Goal: Task Accomplishment & Management: Complete application form

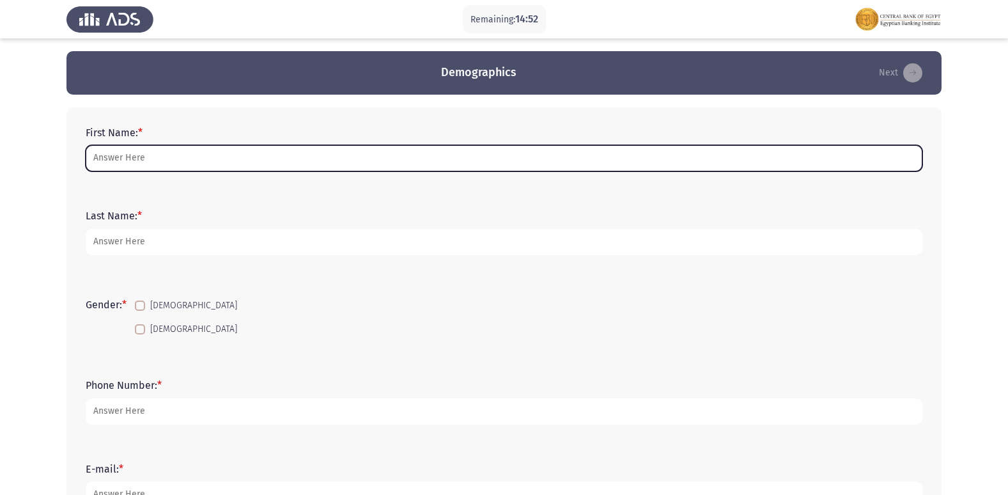
click at [132, 148] on input "First Name: *" at bounding box center [504, 158] width 837 height 26
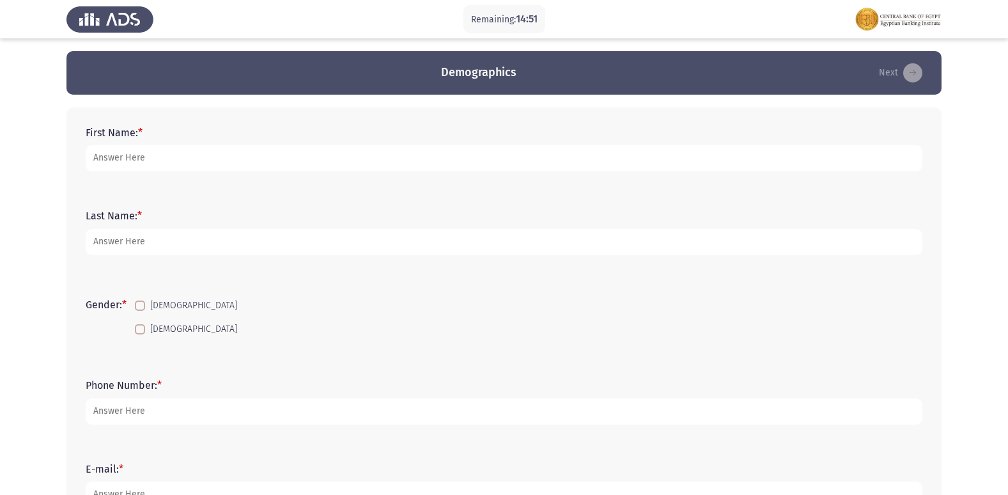
click at [388, 186] on div "First Name: *" at bounding box center [504, 148] width 850 height 83
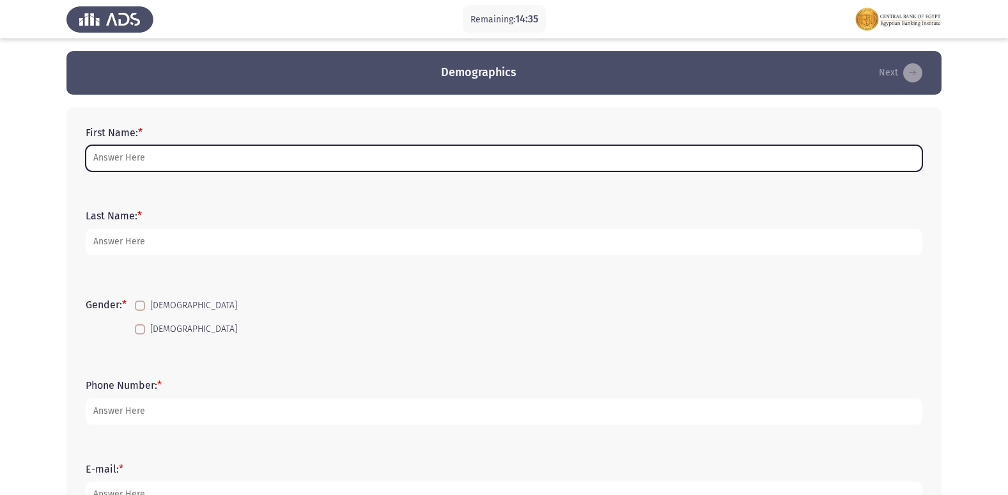
click at [140, 163] on input "First Name: *" at bounding box center [504, 158] width 837 height 26
type input "m"
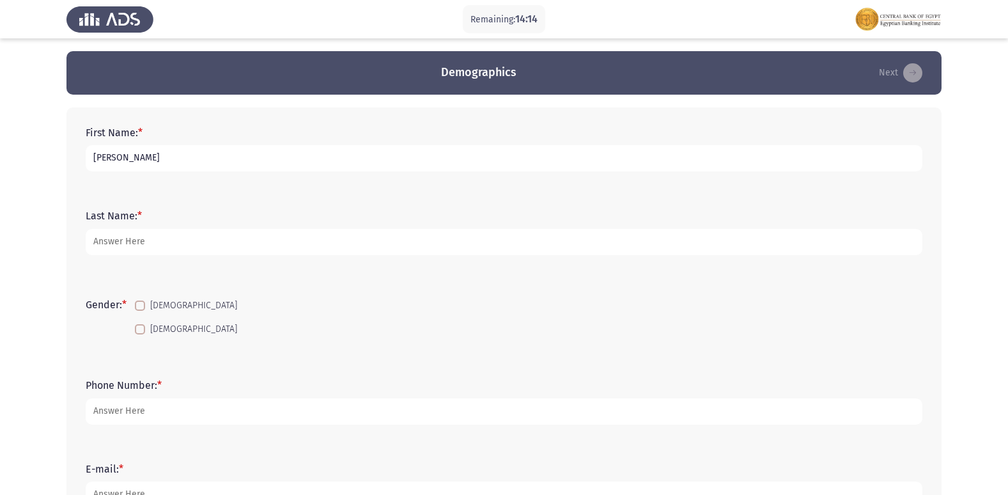
click at [214, 156] on input "[PERSON_NAME]" at bounding box center [504, 158] width 837 height 26
type input "[PERSON_NAME]"
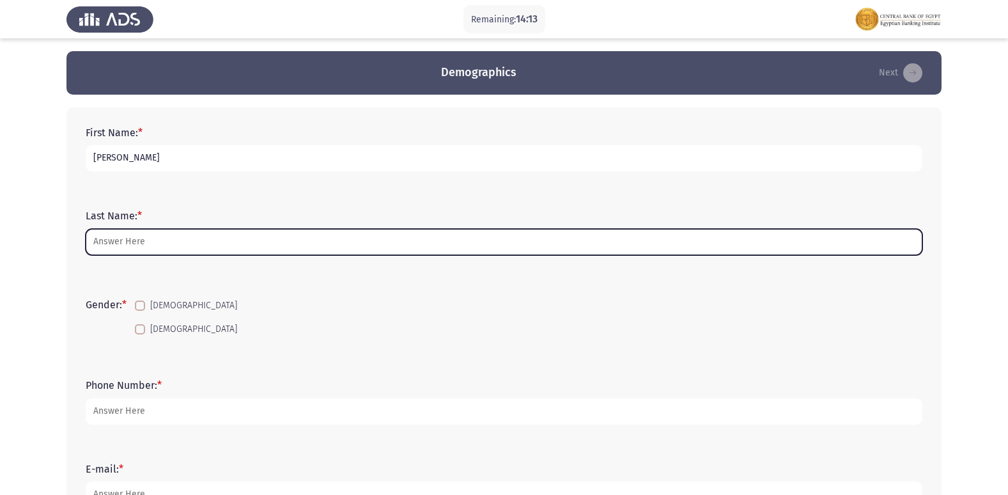
click at [177, 240] on input "Last Name: *" at bounding box center [504, 242] width 837 height 26
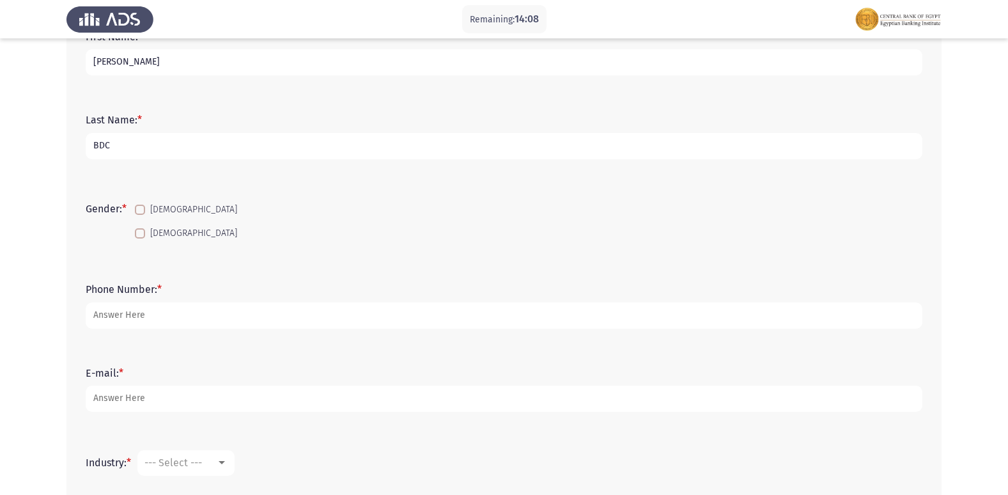
scroll to position [128, 0]
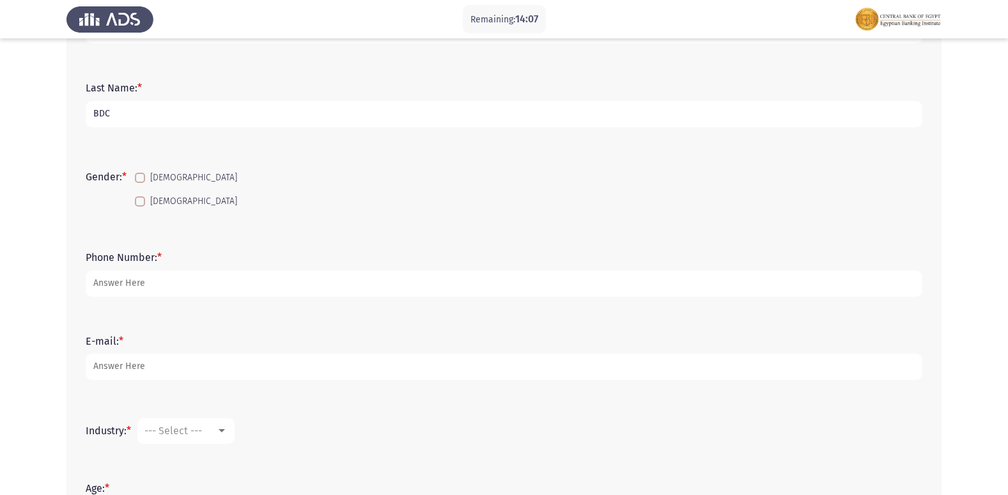
type input "BDC"
click at [143, 182] on span at bounding box center [140, 178] width 10 height 10
click at [140, 183] on input "[DEMOGRAPHIC_DATA]" at bounding box center [139, 183] width 1 height 1
checkbox input "true"
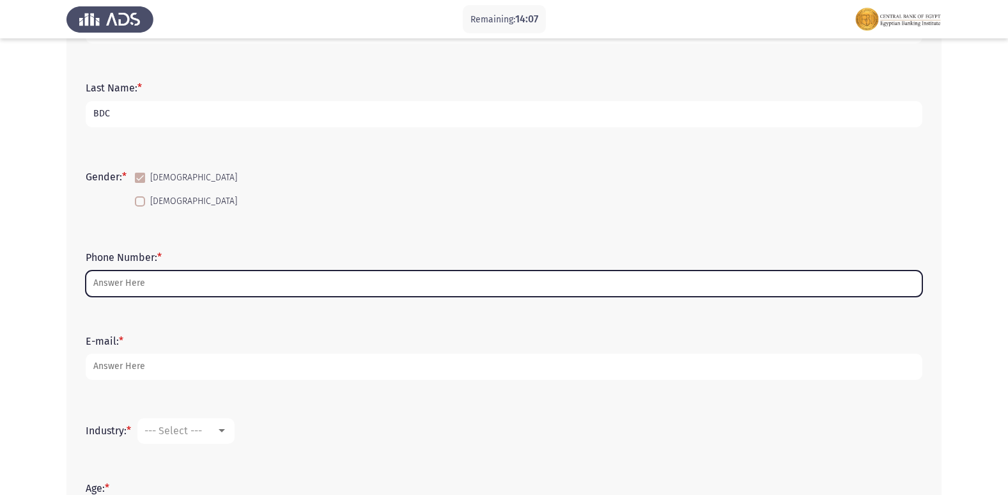
click at [118, 283] on input "Phone Number: *" at bounding box center [504, 283] width 837 height 26
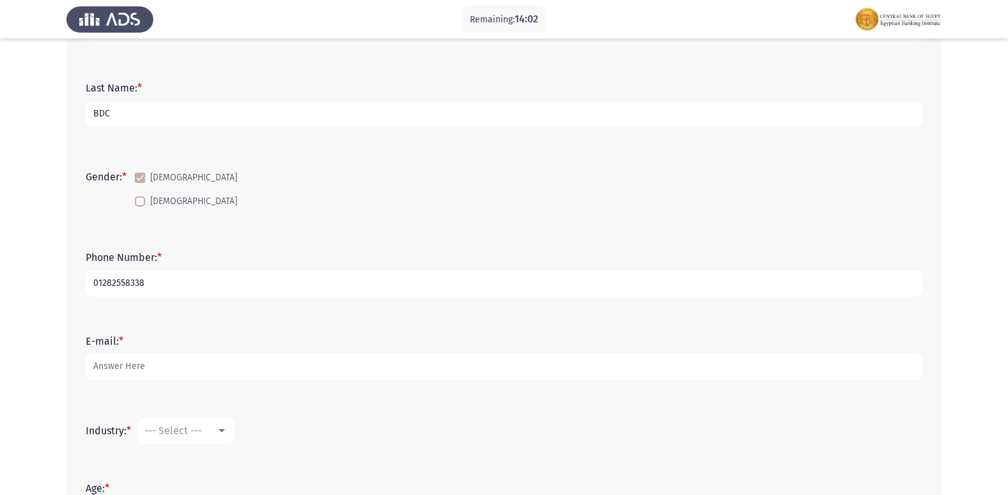
type input "01282558338"
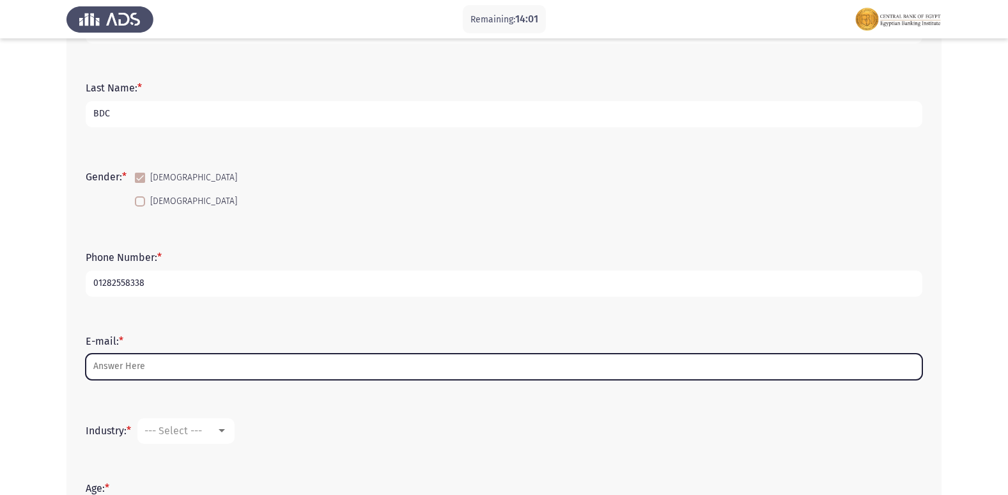
click at [137, 371] on input "E-mail: *" at bounding box center [504, 367] width 837 height 26
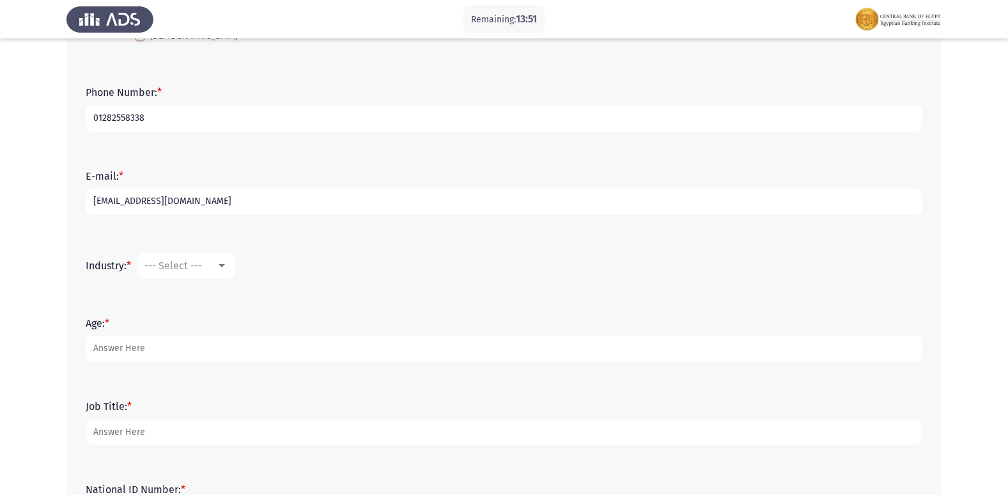
scroll to position [320, 0]
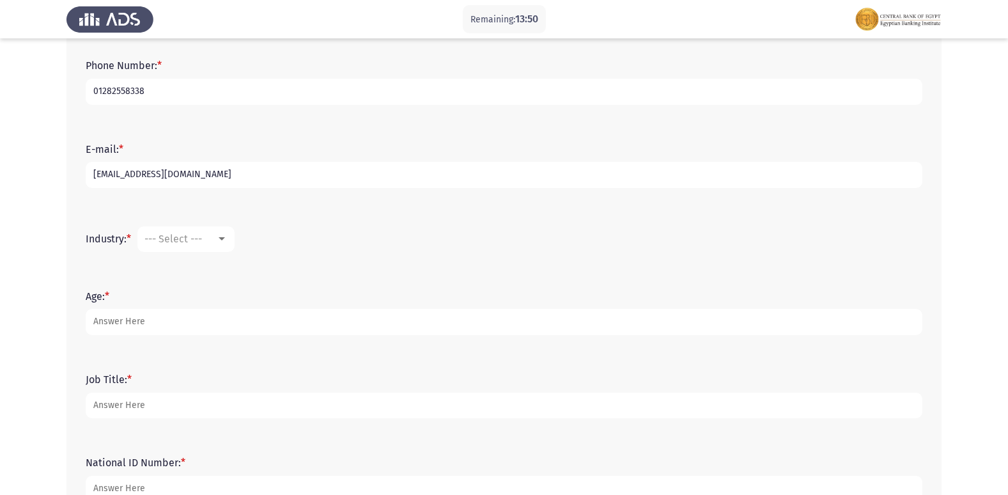
type input "[EMAIL_ADDRESS][DOMAIN_NAME]"
click at [212, 231] on mat-select "--- Select ---" at bounding box center [185, 239] width 97 height 26
click at [216, 237] on div "--- Select ---" at bounding box center [181, 239] width 72 height 12
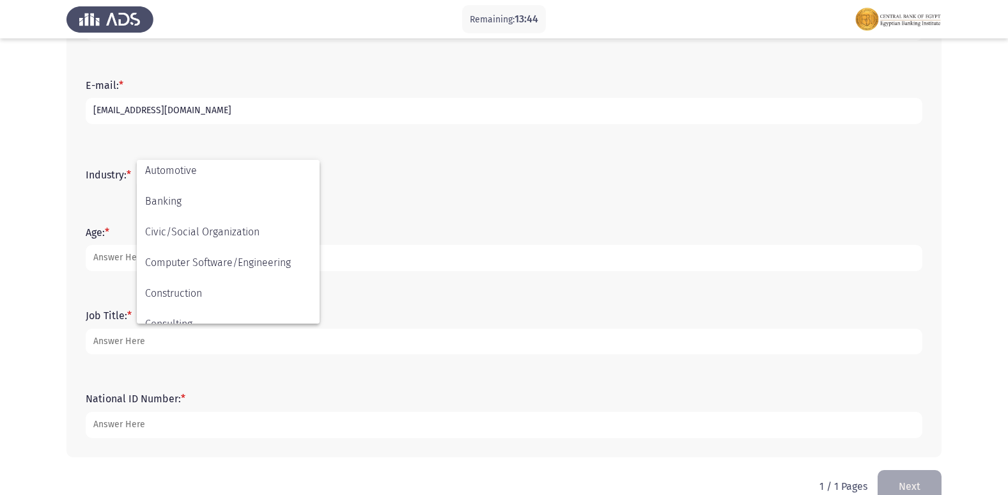
scroll to position [128, 0]
click at [199, 198] on span "Banking" at bounding box center [228, 200] width 166 height 31
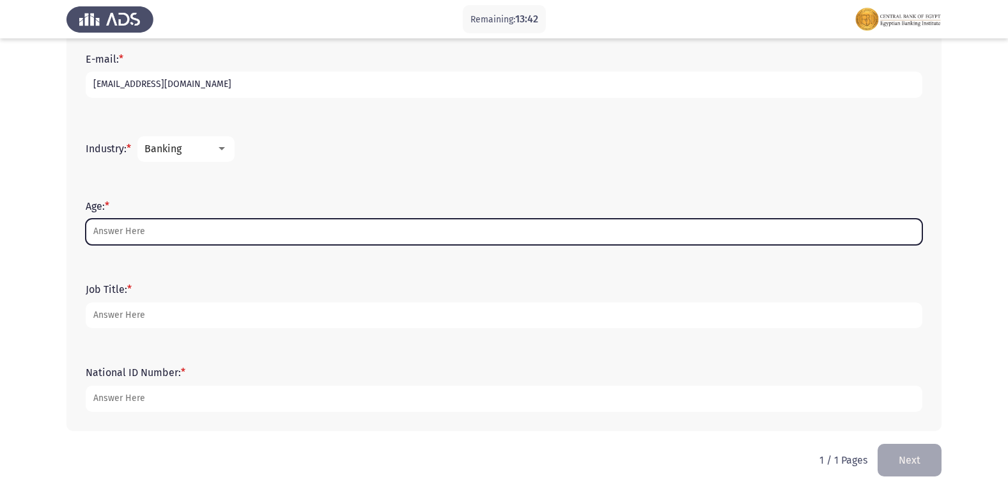
click at [140, 228] on input "Age: *" at bounding box center [504, 232] width 837 height 26
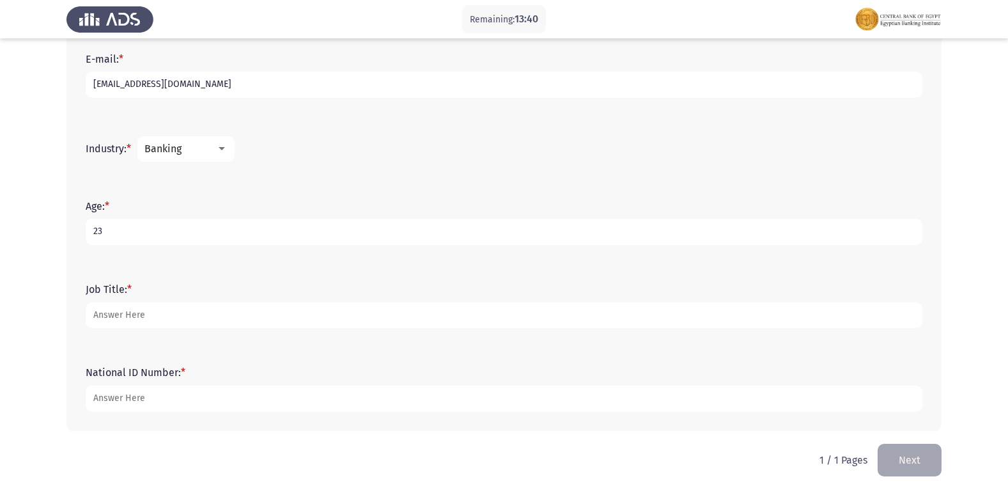
type input "23"
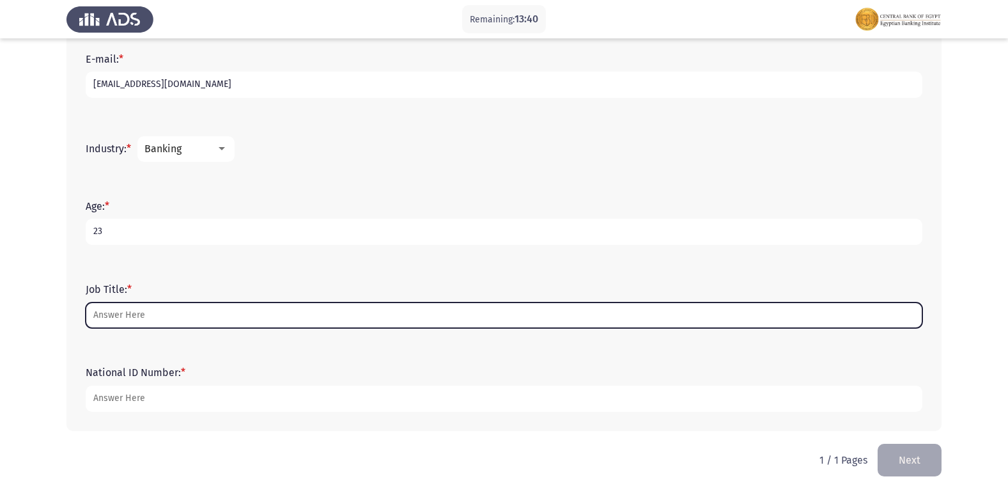
click at [140, 313] on input "Job Title: *" at bounding box center [504, 315] width 837 height 26
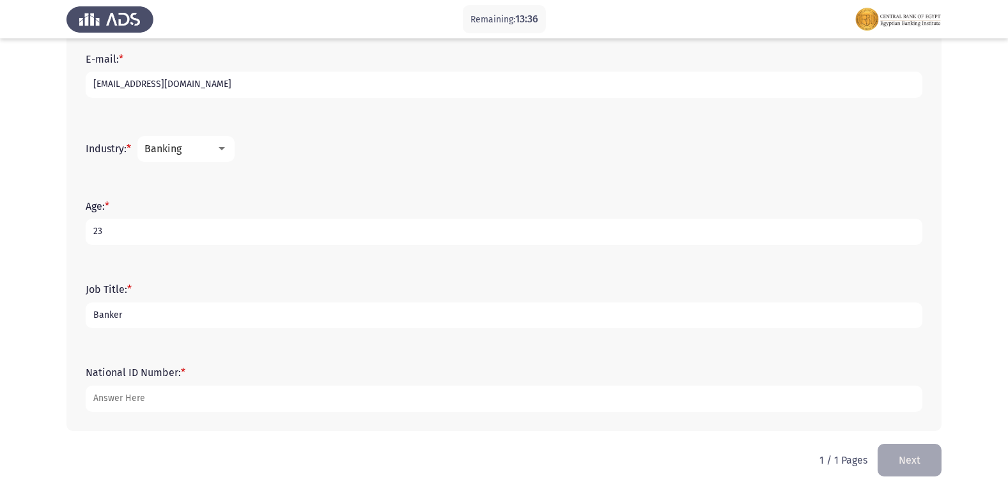
type input "Banker"
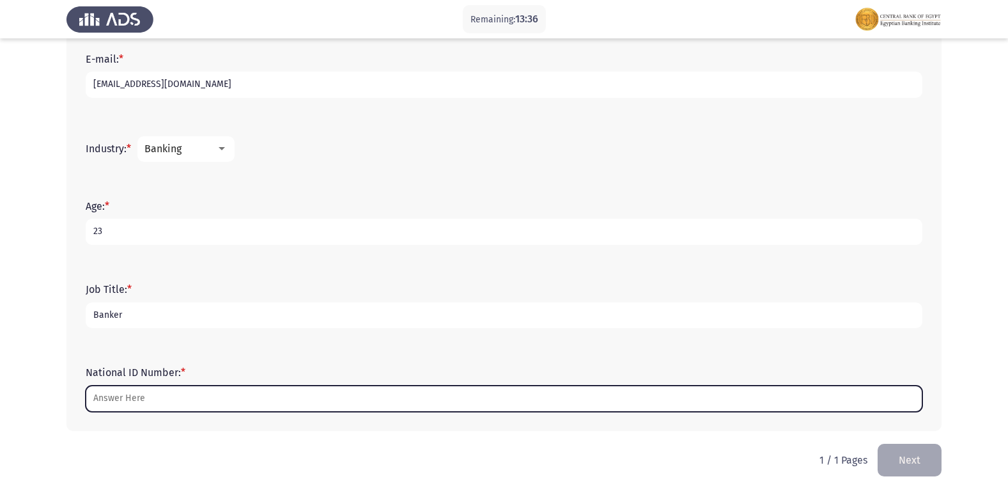
click at [165, 397] on input "National ID Number: *" at bounding box center [504, 399] width 837 height 26
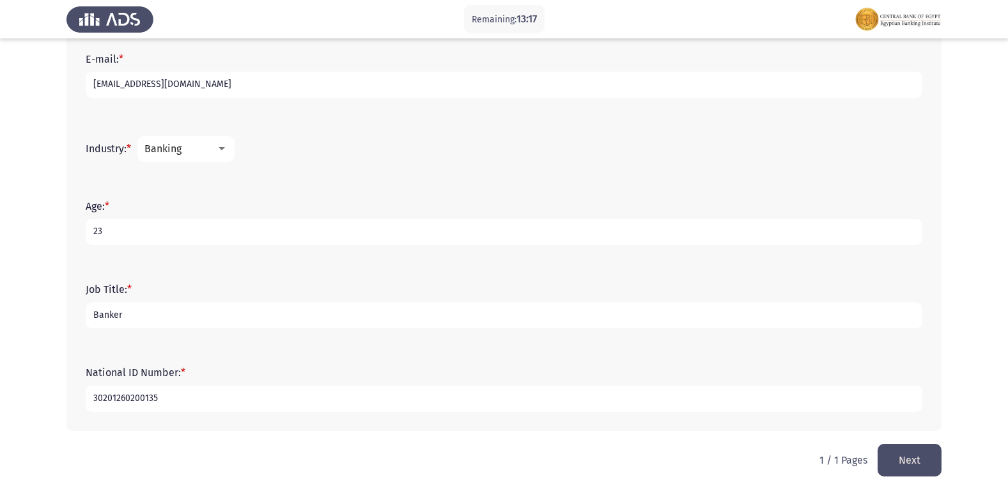
type input "30201260200135"
click at [499, 357] on div "National ID Number: * 30201260200135" at bounding box center [504, 388] width 850 height 83
click at [132, 317] on input "Banker" at bounding box center [504, 315] width 837 height 26
click at [132, 329] on div "Job Title: * Banker" at bounding box center [504, 306] width 850 height 58
click at [887, 462] on button "Next" at bounding box center [910, 460] width 64 height 33
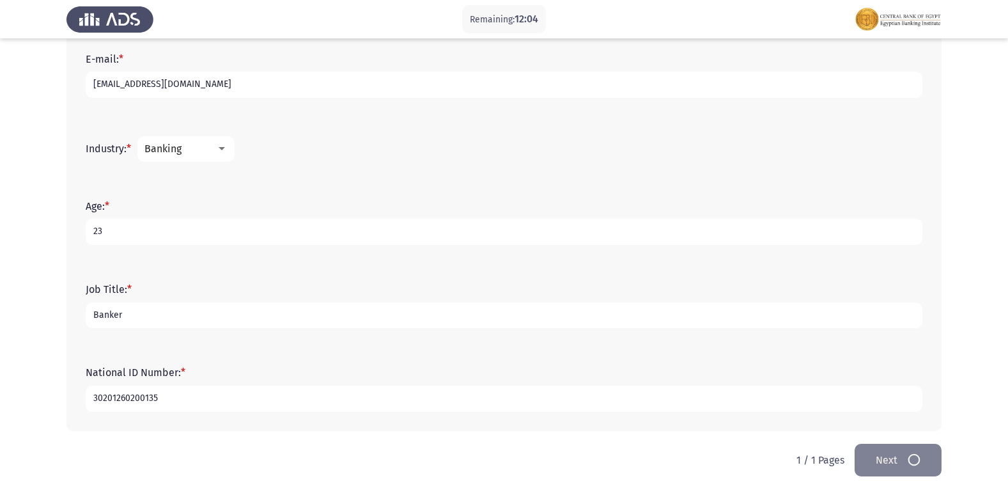
scroll to position [0, 0]
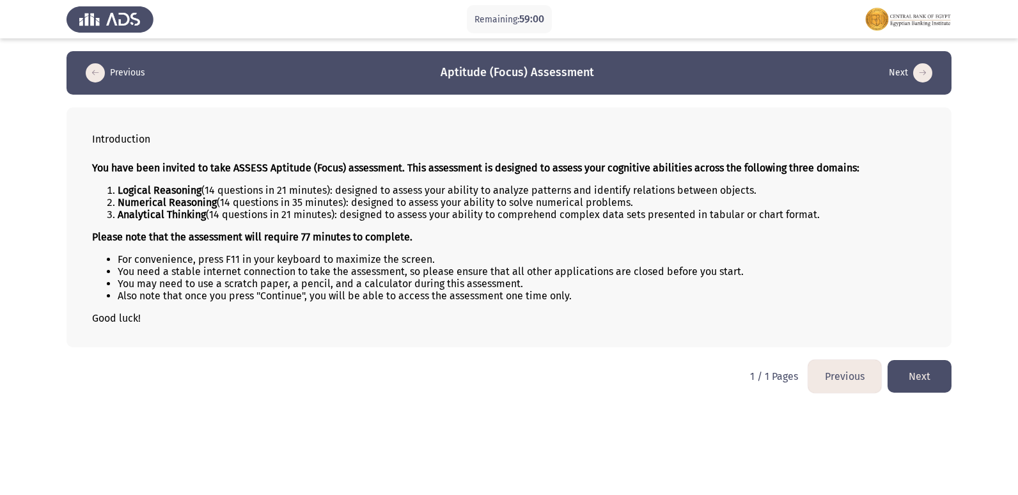
click at [914, 361] on button "Next" at bounding box center [919, 376] width 64 height 33
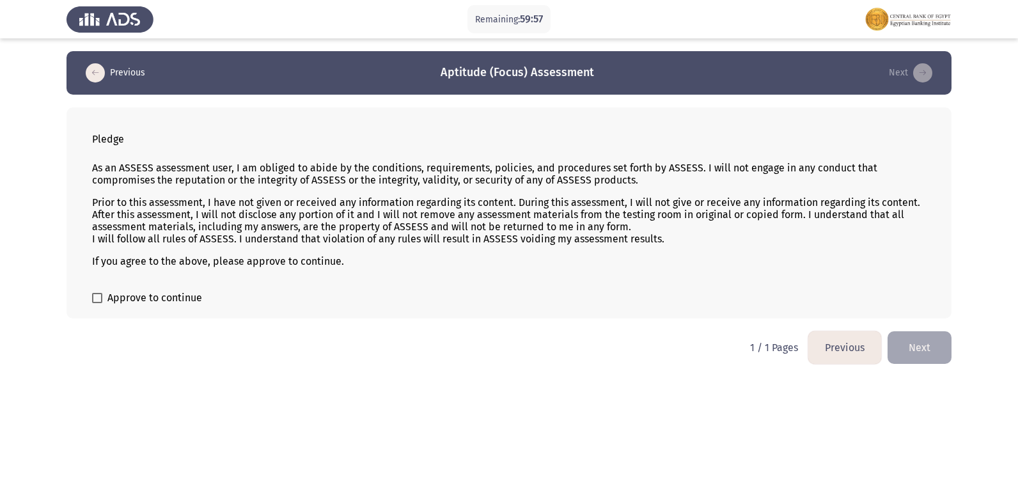
click at [106, 297] on label "Approve to continue" at bounding box center [147, 297] width 110 height 15
click at [97, 303] on input "Approve to continue" at bounding box center [97, 303] width 1 height 1
checkbox input "true"
click at [908, 338] on button "Next" at bounding box center [919, 347] width 64 height 33
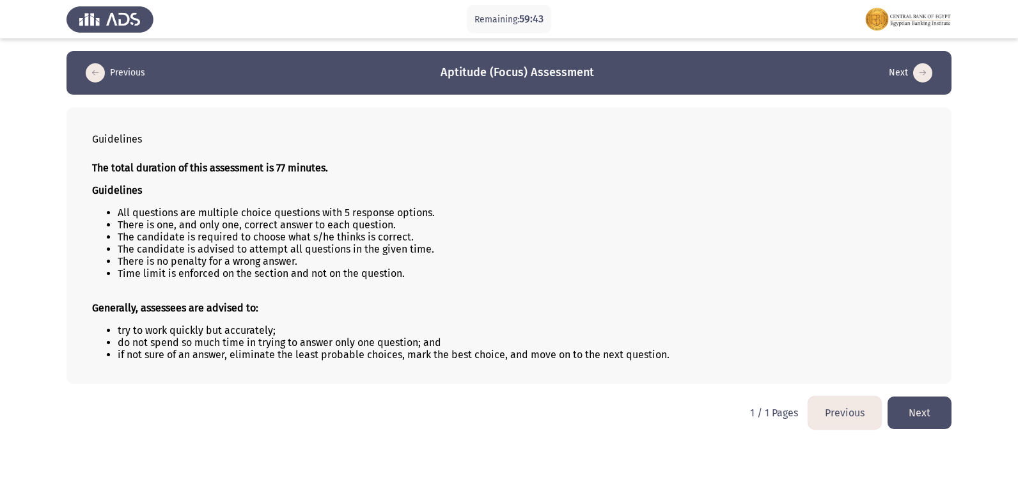
click at [942, 423] on button "Next" at bounding box center [919, 412] width 64 height 33
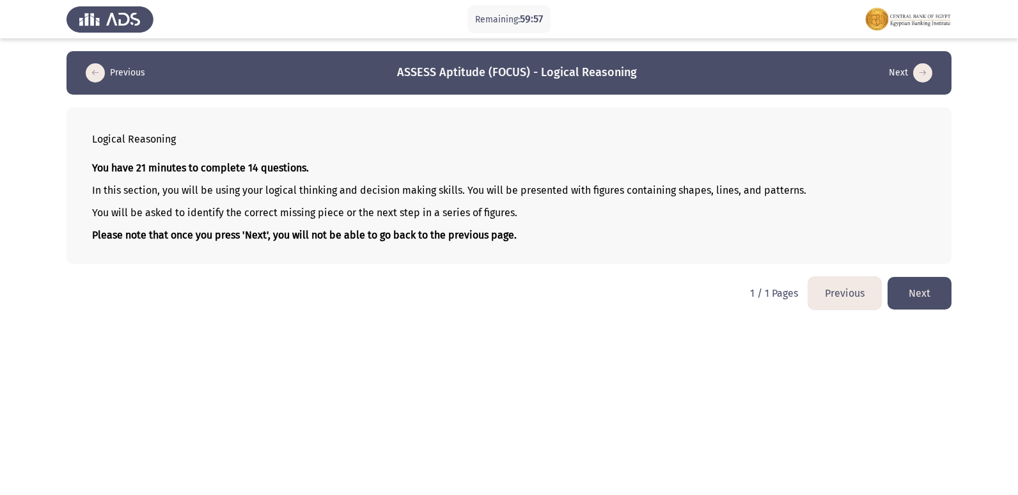
click at [916, 293] on button "Next" at bounding box center [919, 293] width 64 height 33
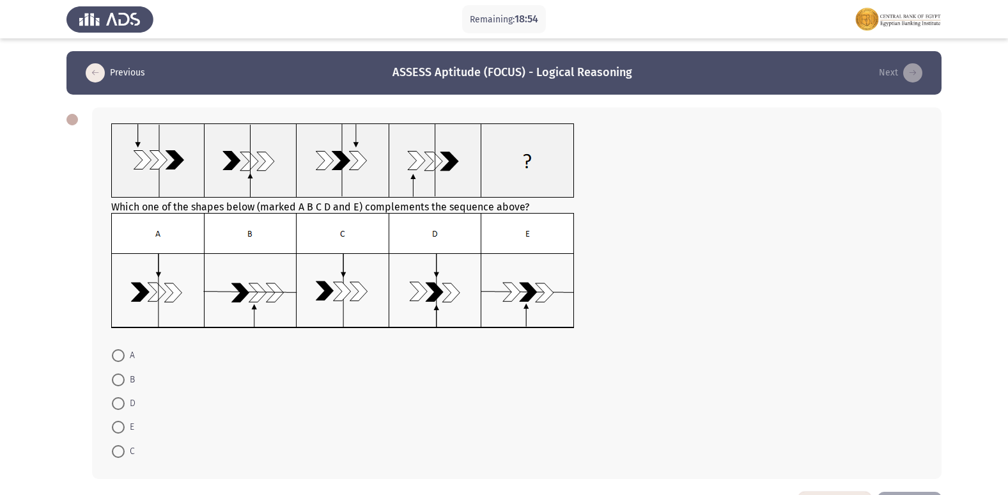
click at [156, 286] on img at bounding box center [343, 271] width 464 height 116
click at [114, 359] on span at bounding box center [118, 355] width 13 height 13
click at [114, 359] on input "A" at bounding box center [118, 355] width 13 height 13
radio input "true"
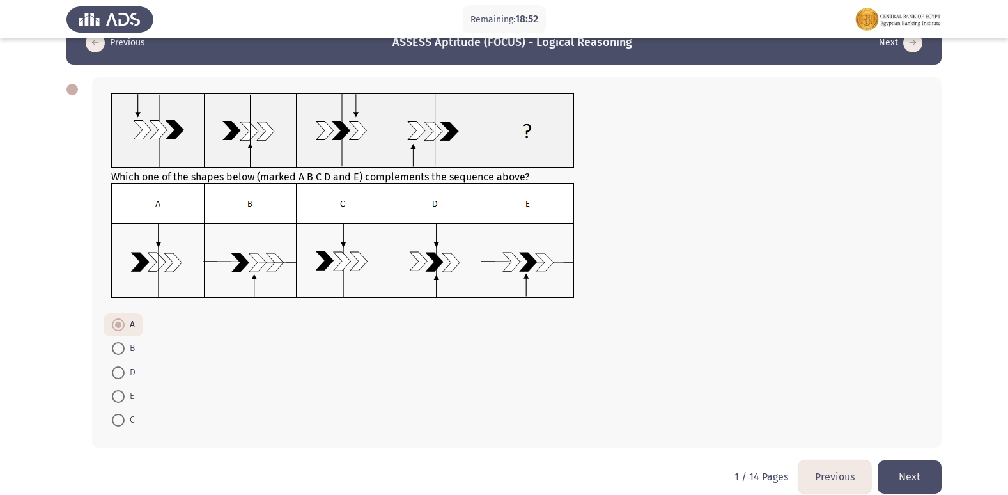
scroll to position [47, 0]
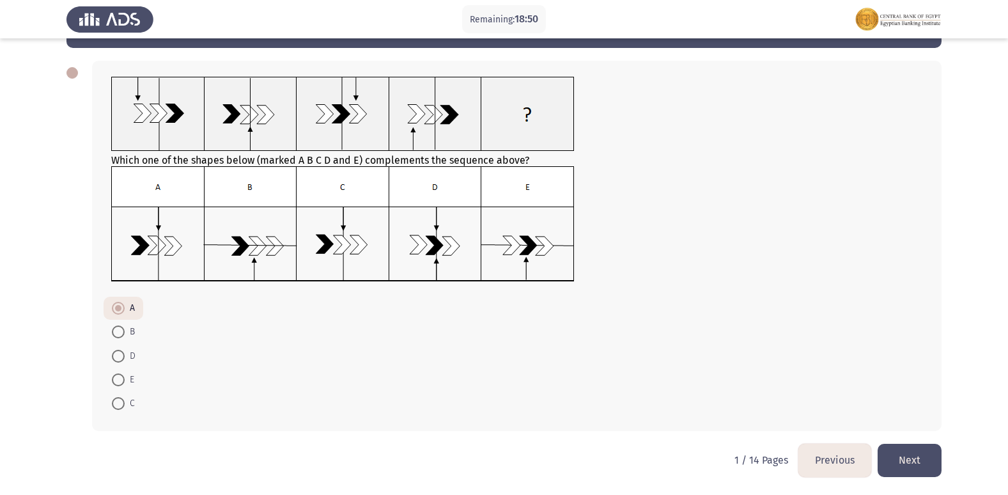
click at [913, 446] on button "Next" at bounding box center [910, 460] width 64 height 33
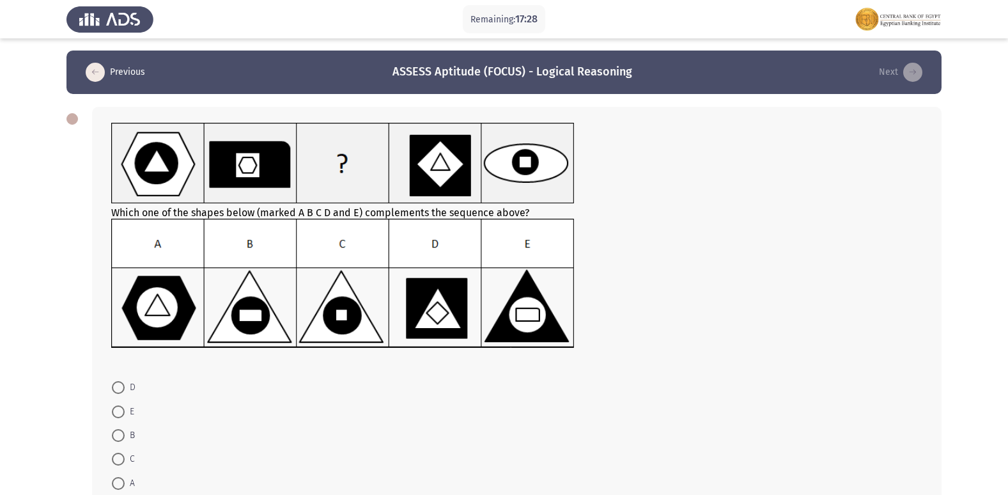
scroll to position [0, 0]
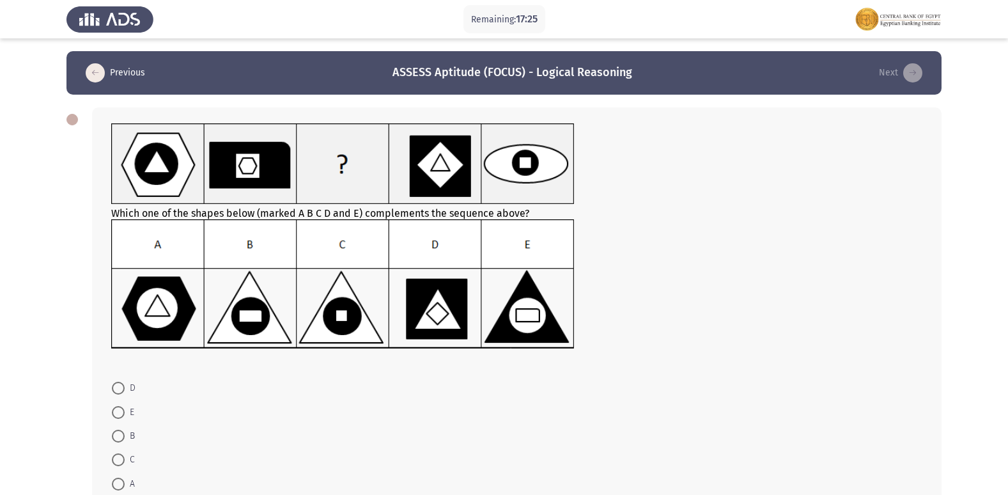
click at [91, 76] on icon "load previous page" at bounding box center [95, 72] width 19 height 19
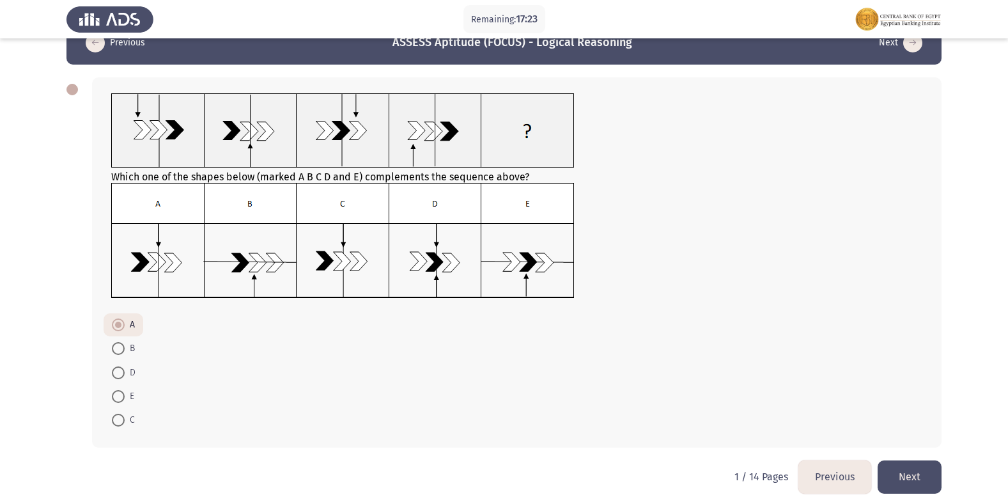
scroll to position [47, 0]
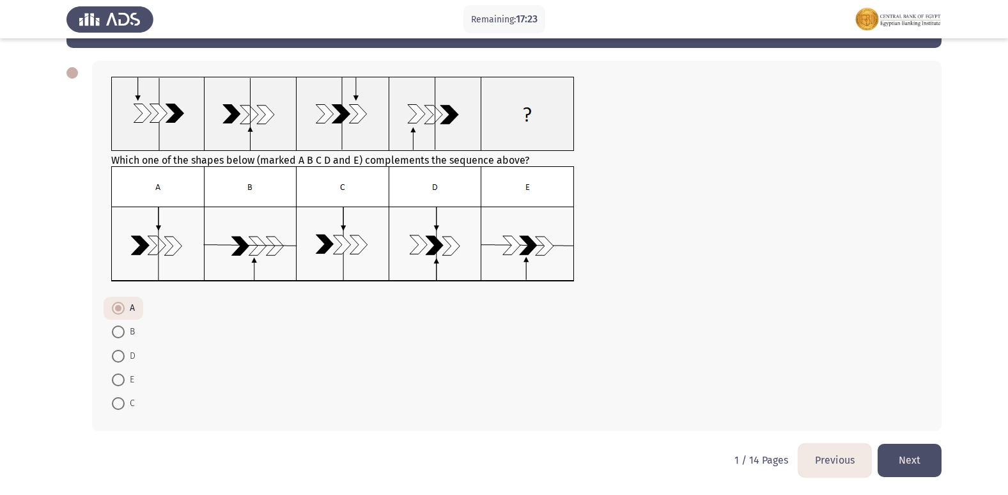
click at [902, 457] on button "Next" at bounding box center [910, 460] width 64 height 33
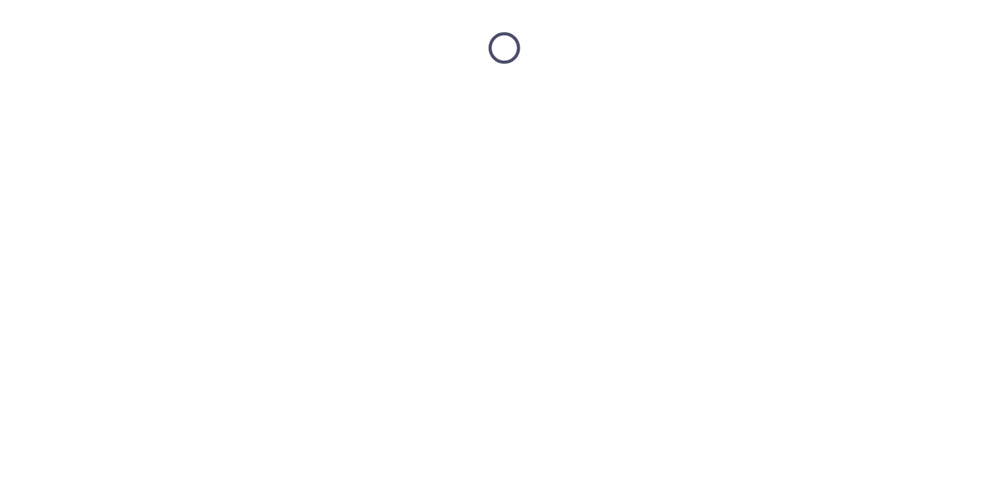
scroll to position [0, 0]
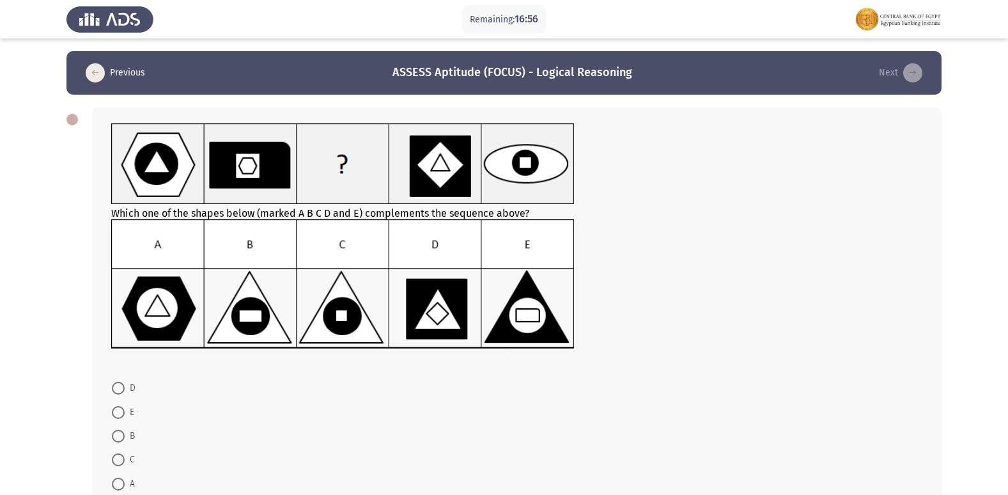
click at [260, 309] on img at bounding box center [343, 284] width 464 height 130
click at [118, 437] on span at bounding box center [118, 436] width 13 height 13
click at [118, 437] on input "B" at bounding box center [118, 436] width 13 height 13
radio input "true"
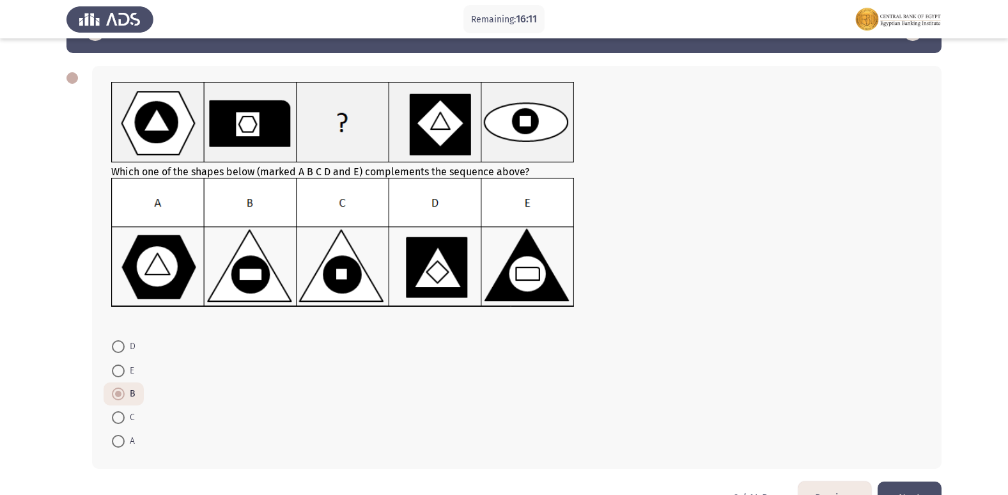
scroll to position [79, 0]
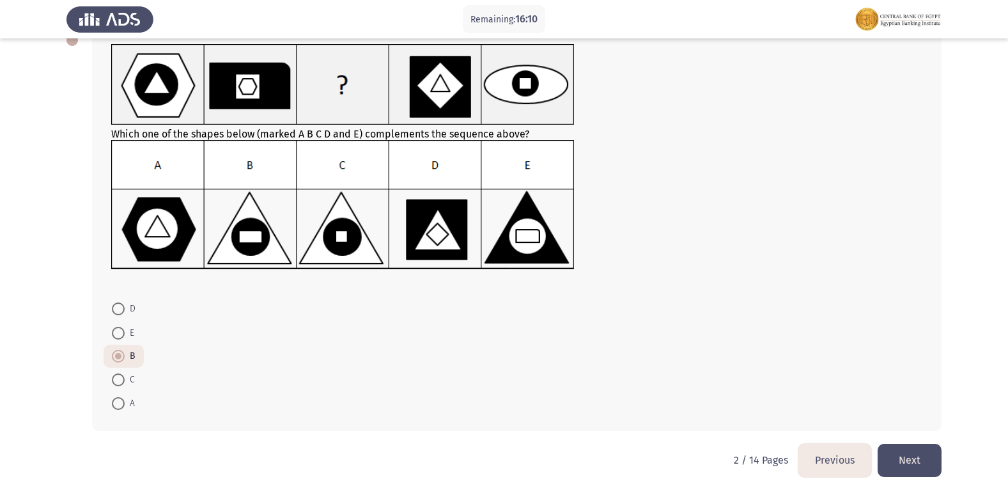
click at [924, 457] on button "Next" at bounding box center [910, 460] width 64 height 33
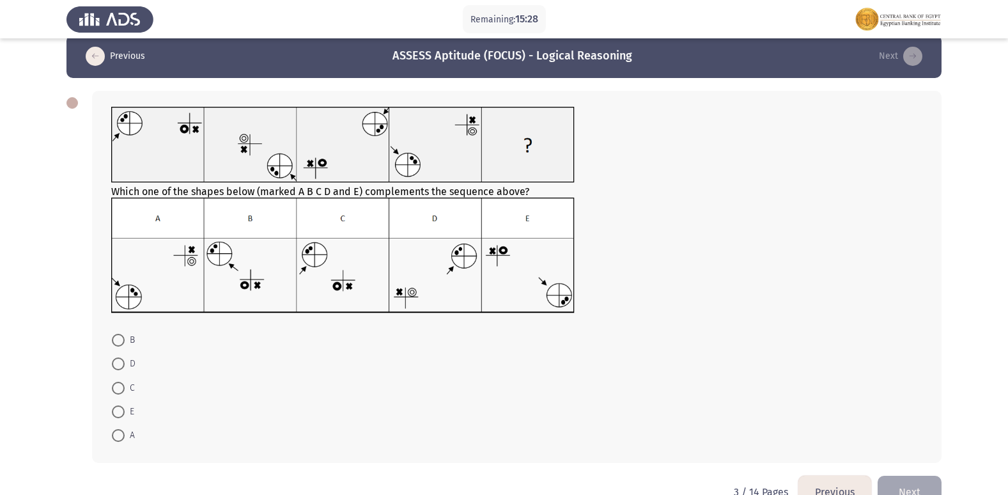
scroll to position [0, 0]
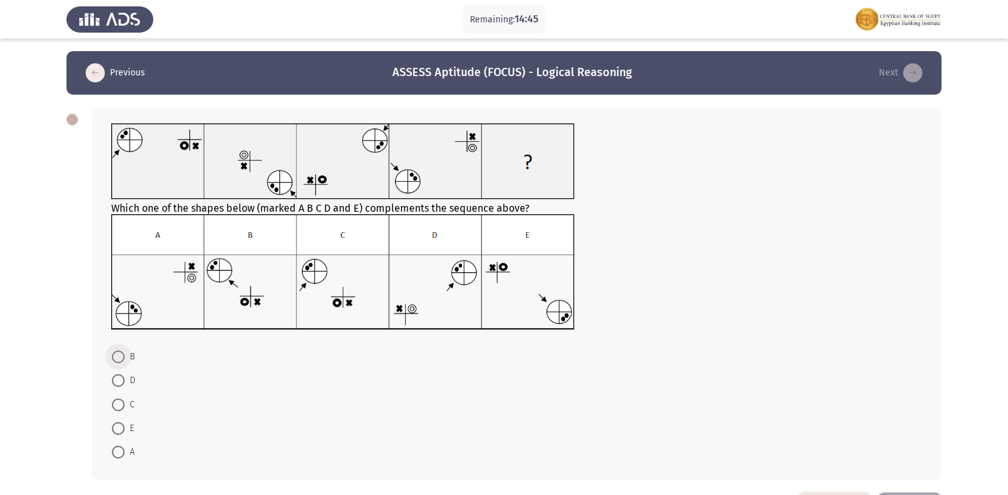
click at [121, 355] on span at bounding box center [118, 356] width 13 height 13
click at [121, 355] on input "B" at bounding box center [118, 356] width 13 height 13
radio input "true"
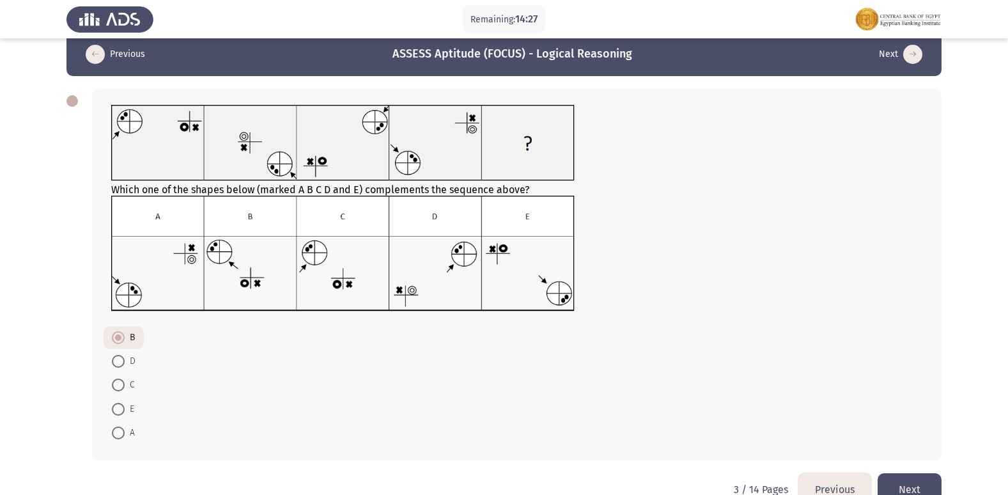
scroll to position [48, 0]
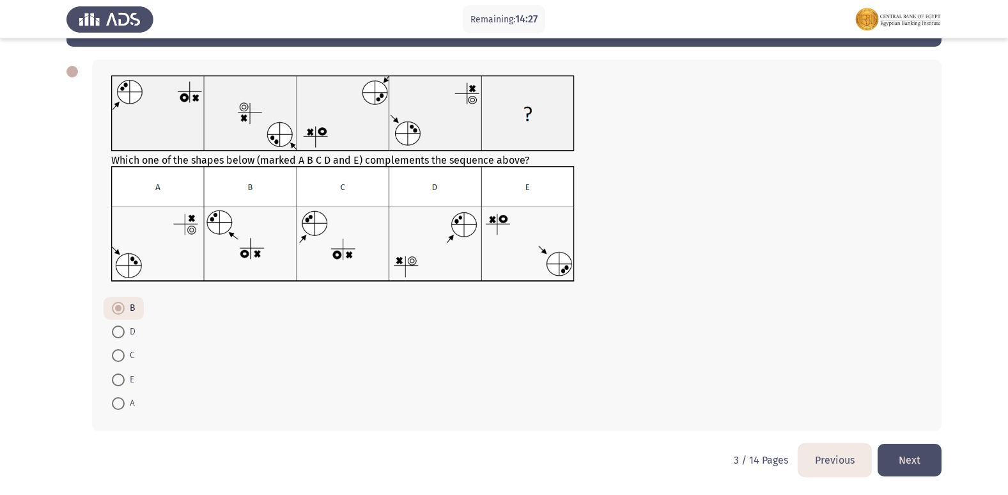
click at [893, 451] on button "Next" at bounding box center [910, 460] width 64 height 33
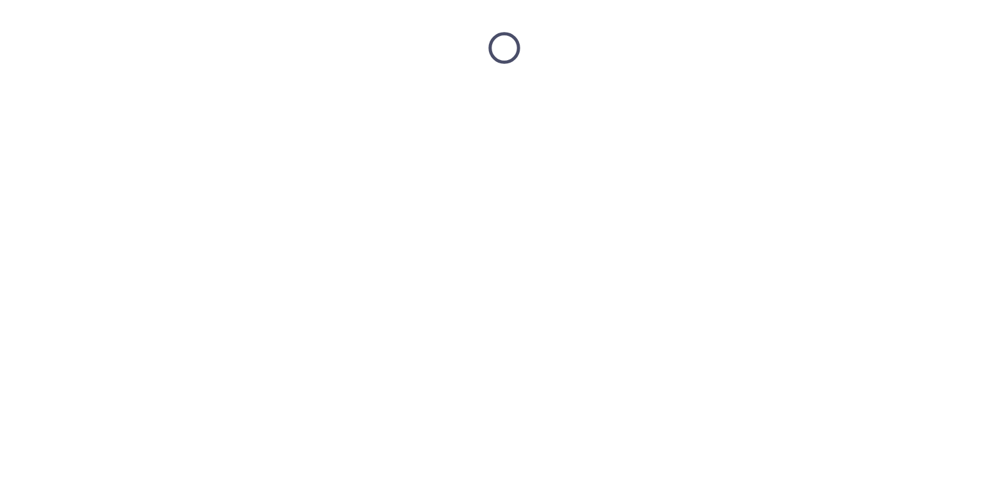
scroll to position [0, 0]
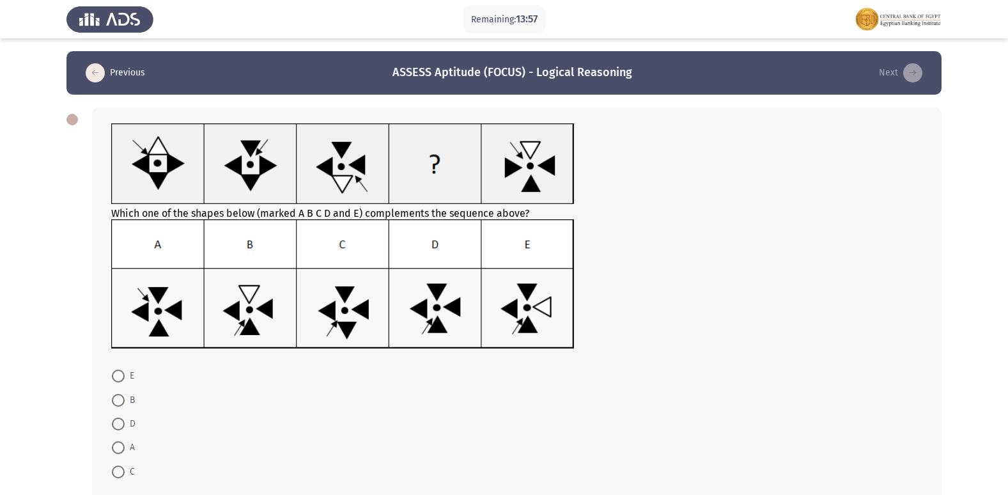
click at [321, 298] on img at bounding box center [343, 284] width 464 height 130
click at [121, 421] on span at bounding box center [118, 424] width 13 height 13
click at [121, 421] on input "D" at bounding box center [118, 424] width 13 height 13
radio input "true"
click at [117, 468] on span at bounding box center [118, 470] width 13 height 13
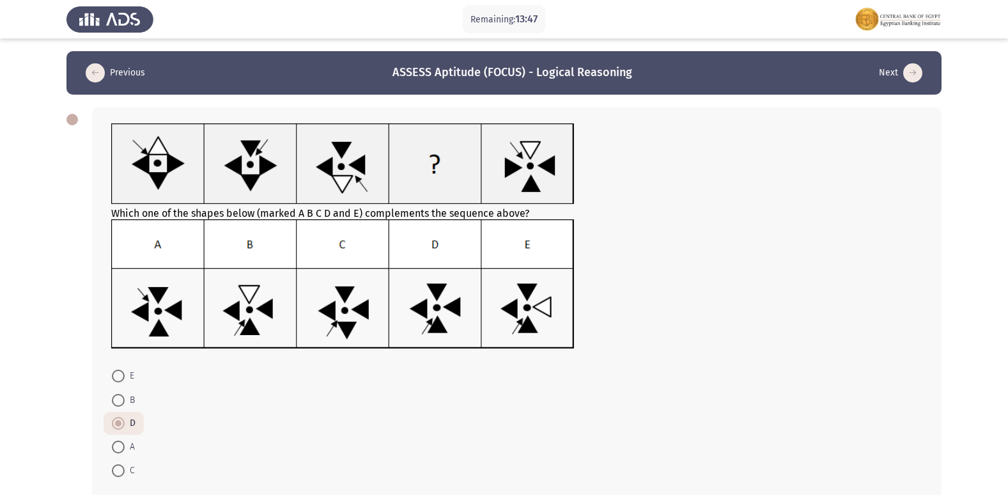
click at [117, 468] on input "C" at bounding box center [118, 470] width 13 height 13
radio input "true"
click at [120, 466] on span at bounding box center [118, 470] width 13 height 13
click at [120, 466] on input "C" at bounding box center [118, 470] width 13 height 13
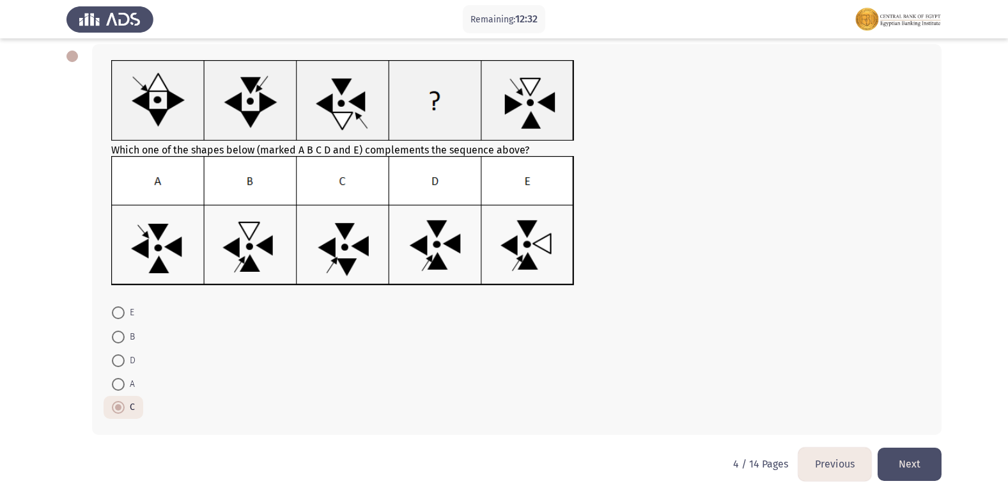
scroll to position [67, 0]
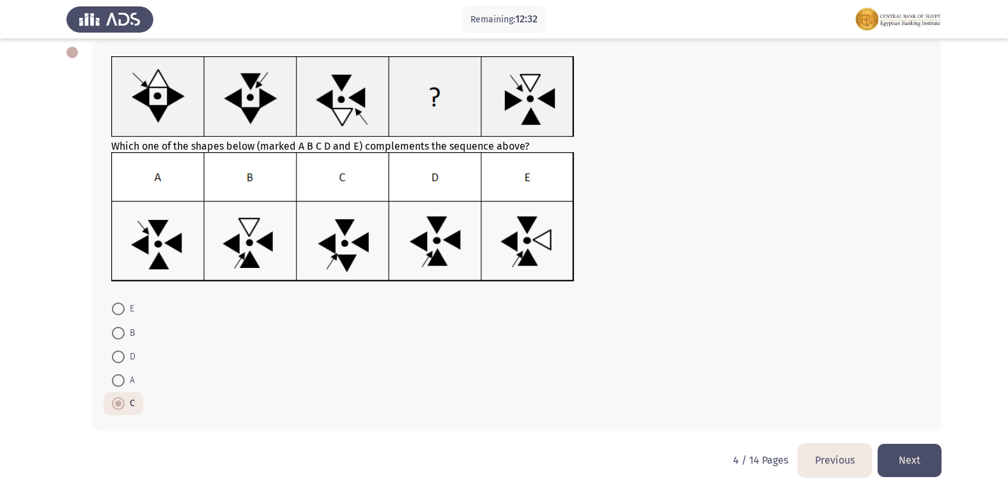
click at [934, 457] on button "Next" at bounding box center [910, 460] width 64 height 33
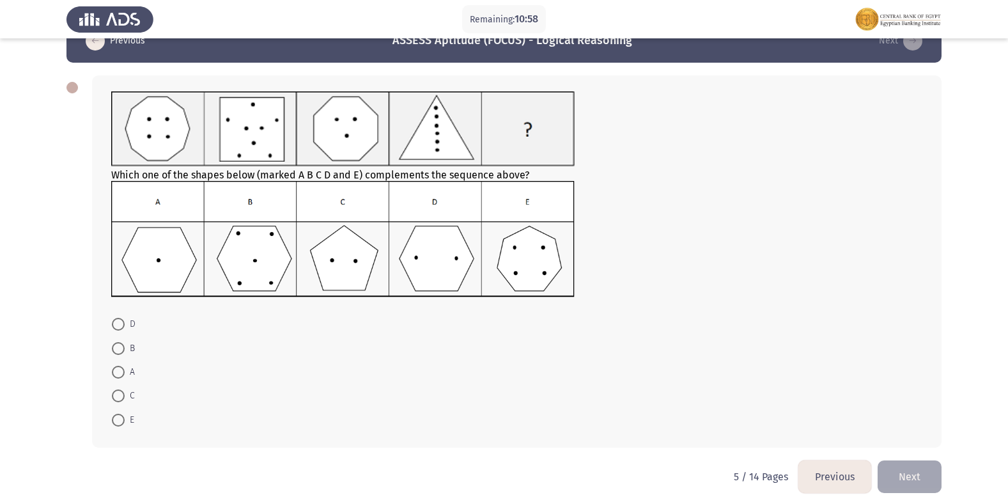
scroll to position [49, 0]
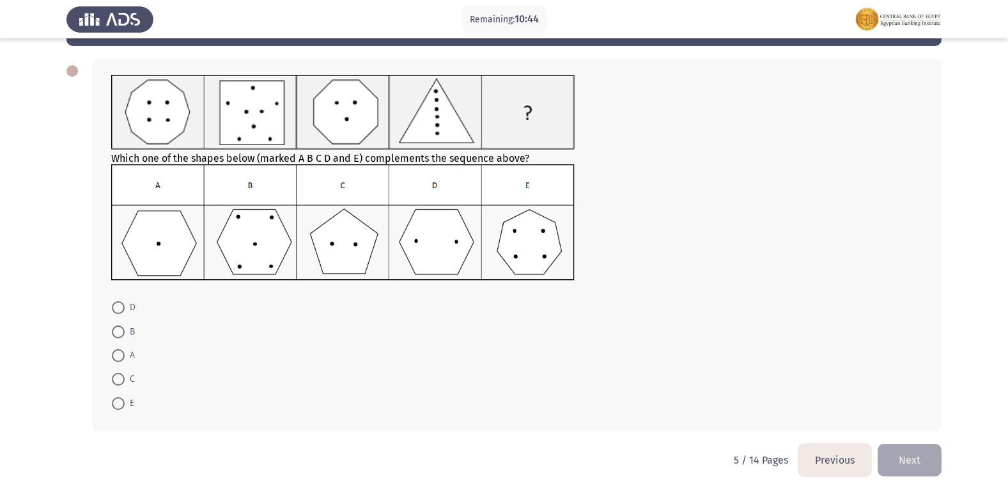
click at [442, 240] on img at bounding box center [343, 222] width 464 height 116
click at [121, 307] on span at bounding box center [118, 307] width 13 height 13
click at [121, 307] on input "D" at bounding box center [118, 307] width 13 height 13
radio input "true"
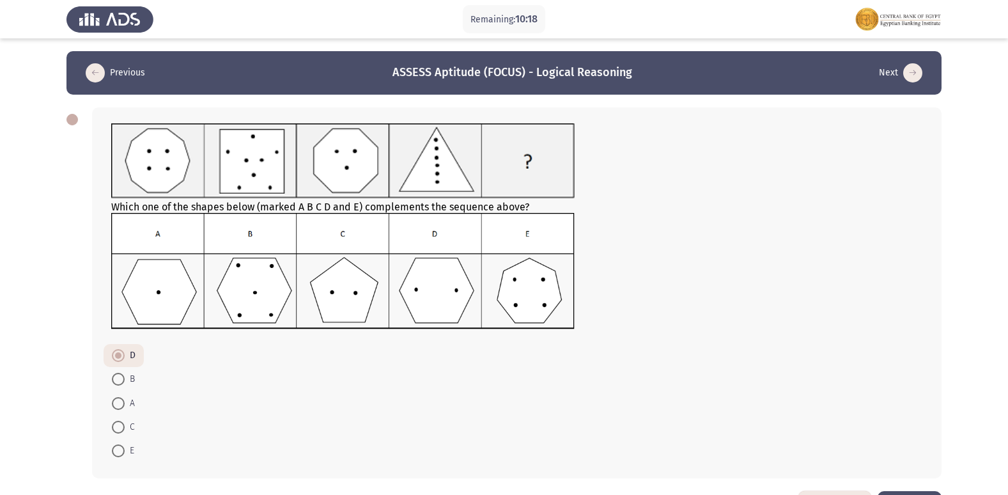
scroll to position [47, 0]
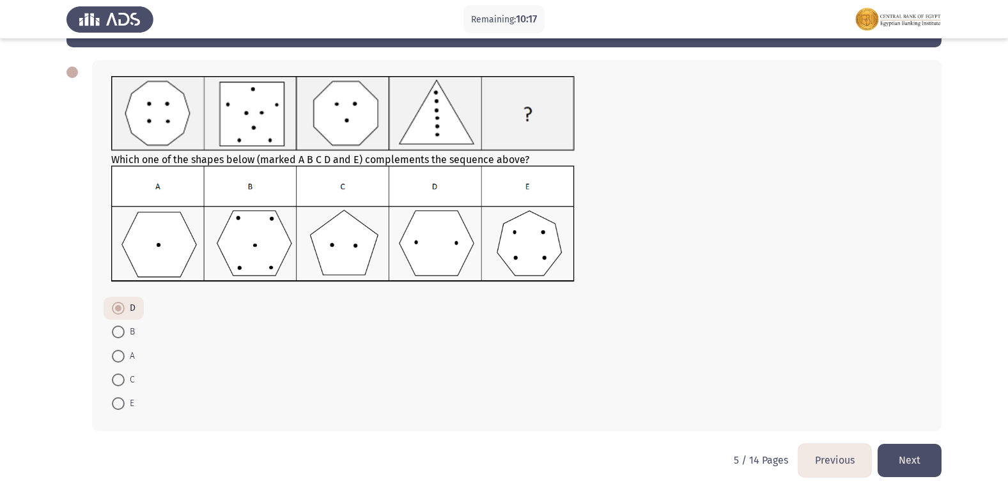
click at [930, 456] on button "Next" at bounding box center [910, 460] width 64 height 33
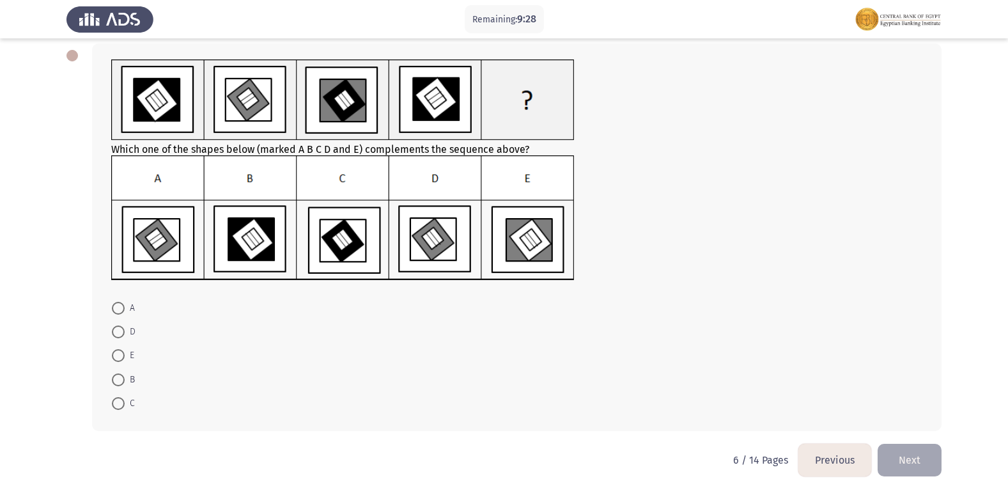
scroll to position [0, 0]
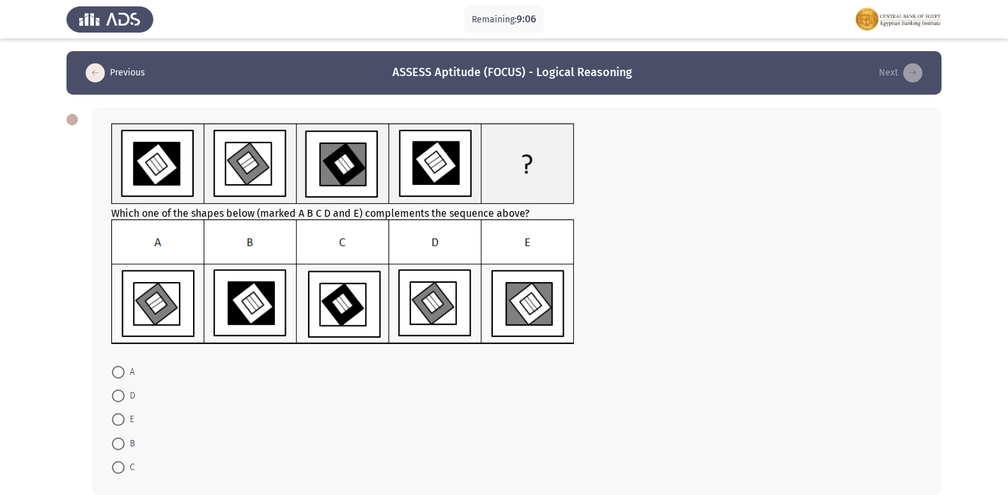
click at [118, 399] on span at bounding box center [118, 395] width 13 height 13
click at [118, 399] on input "D" at bounding box center [118, 395] width 13 height 13
radio input "true"
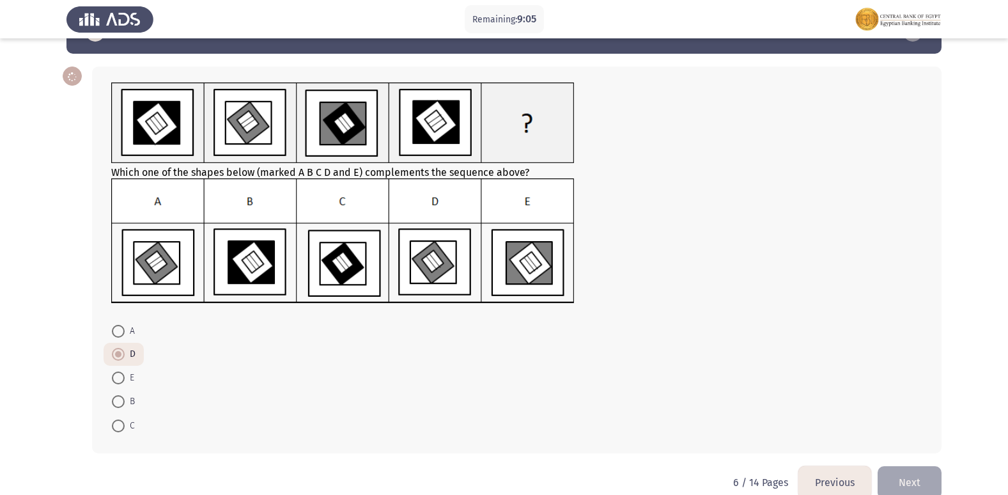
scroll to position [63, 0]
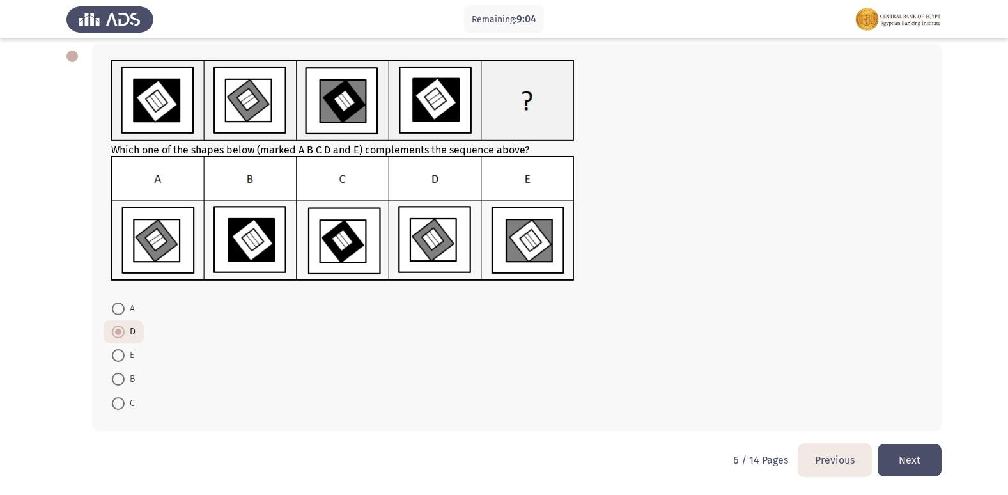
click at [907, 450] on button "Next" at bounding box center [910, 460] width 64 height 33
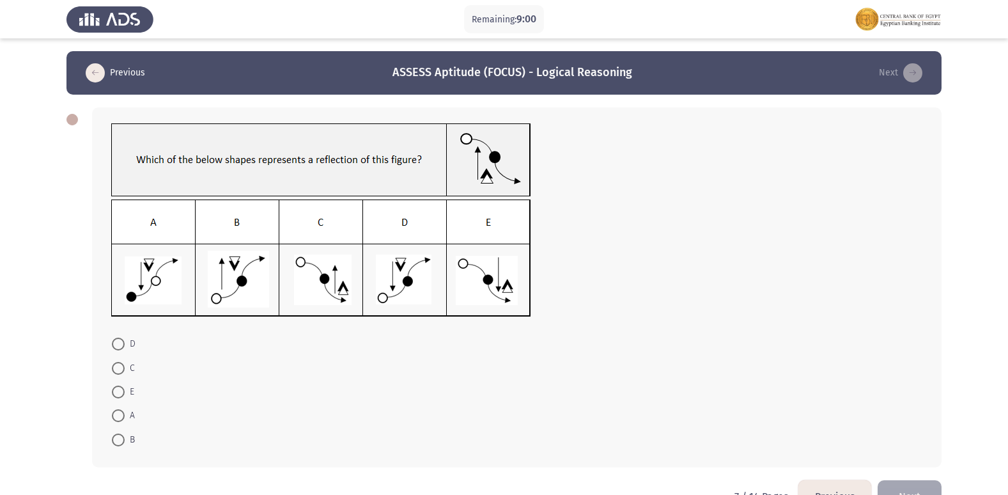
click at [321, 173] on img at bounding box center [321, 160] width 420 height 74
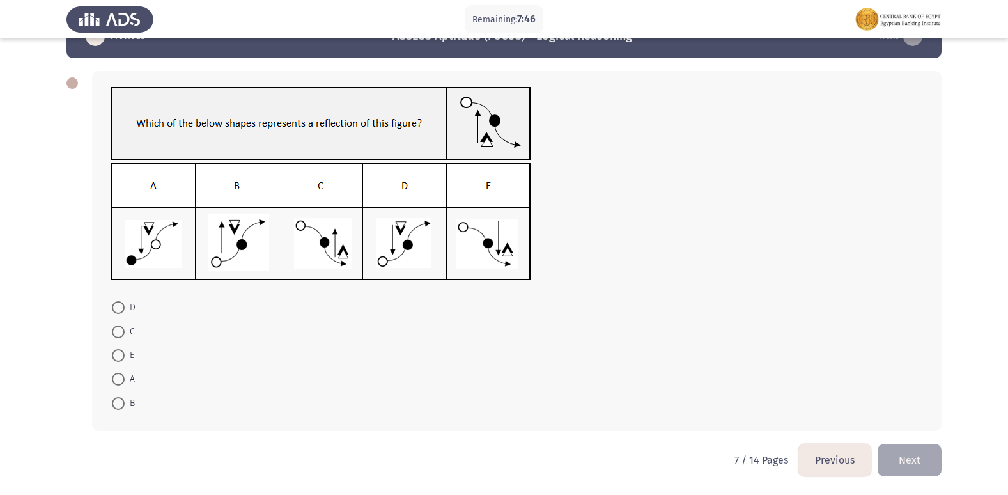
click at [141, 242] on img at bounding box center [321, 222] width 420 height 118
click at [419, 231] on img at bounding box center [321, 222] width 420 height 118
click at [125, 302] on span "D" at bounding box center [130, 307] width 11 height 15
click at [125, 302] on input "D" at bounding box center [118, 307] width 13 height 13
radio input "true"
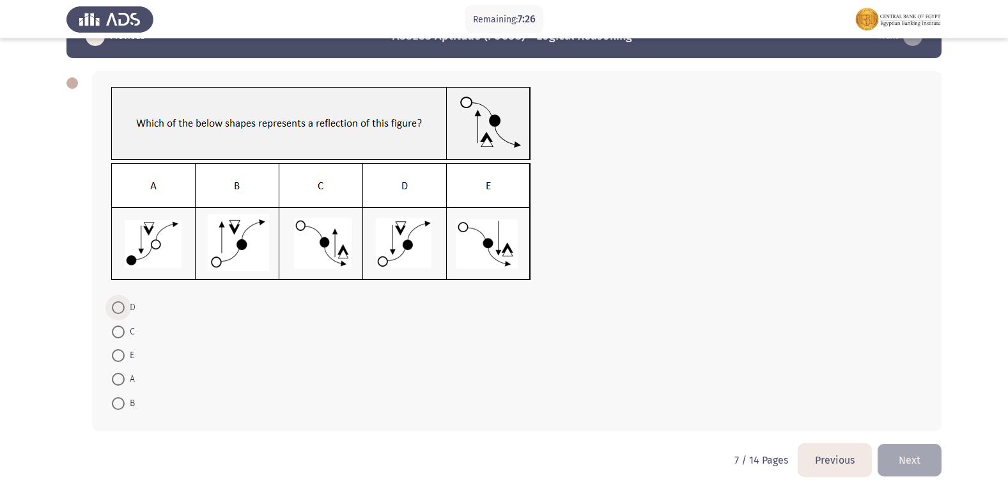
scroll to position [35, 0]
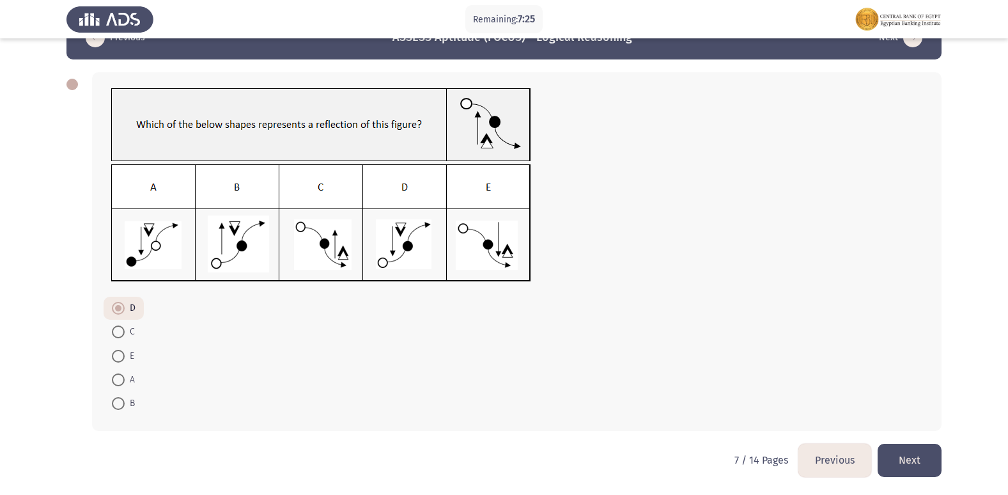
click at [918, 458] on button "Next" at bounding box center [910, 460] width 64 height 33
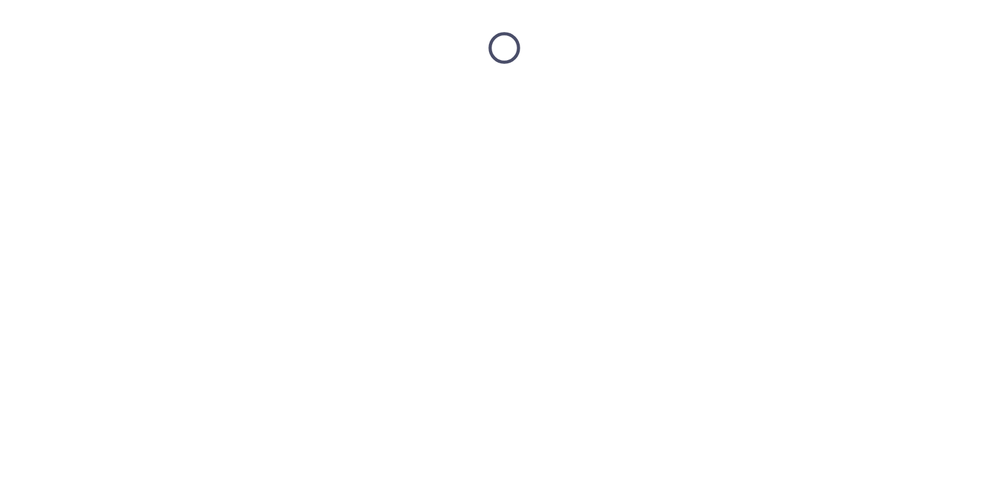
scroll to position [0, 0]
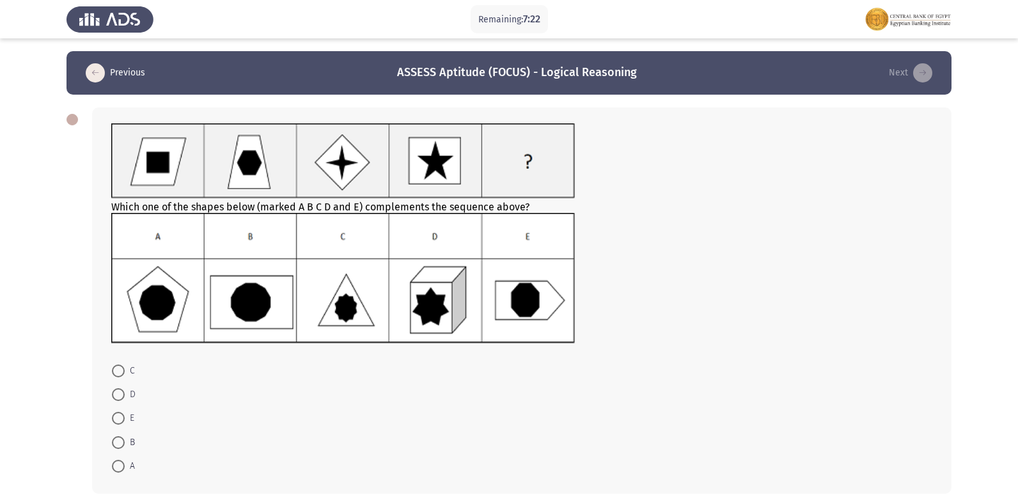
click at [244, 144] on div "Which one of the shapes below (marked A B C D and E) complements the sequence a…" at bounding box center [521, 234] width 821 height 223
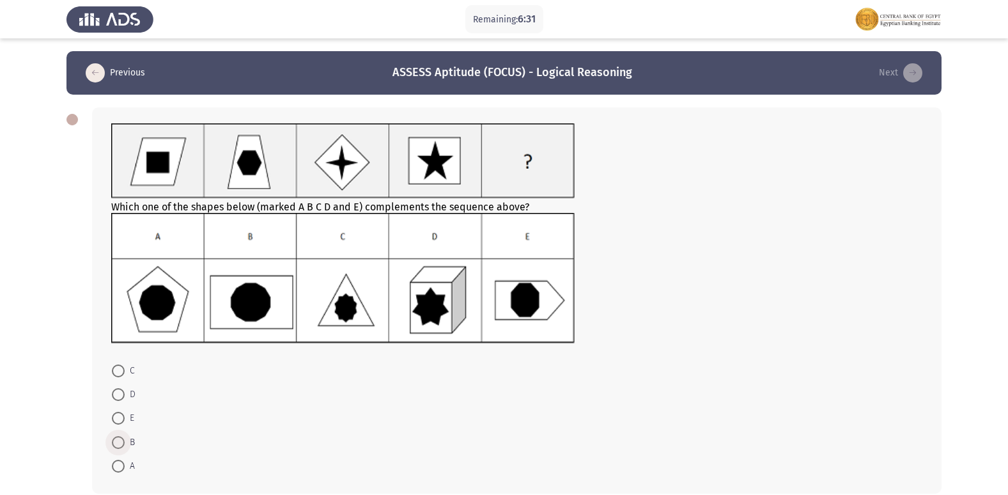
click at [119, 436] on span at bounding box center [118, 442] width 13 height 13
click at [119, 436] on input "B" at bounding box center [118, 442] width 13 height 13
radio input "true"
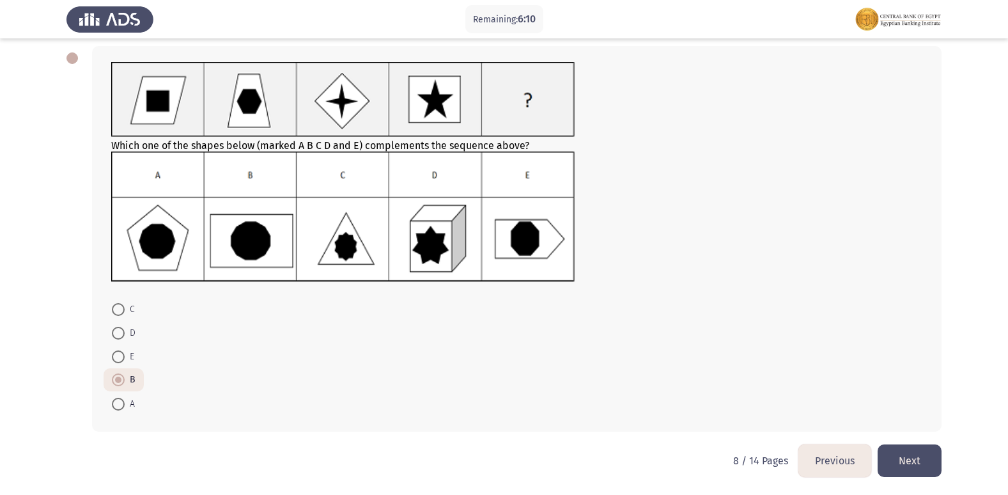
scroll to position [62, 0]
click at [903, 458] on button "Next" at bounding box center [910, 460] width 64 height 33
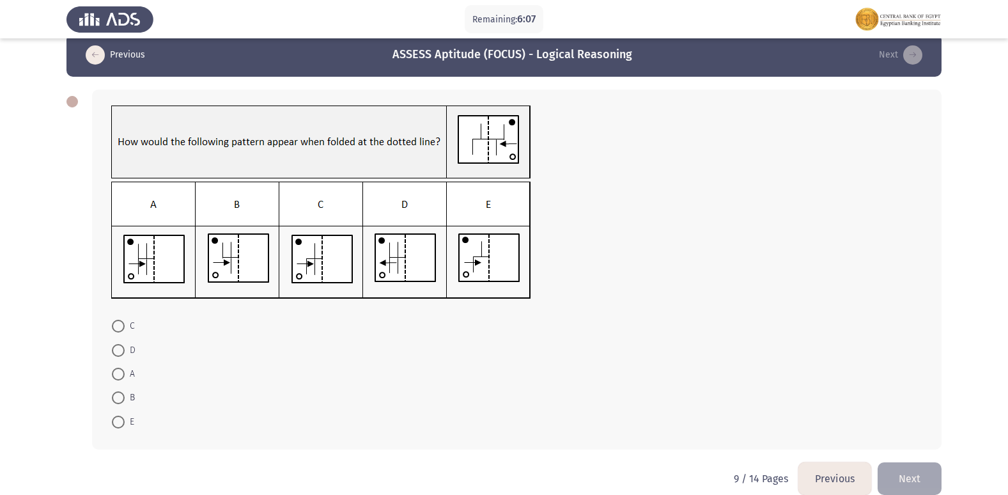
scroll to position [0, 0]
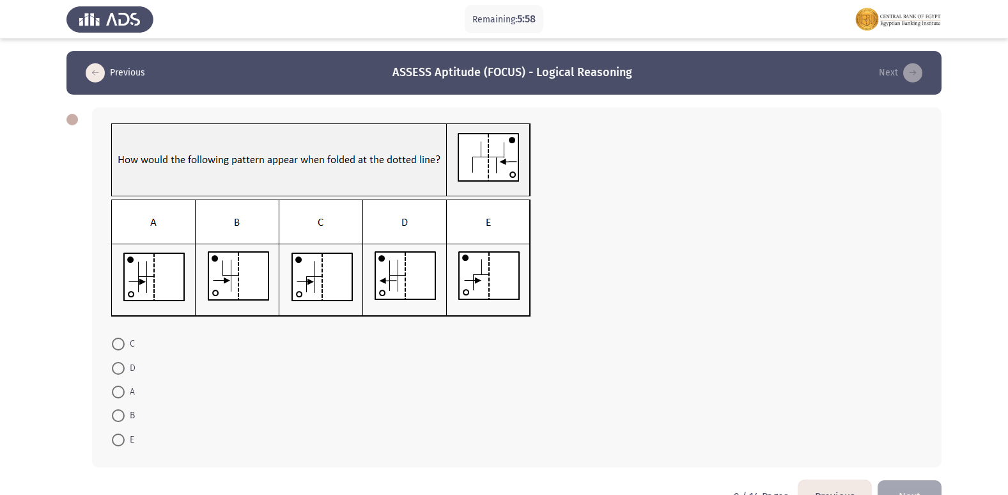
click at [129, 352] on span "C" at bounding box center [130, 343] width 10 height 15
click at [125, 350] on input "C" at bounding box center [118, 344] width 13 height 13
radio input "true"
click at [118, 393] on span at bounding box center [118, 391] width 13 height 13
click at [118, 393] on input "A" at bounding box center [118, 391] width 13 height 13
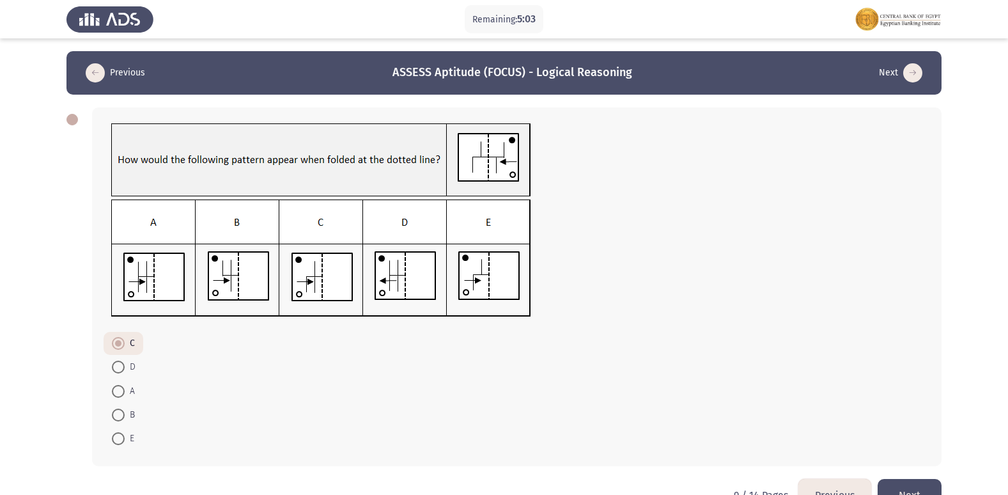
radio input "true"
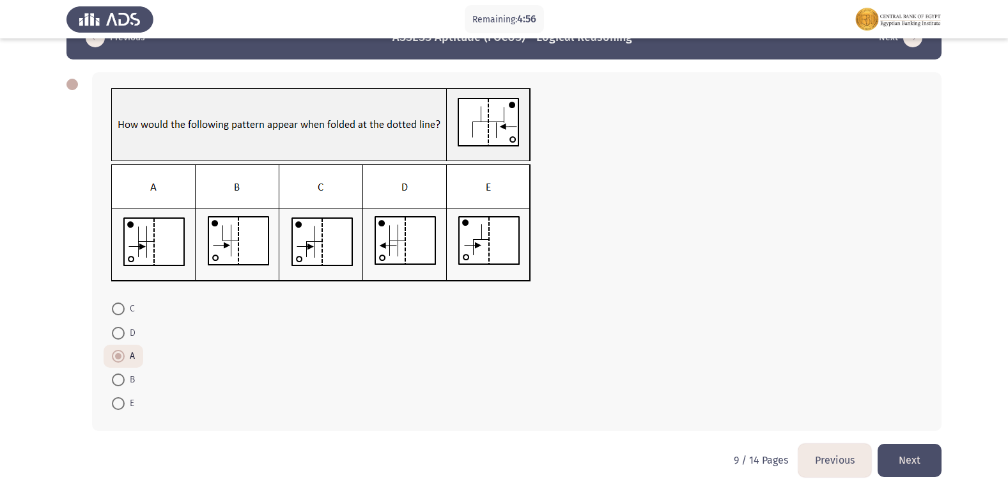
click at [903, 458] on button "Next" at bounding box center [910, 460] width 64 height 33
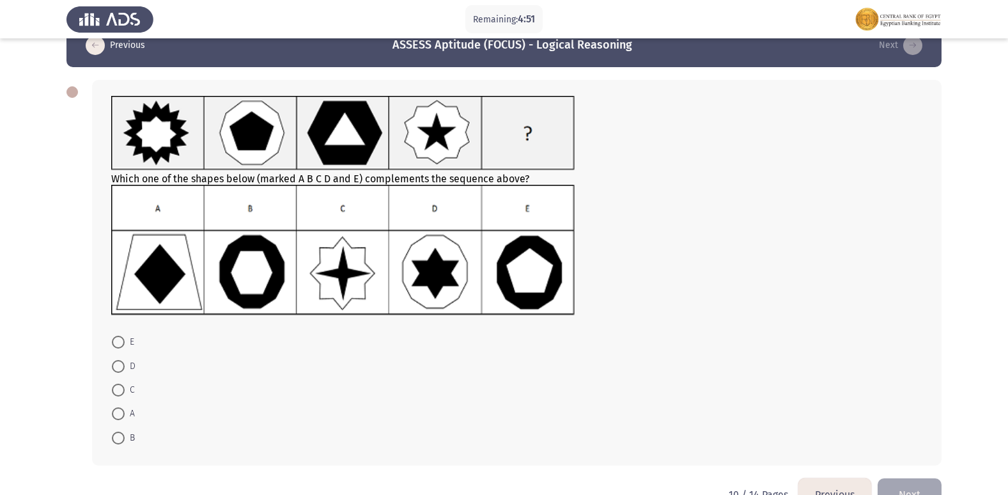
scroll to position [0, 0]
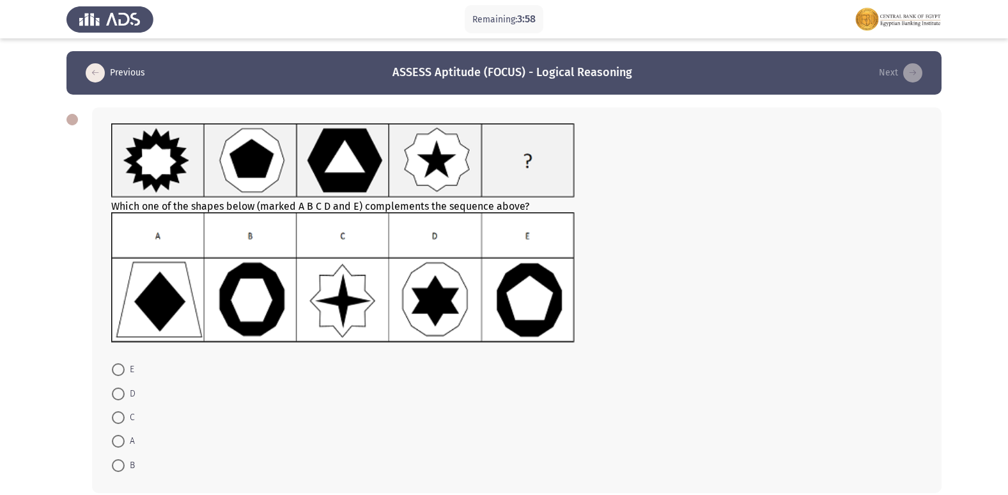
click at [264, 315] on img at bounding box center [343, 277] width 464 height 130
click at [530, 297] on img at bounding box center [343, 277] width 464 height 130
click at [110, 474] on mat-radio-button "B" at bounding box center [124, 465] width 40 height 24
click at [114, 470] on span at bounding box center [118, 465] width 13 height 13
click at [114, 470] on input "B" at bounding box center [118, 465] width 13 height 13
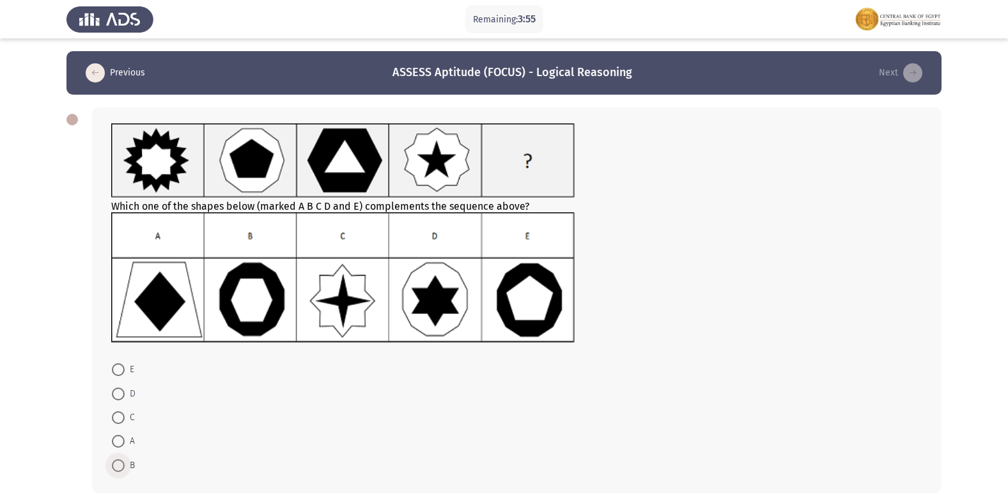
radio input "true"
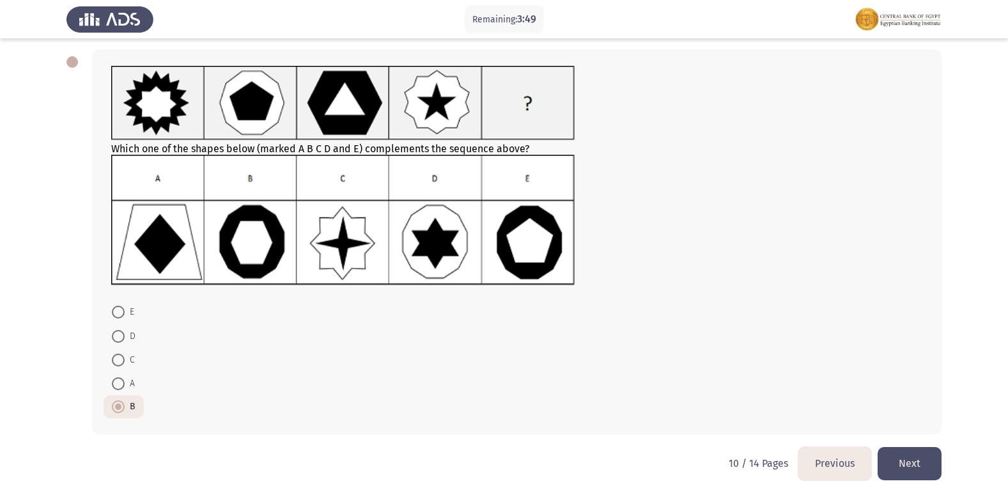
scroll to position [61, 0]
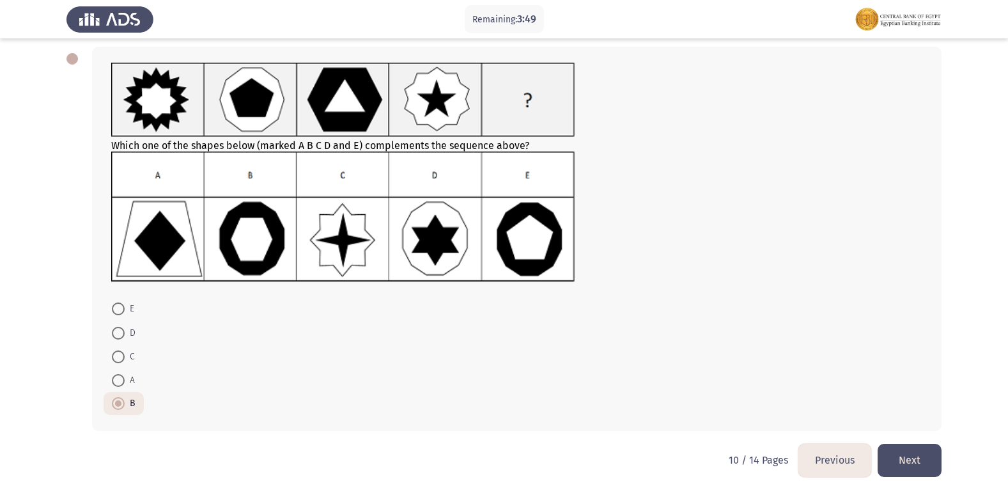
click at [928, 465] on button "Next" at bounding box center [910, 460] width 64 height 33
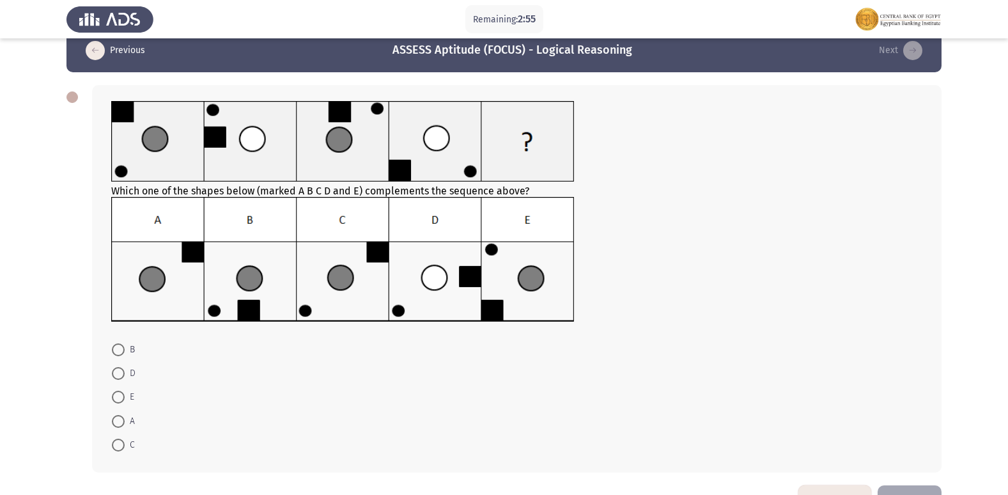
scroll to position [0, 0]
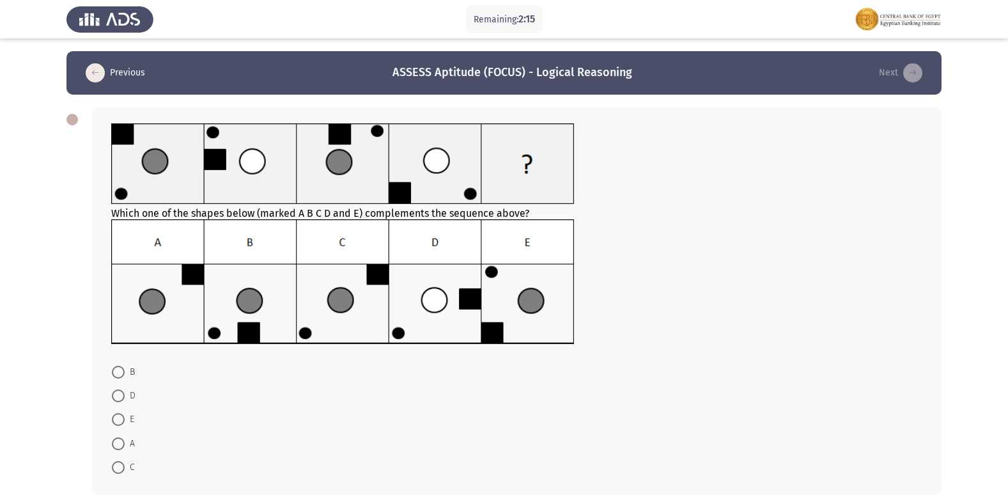
click at [314, 334] on img at bounding box center [343, 281] width 464 height 125
click at [119, 370] on span at bounding box center [118, 372] width 13 height 13
click at [119, 370] on input "B" at bounding box center [118, 372] width 13 height 13
radio input "true"
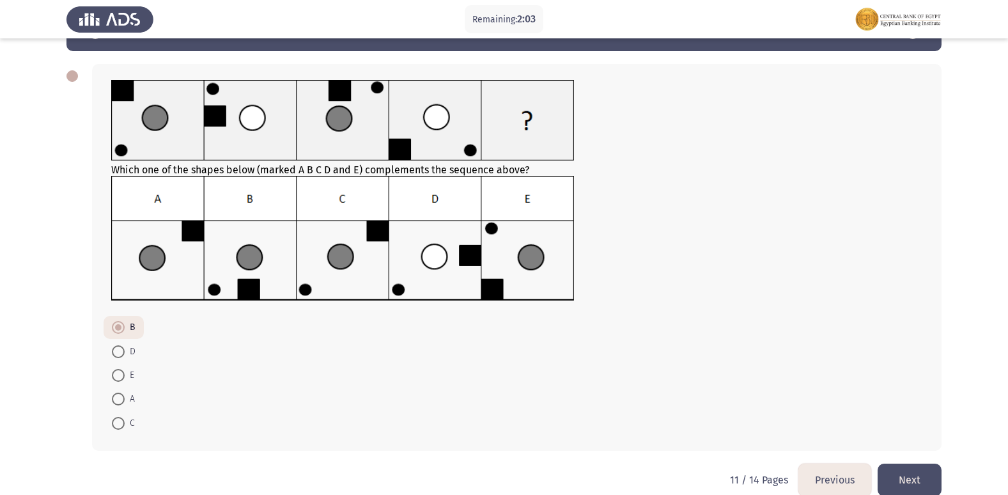
scroll to position [63, 0]
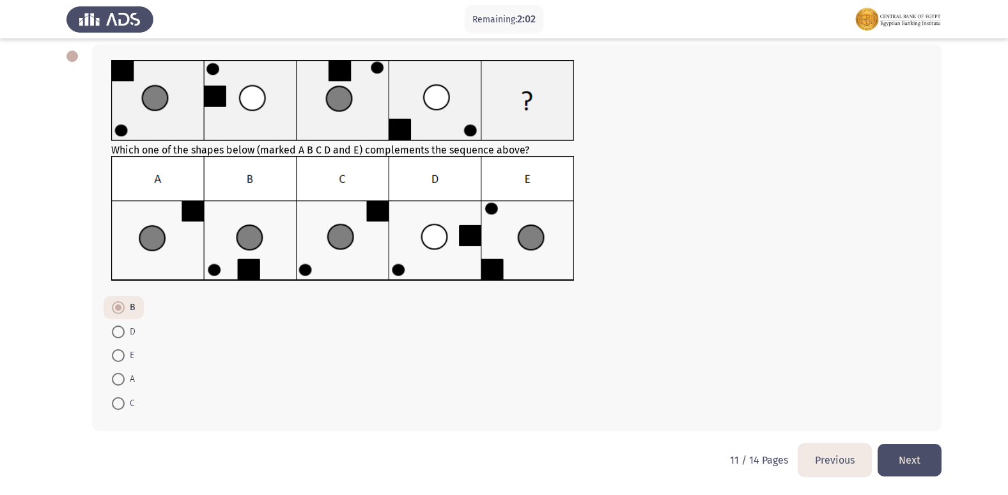
click at [911, 449] on button "Next" at bounding box center [910, 460] width 64 height 33
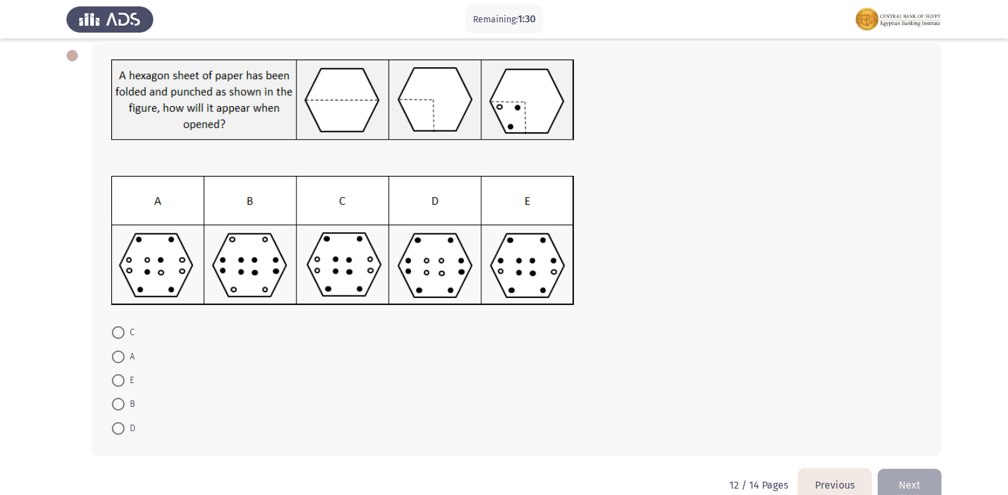
scroll to position [0, 0]
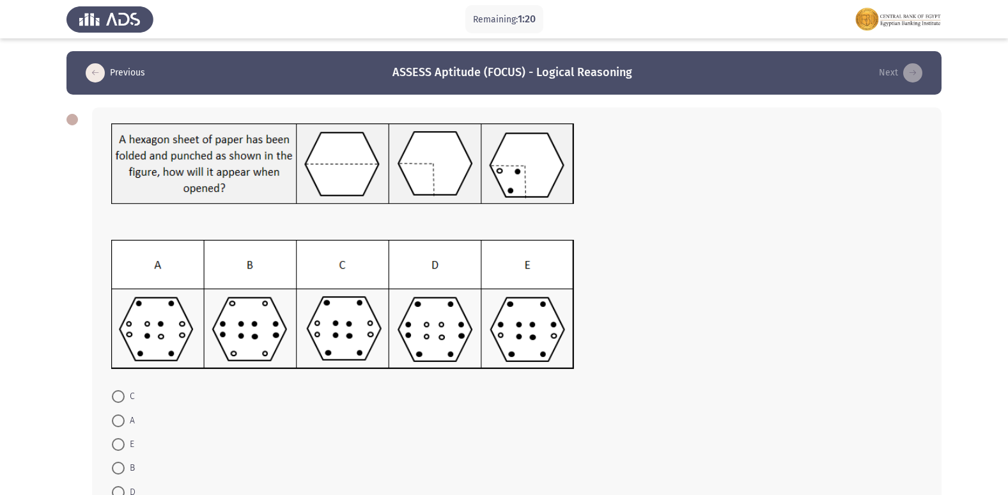
click at [253, 315] on img at bounding box center [343, 305] width 464 height 130
click at [118, 467] on span at bounding box center [118, 468] width 13 height 13
click at [118, 467] on input "B" at bounding box center [118, 468] width 13 height 13
radio input "true"
click at [538, 276] on img at bounding box center [343, 305] width 464 height 130
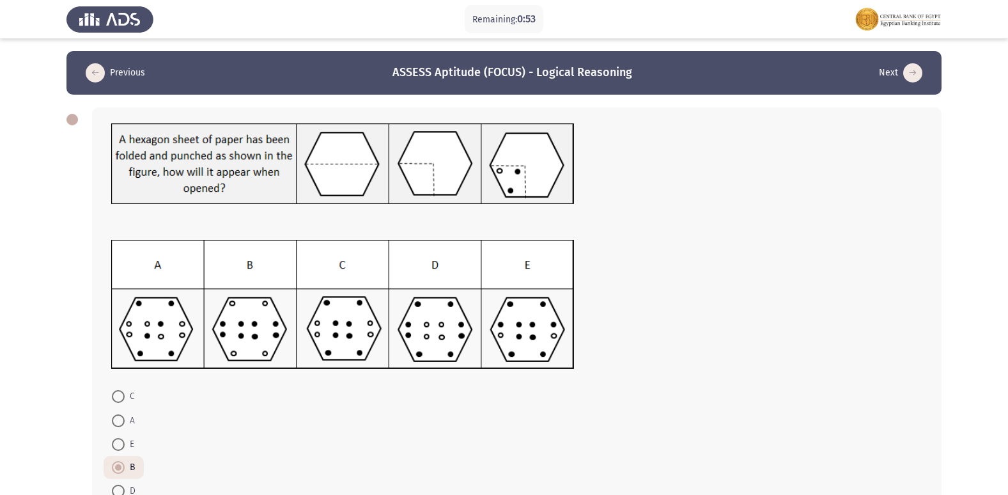
click at [127, 396] on span "C" at bounding box center [130, 396] width 10 height 15
click at [125, 396] on input "C" at bounding box center [118, 396] width 13 height 13
radio input "true"
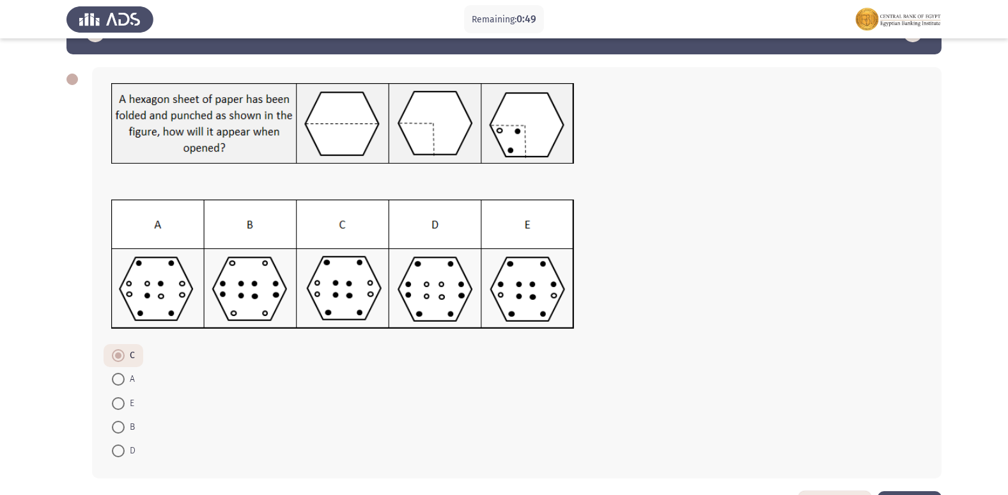
scroll to position [88, 0]
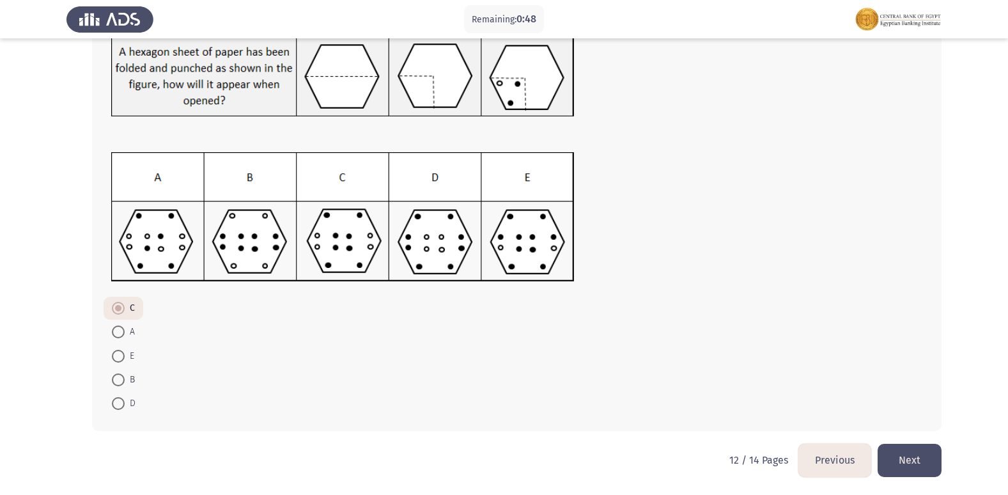
click at [921, 465] on button "Next" at bounding box center [910, 460] width 64 height 33
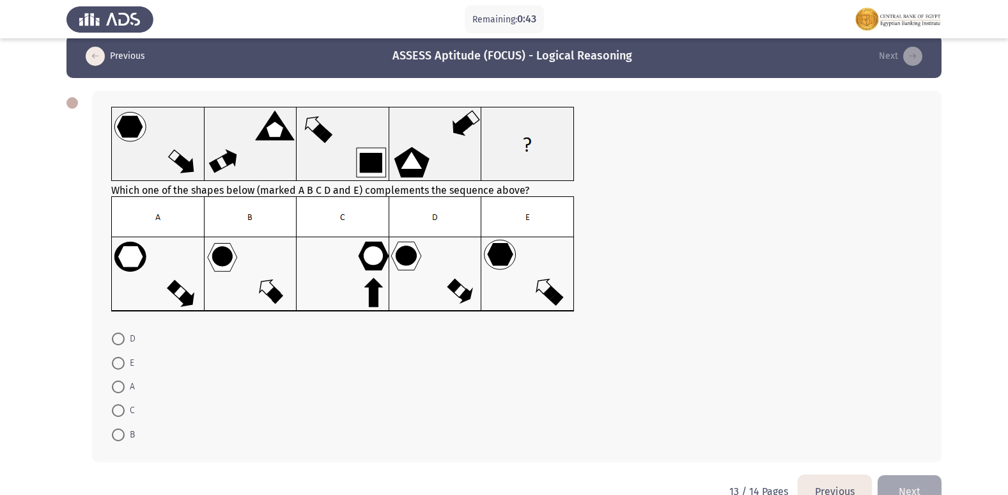
scroll to position [0, 0]
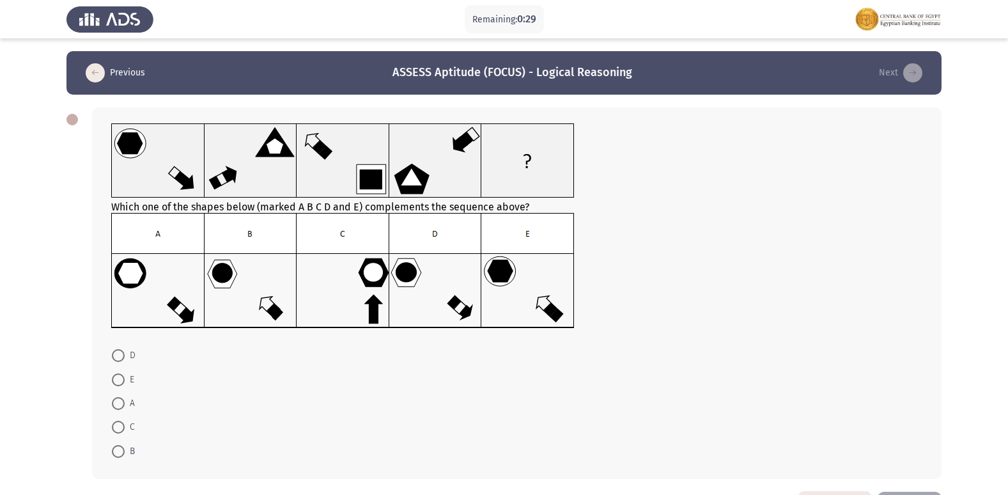
click at [547, 282] on img at bounding box center [343, 271] width 464 height 116
click at [279, 282] on img at bounding box center [343, 271] width 464 height 116
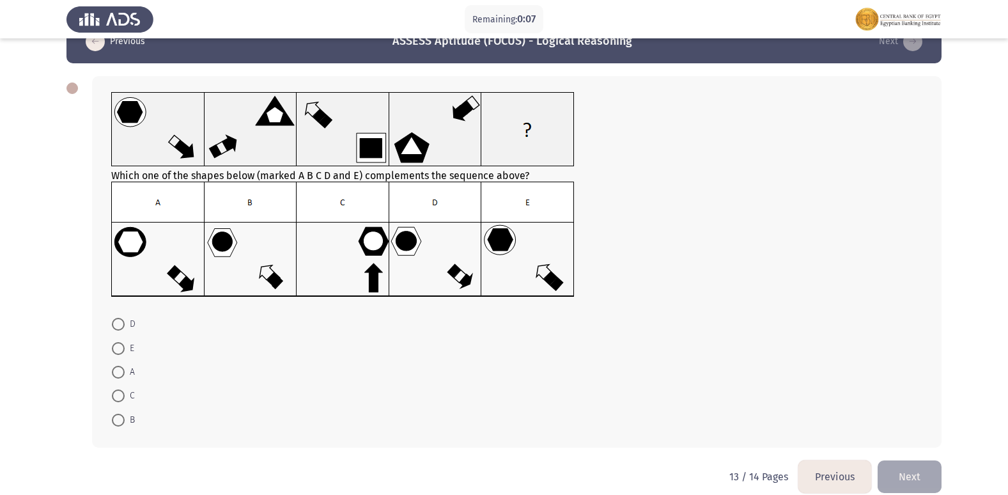
scroll to position [48, 0]
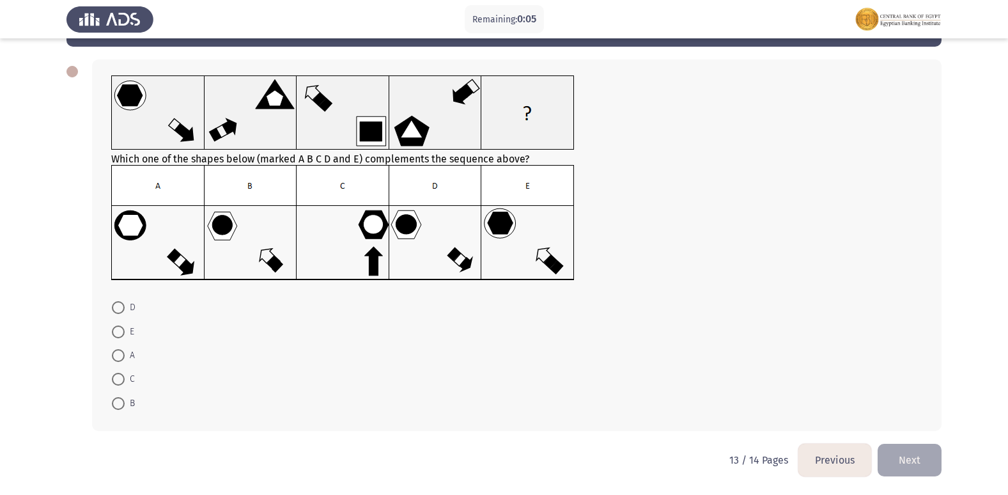
click at [119, 306] on span at bounding box center [118, 307] width 13 height 13
click at [119, 306] on input "D" at bounding box center [118, 307] width 13 height 13
radio input "true"
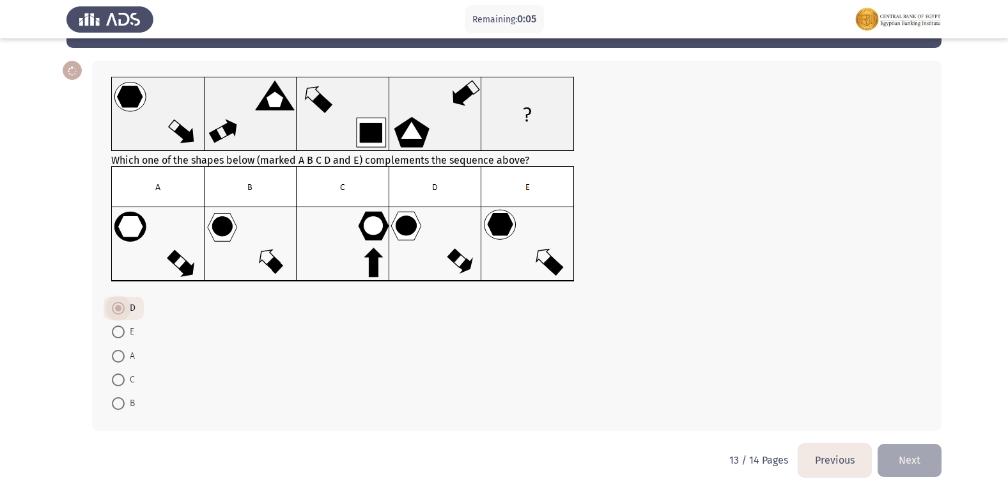
scroll to position [47, 0]
click at [909, 445] on button "Next" at bounding box center [910, 460] width 64 height 33
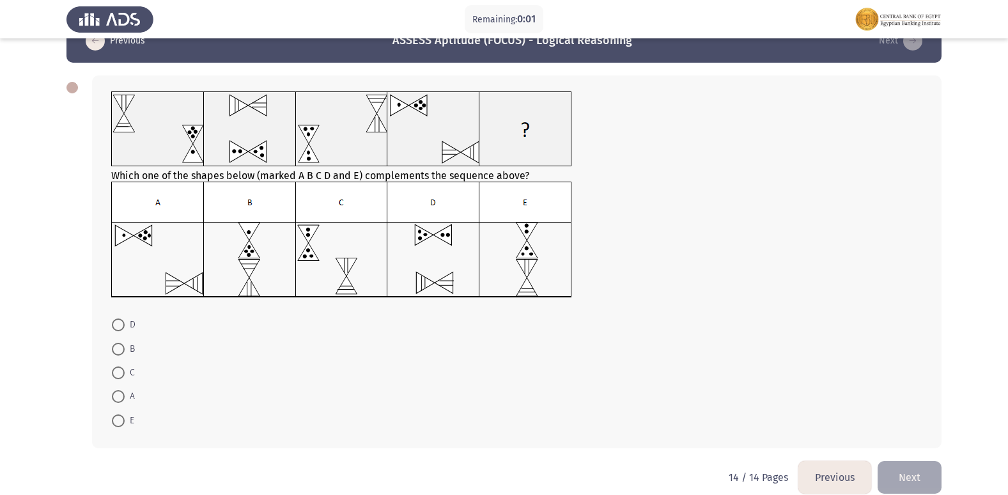
scroll to position [49, 0]
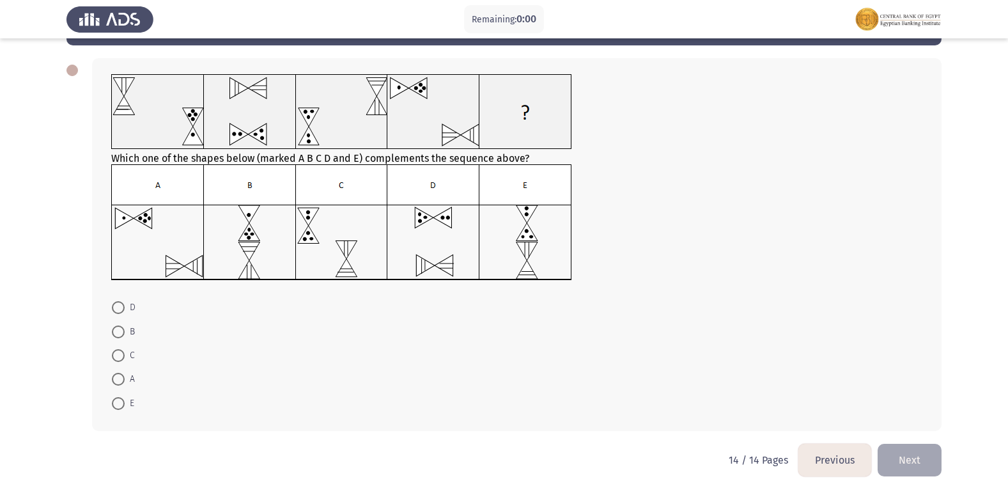
click at [114, 360] on span at bounding box center [118, 355] width 13 height 13
click at [114, 360] on input "C" at bounding box center [118, 355] width 13 height 13
radio input "true"
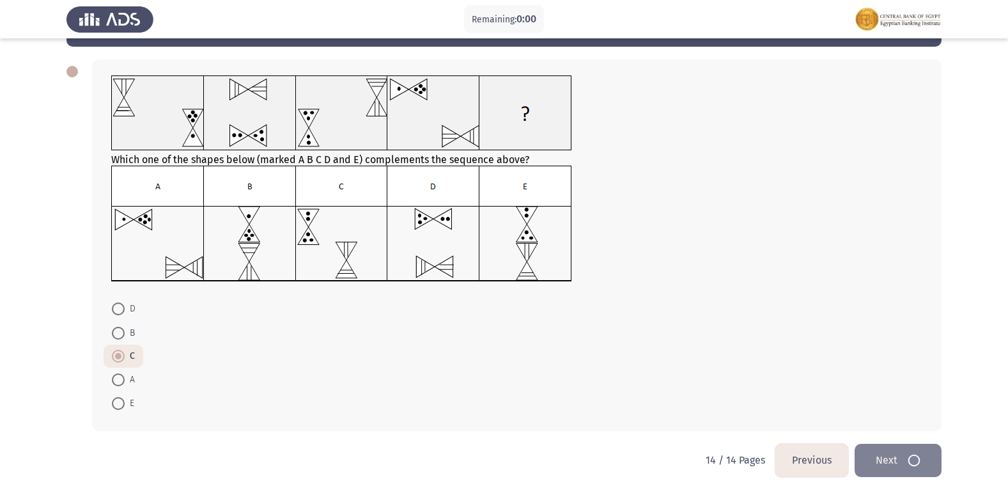
scroll to position [0, 0]
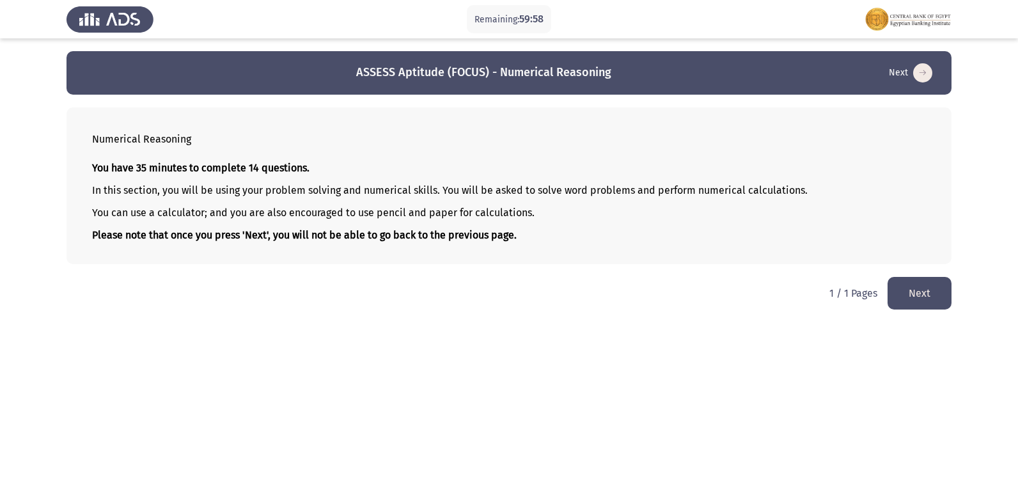
click at [934, 295] on button "Next" at bounding box center [919, 293] width 64 height 33
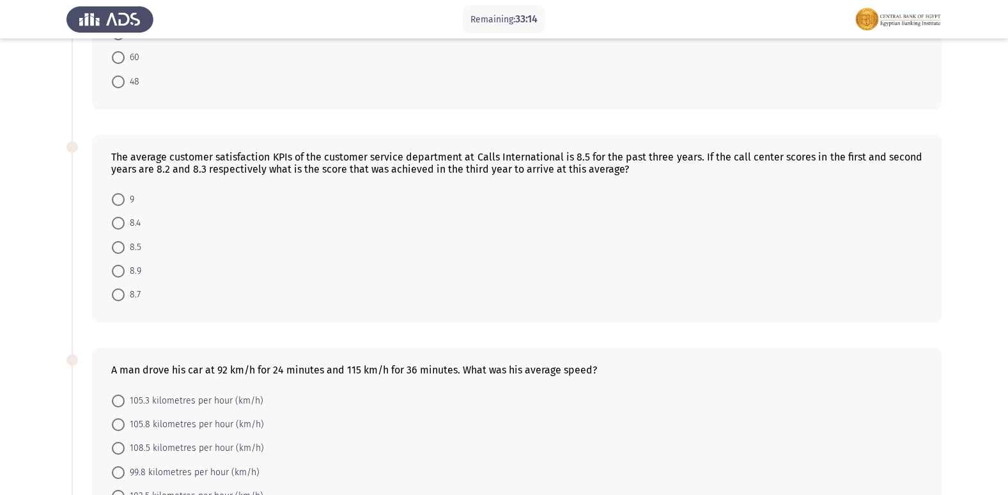
scroll to position [192, 0]
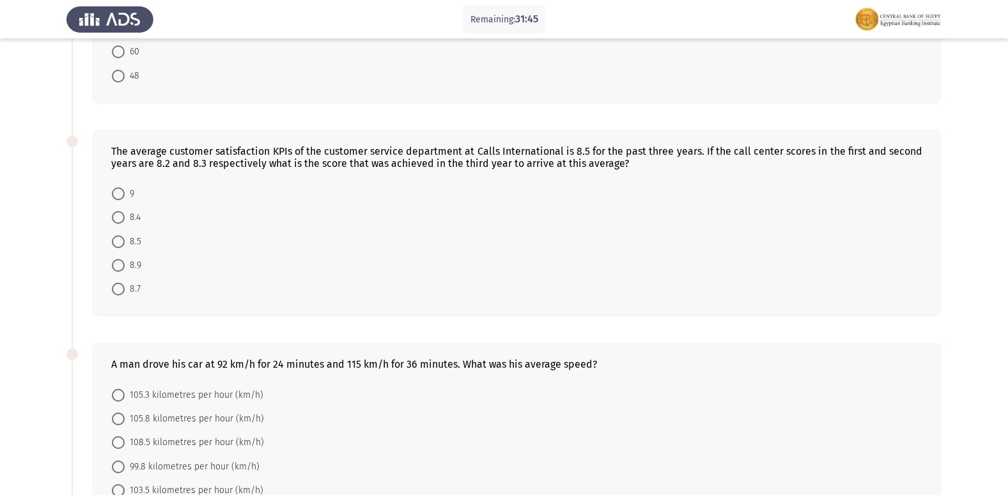
click at [121, 193] on span at bounding box center [118, 193] width 13 height 13
click at [121, 193] on input "9" at bounding box center [118, 193] width 13 height 13
radio input "true"
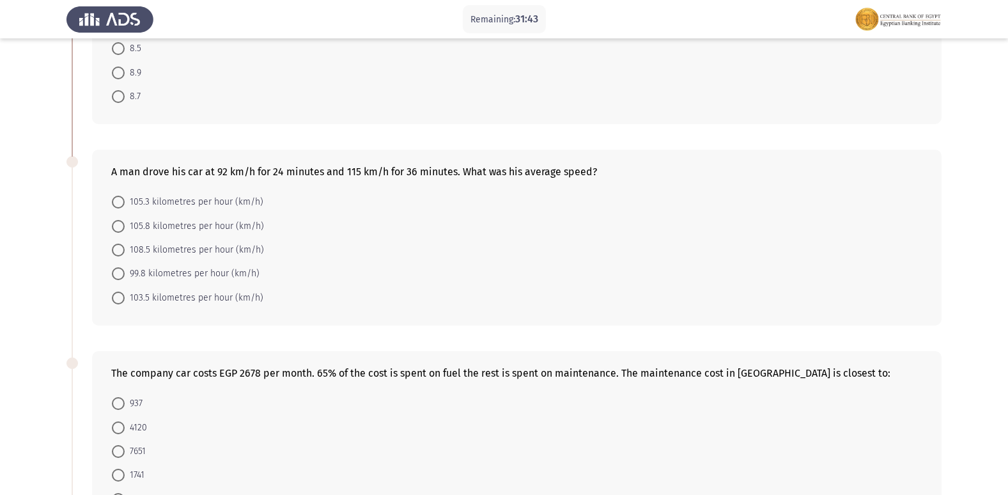
scroll to position [448, 0]
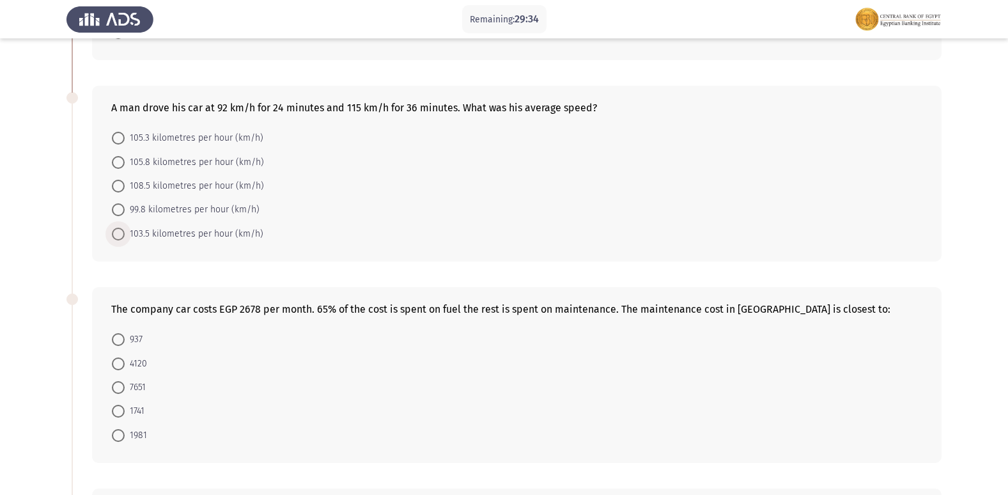
click at [121, 231] on span at bounding box center [118, 234] width 13 height 13
click at [121, 231] on input "103.5 kilometres per hour (km/h)" at bounding box center [118, 234] width 13 height 13
radio input "true"
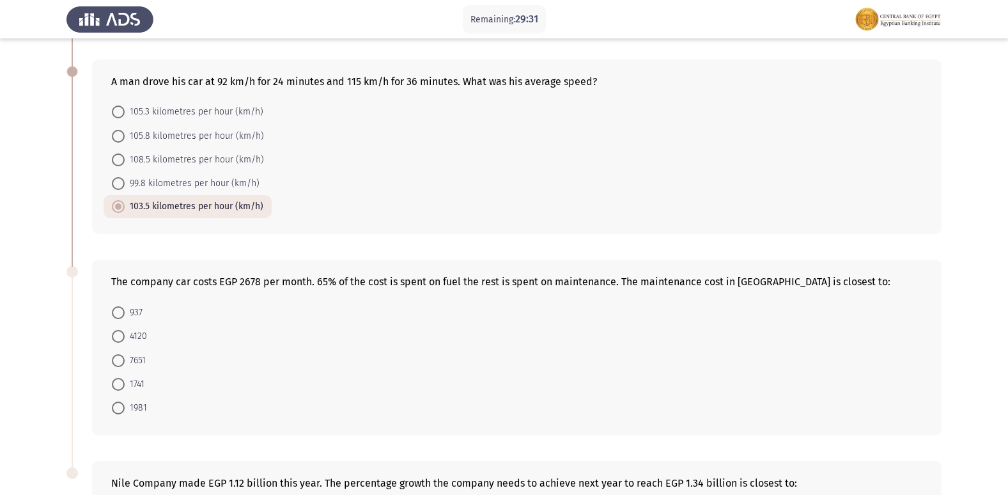
scroll to position [639, 0]
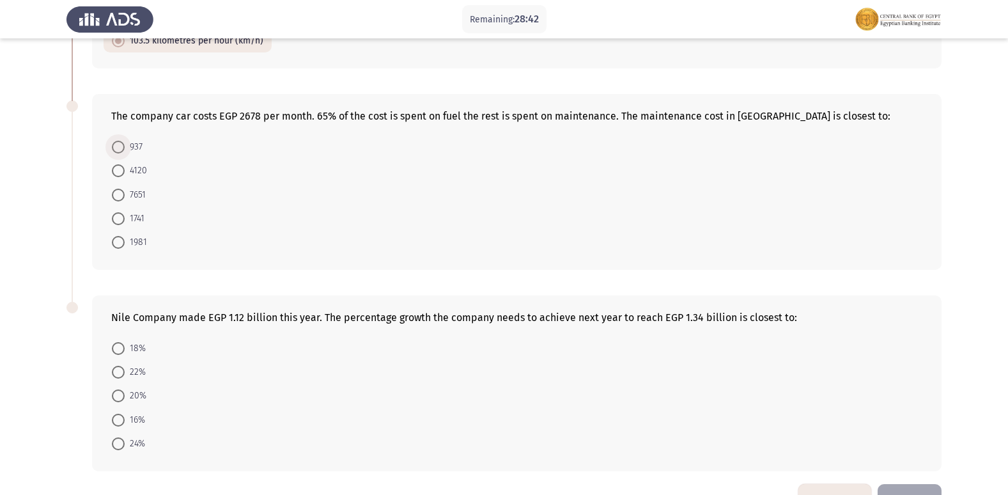
click at [127, 146] on span "937" at bounding box center [134, 146] width 18 height 15
click at [125, 146] on input "937" at bounding box center [118, 147] width 13 height 13
radio input "true"
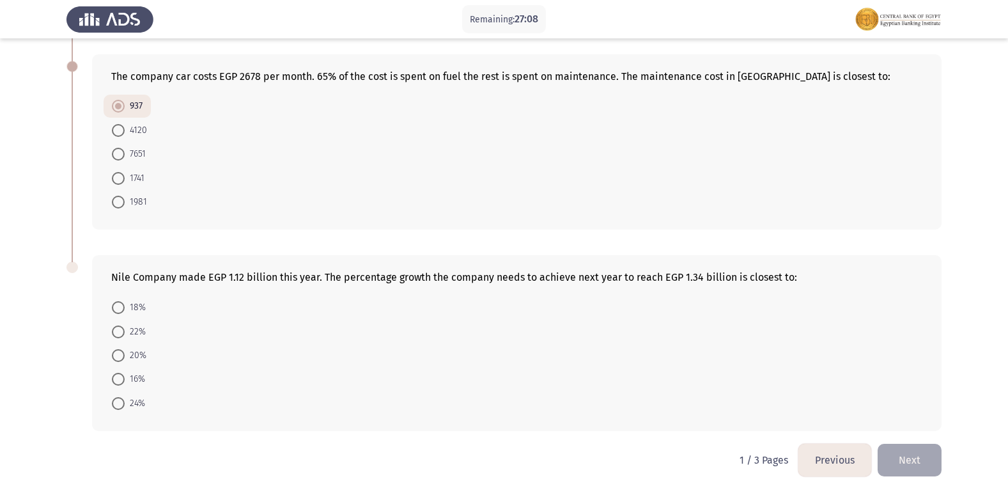
drag, startPoint x: 228, startPoint y: 278, endPoint x: 240, endPoint y: 277, distance: 11.5
click at [240, 277] on div "Nile Company made EGP 1.12 billion this year. The percentage growth the company…" at bounding box center [516, 277] width 811 height 12
click at [114, 350] on span at bounding box center [118, 355] width 13 height 13
click at [114, 350] on input "20%" at bounding box center [118, 355] width 13 height 13
radio input "true"
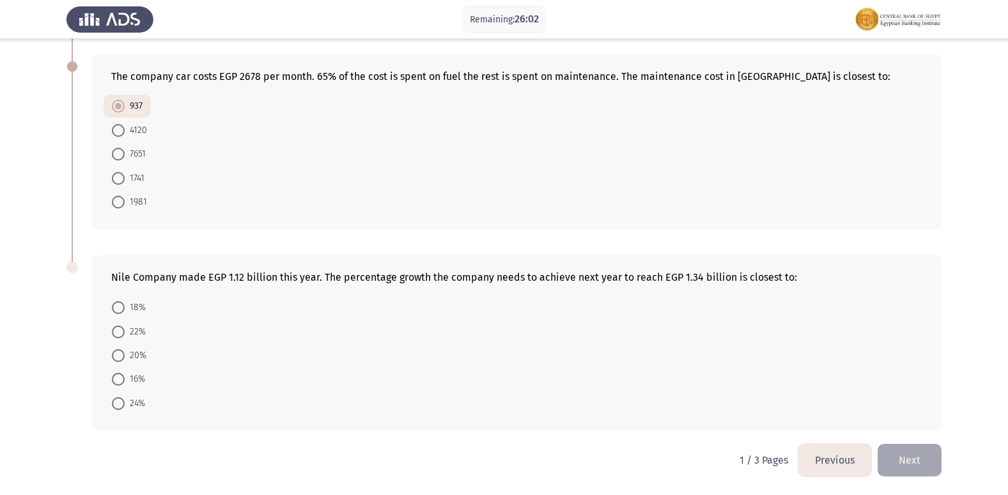
scroll to position [678, 0]
click at [909, 451] on button "Next" at bounding box center [910, 460] width 64 height 33
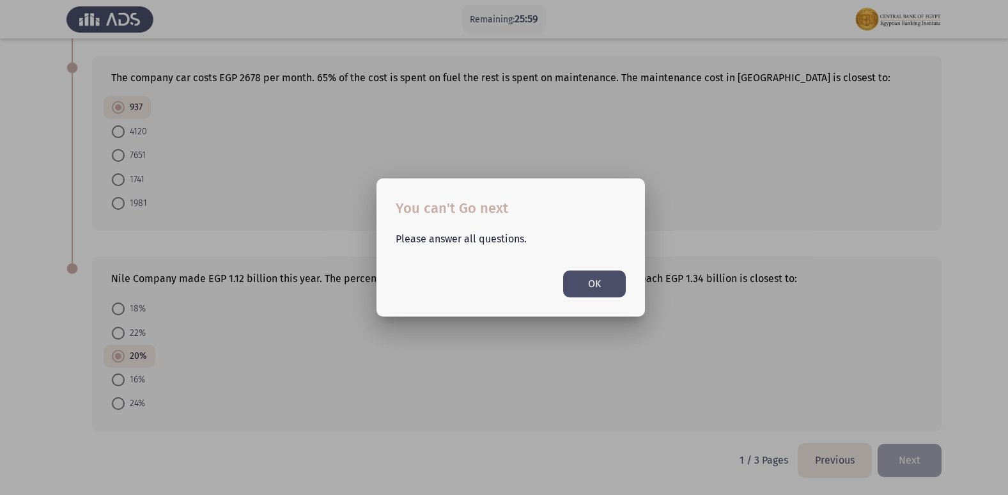
click at [617, 296] on button "OK" at bounding box center [594, 283] width 63 height 26
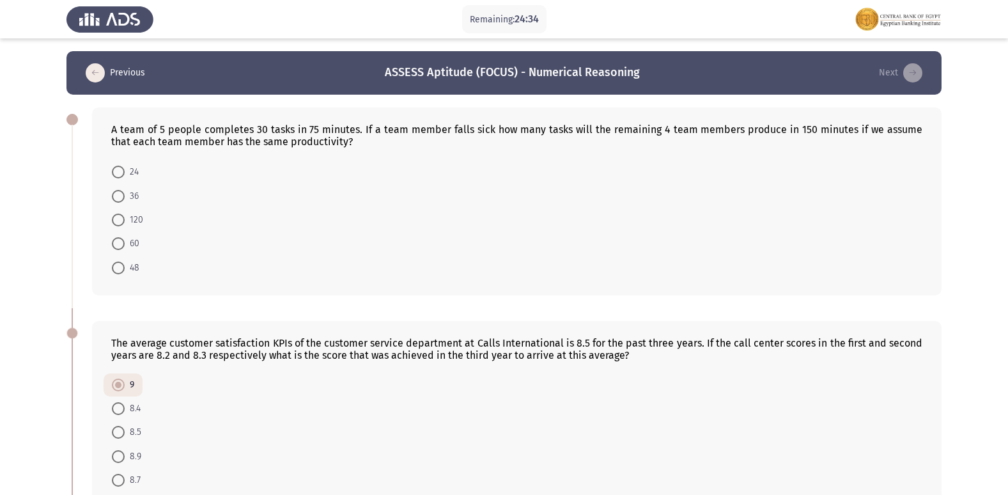
click at [130, 160] on mat-radio-button "24" at bounding box center [125, 172] width 43 height 24
click at [125, 172] on span "24" at bounding box center [132, 171] width 14 height 15
click at [125, 172] on input "24" at bounding box center [118, 172] width 13 height 13
radio input "true"
click at [106, 181] on mat-radio-button "24" at bounding box center [125, 171] width 43 height 23
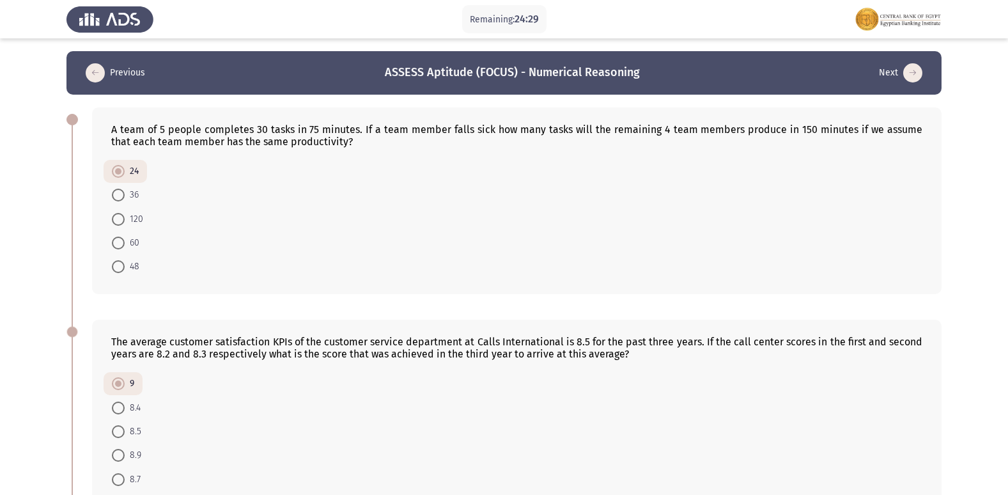
click at [112, 180] on mat-radio-button "24" at bounding box center [125, 171] width 43 height 23
click at [113, 178] on label "24" at bounding box center [125, 171] width 27 height 15
click at [113, 178] on input "24" at bounding box center [118, 171] width 13 height 13
click at [183, 174] on form "24 36 120 60 48" at bounding box center [516, 219] width 811 height 118
click at [138, 183] on mat-radio-button "36" at bounding box center [125, 195] width 43 height 24
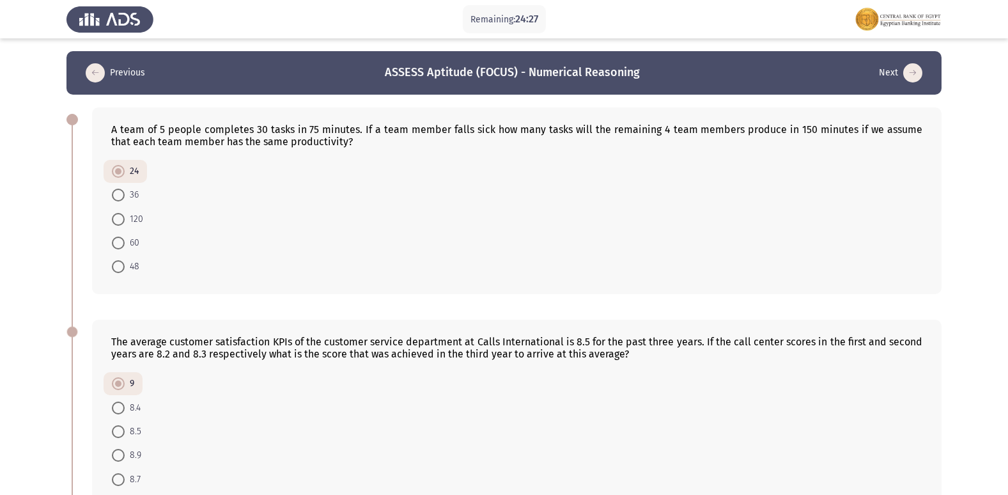
click at [133, 188] on span "36" at bounding box center [132, 194] width 14 height 15
click at [125, 189] on input "36" at bounding box center [118, 195] width 13 height 13
radio input "true"
click at [146, 180] on mat-radio-button "24" at bounding box center [125, 172] width 43 height 24
click at [139, 180] on mat-radio-button "24" at bounding box center [125, 172] width 43 height 24
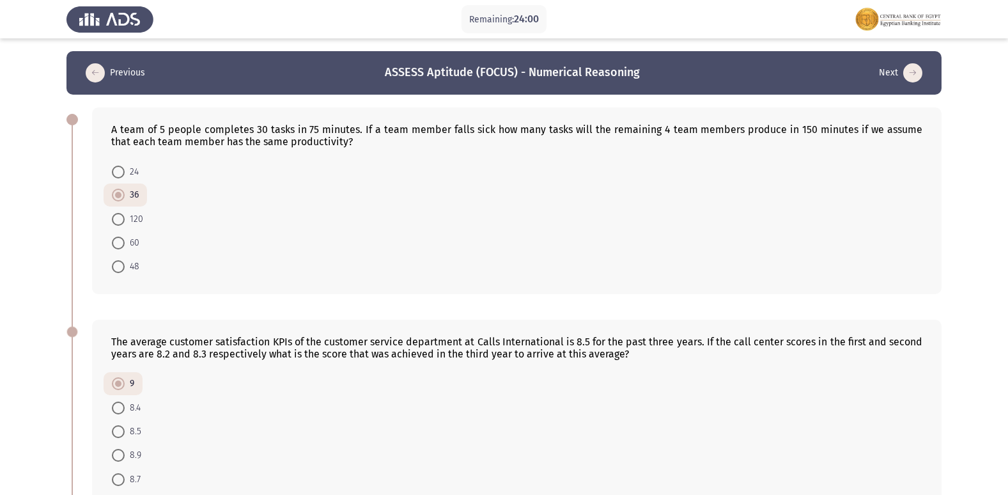
click at [135, 175] on span "24" at bounding box center [132, 171] width 14 height 15
click at [125, 175] on input "24" at bounding box center [118, 172] width 13 height 13
radio input "true"
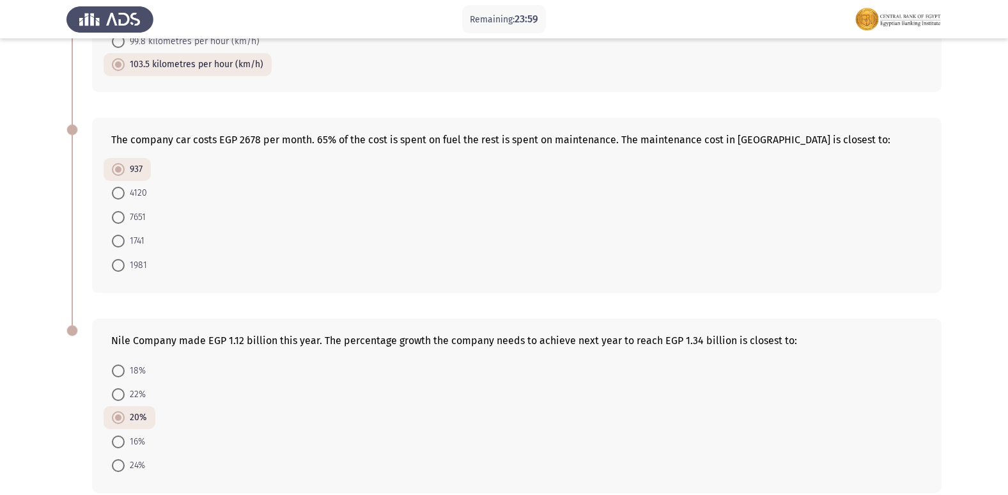
scroll to position [677, 0]
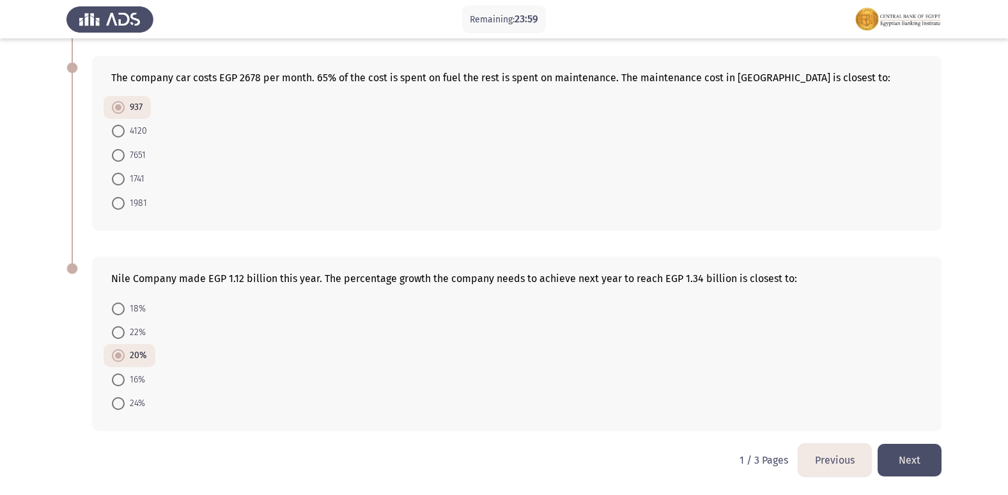
click at [933, 464] on button "Next" at bounding box center [910, 460] width 64 height 33
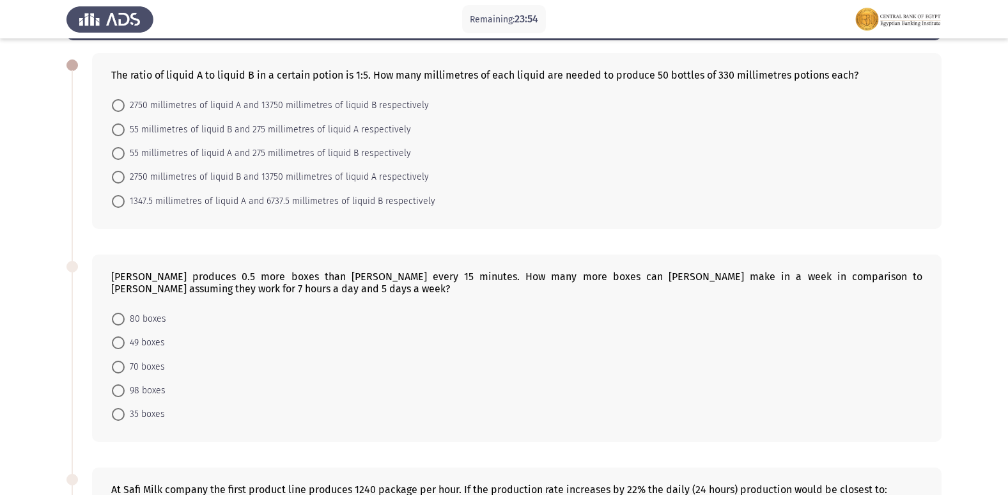
scroll to position [0, 0]
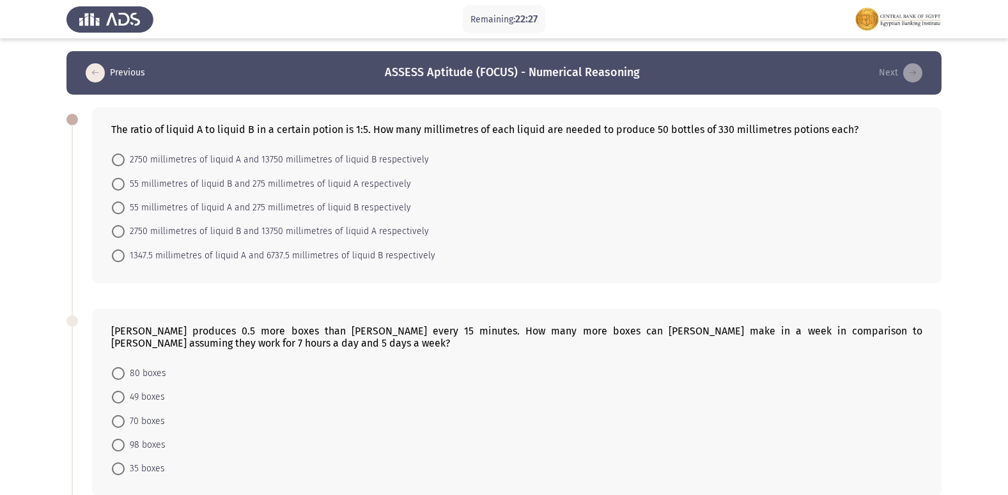
click at [274, 158] on span "2750 millimetres of liquid A and 13750 millimetres of liquid B respectively" at bounding box center [277, 159] width 304 height 15
click at [125, 158] on input "2750 millimetres of liquid A and 13750 millimetres of liquid B respectively" at bounding box center [118, 159] width 13 height 13
radio input "true"
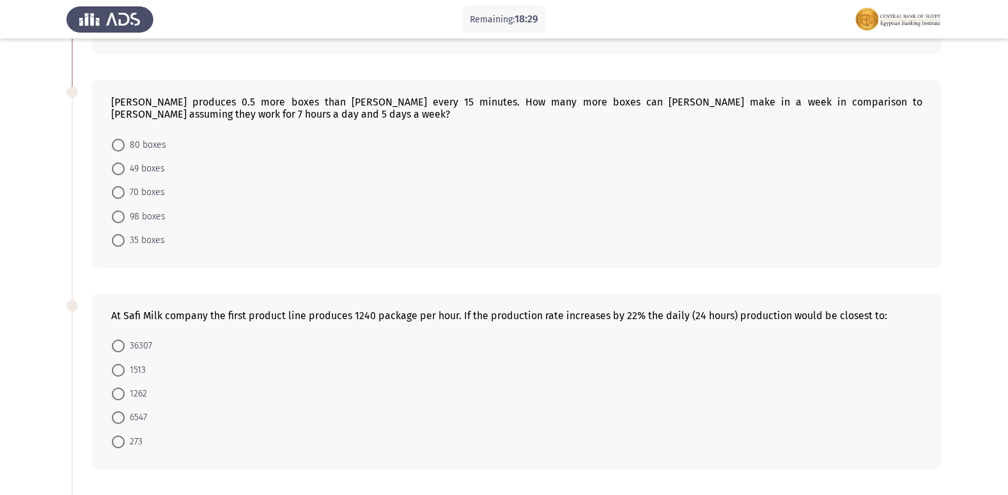
scroll to position [320, 0]
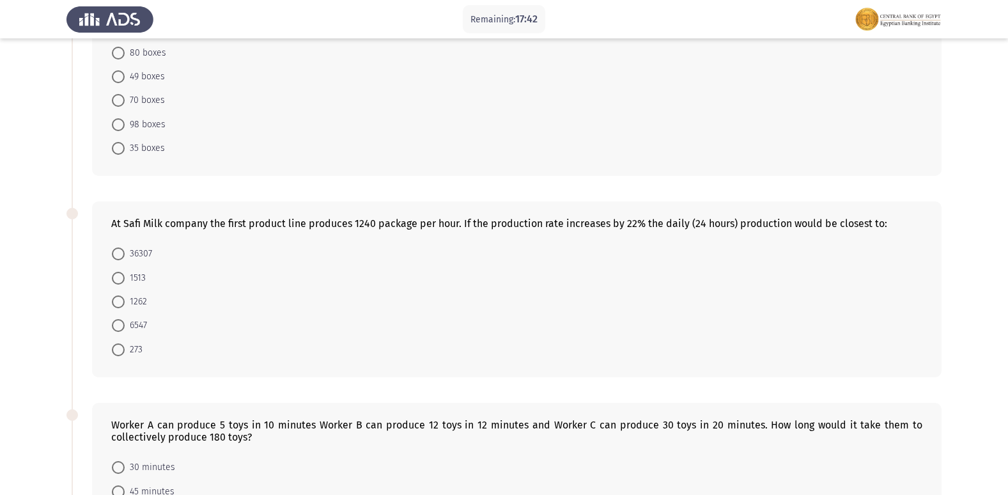
click at [120, 251] on span at bounding box center [118, 253] width 13 height 13
click at [120, 251] on input "36307" at bounding box center [118, 253] width 13 height 13
radio input "true"
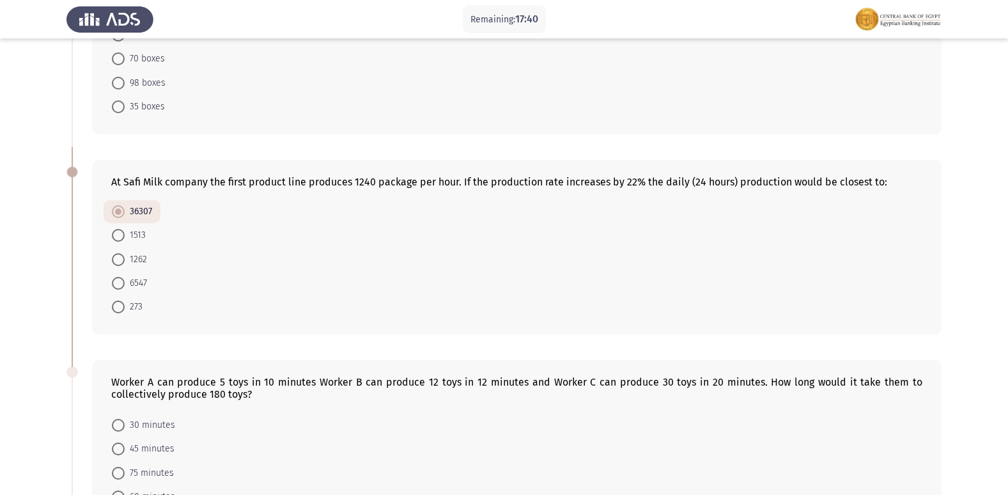
scroll to position [384, 0]
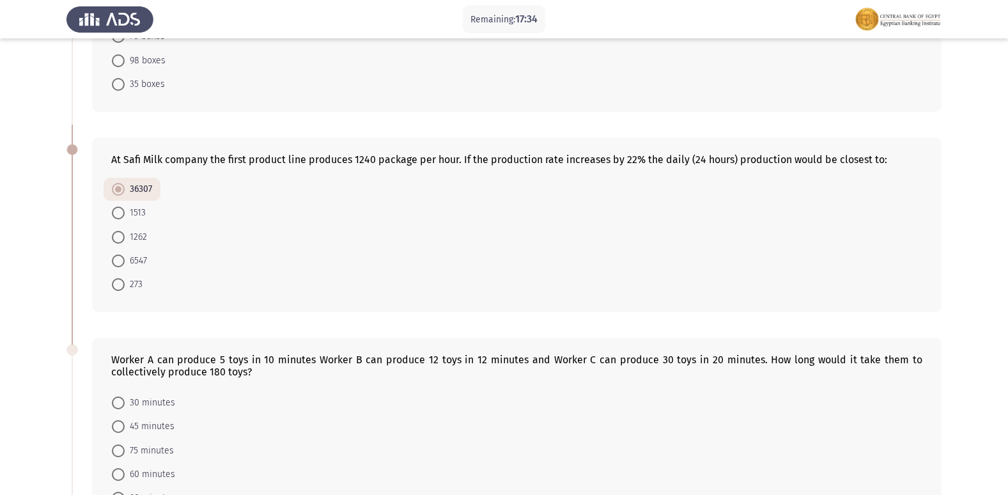
drag, startPoint x: 356, startPoint y: 155, endPoint x: 396, endPoint y: 155, distance: 39.6
click at [396, 155] on div "At Safi Milk company the first product line produces 1240 package per hour. If …" at bounding box center [516, 159] width 811 height 12
click at [140, 215] on span "1513" at bounding box center [135, 212] width 21 height 15
click at [125, 215] on input "1513" at bounding box center [118, 213] width 13 height 13
radio input "true"
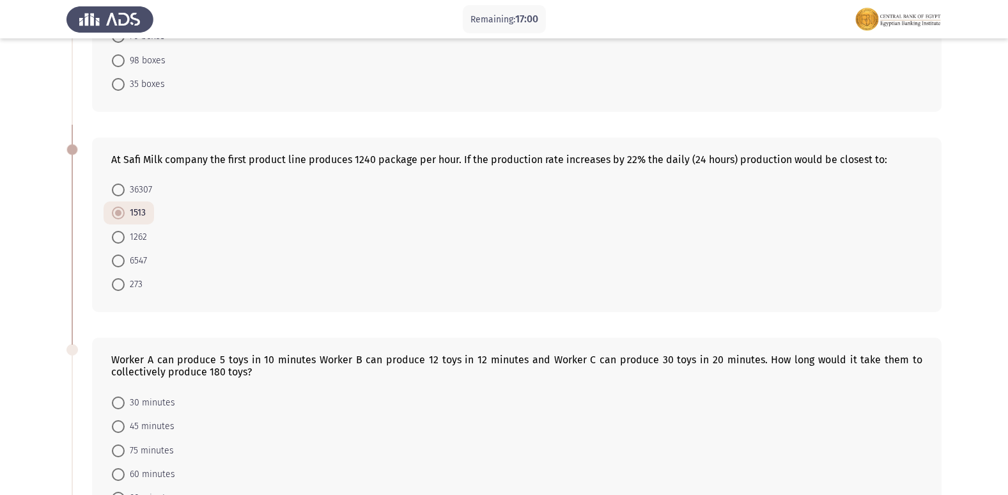
drag, startPoint x: 624, startPoint y: 164, endPoint x: 702, endPoint y: 160, distance: 78.1
click at [702, 160] on div "At Safi Milk company the first product line produces 1240 package per hour. If …" at bounding box center [516, 159] width 811 height 12
click at [128, 190] on span "36307" at bounding box center [138, 189] width 27 height 15
click at [125, 190] on input "36307" at bounding box center [118, 190] width 13 height 13
radio input "true"
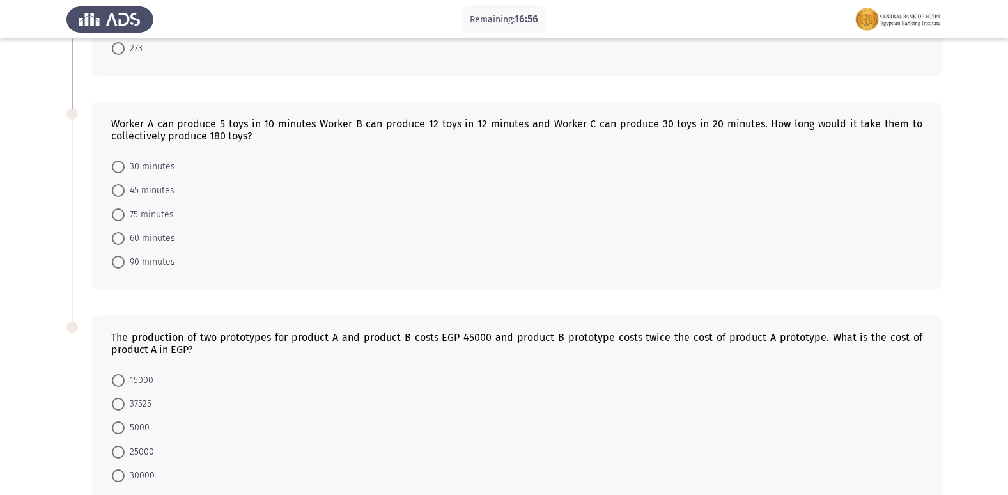
scroll to position [639, 0]
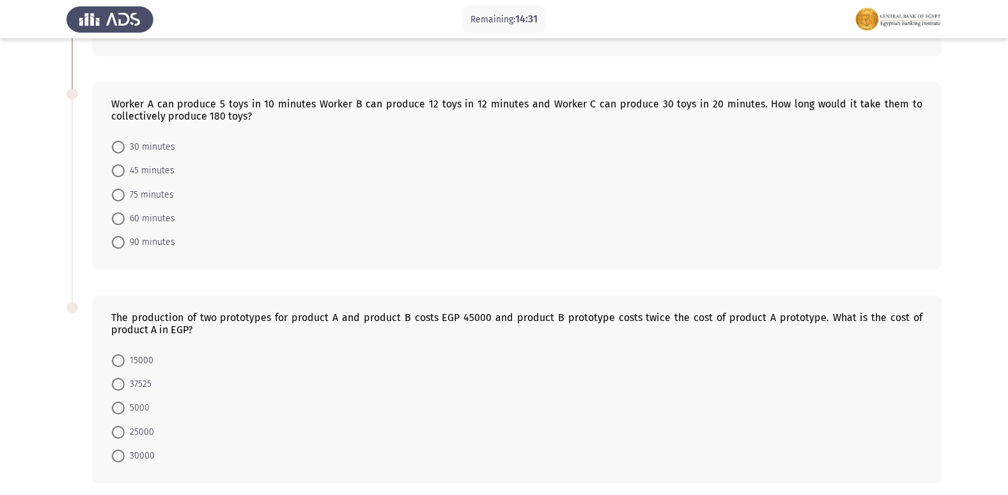
drag, startPoint x: 223, startPoint y: 115, endPoint x: 215, endPoint y: 117, distance: 7.9
click at [215, 117] on div "Worker A can produce 5 toys in 10 minutes Worker B can produce 12 toys in 12 mi…" at bounding box center [516, 110] width 811 height 24
click at [288, 102] on div "Worker A can produce 5 toys in 10 minutes Worker B can produce 12 toys in 12 mi…" at bounding box center [516, 110] width 811 height 24
click at [272, 102] on div "Worker A can produce 5 toys in 10 minutes Worker B can produce 12 toys in 12 mi…" at bounding box center [516, 110] width 811 height 24
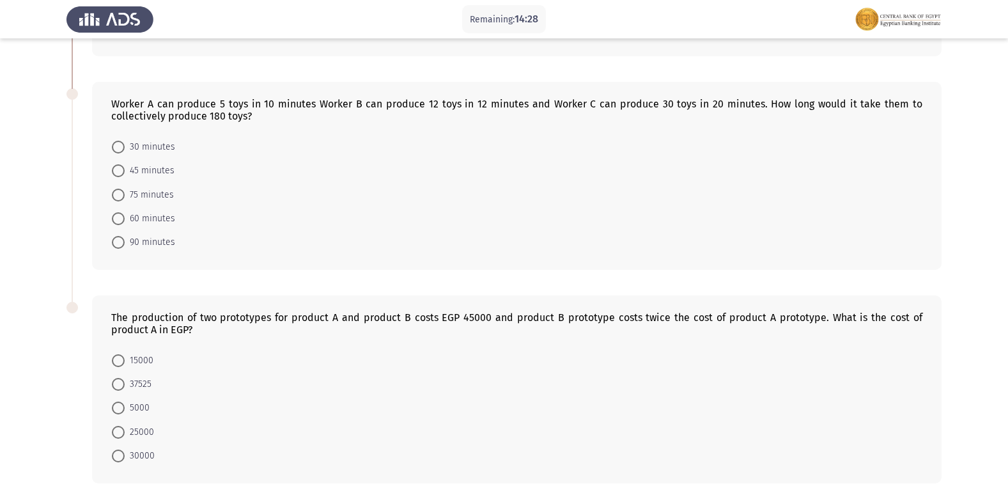
click at [272, 102] on div "Worker A can produce 5 toys in 10 minutes Worker B can produce 12 toys in 12 mi…" at bounding box center [516, 110] width 811 height 24
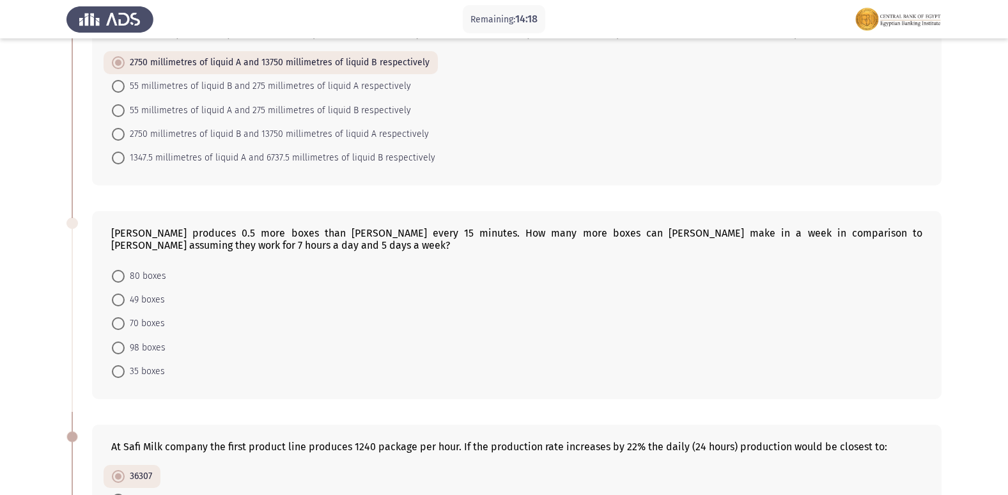
scroll to position [128, 0]
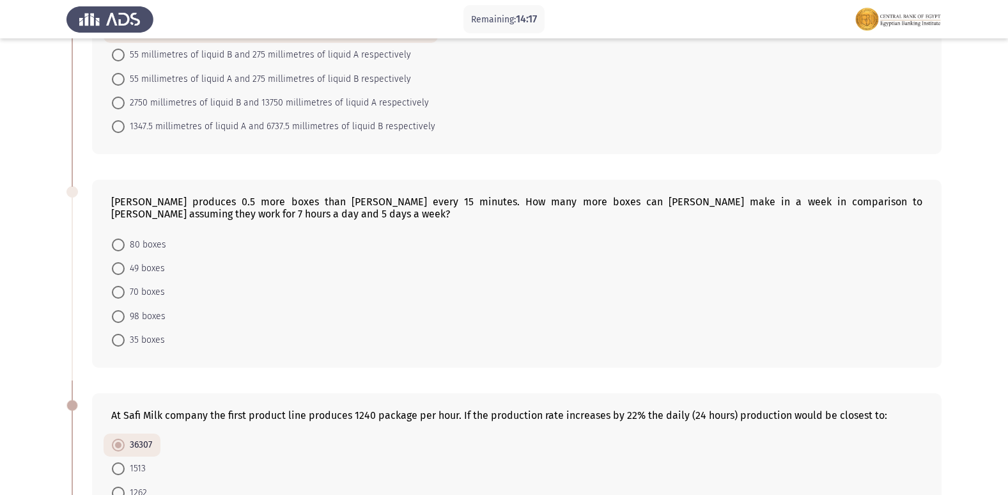
click at [130, 293] on span "70 boxes" at bounding box center [145, 292] width 40 height 15
click at [125, 293] on input "70 boxes" at bounding box center [118, 292] width 13 height 13
radio input "true"
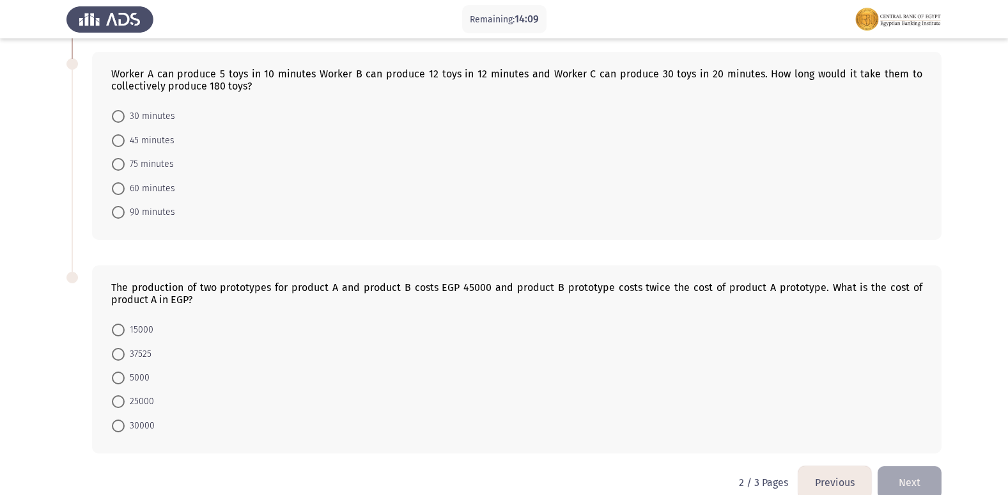
scroll to position [691, 0]
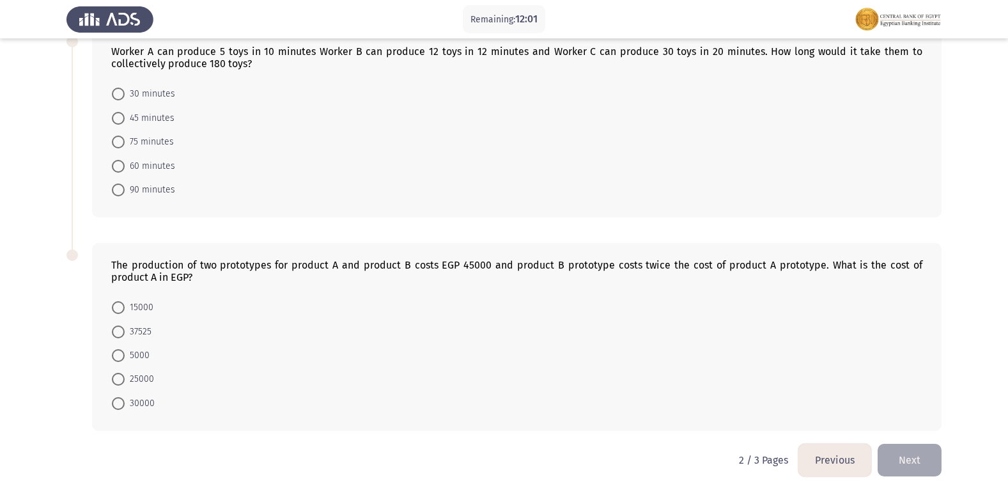
click at [121, 308] on span at bounding box center [118, 307] width 13 height 13
click at [121, 308] on input "15000" at bounding box center [118, 307] width 13 height 13
radio input "true"
drag, startPoint x: 652, startPoint y: 262, endPoint x: 618, endPoint y: 268, distance: 33.7
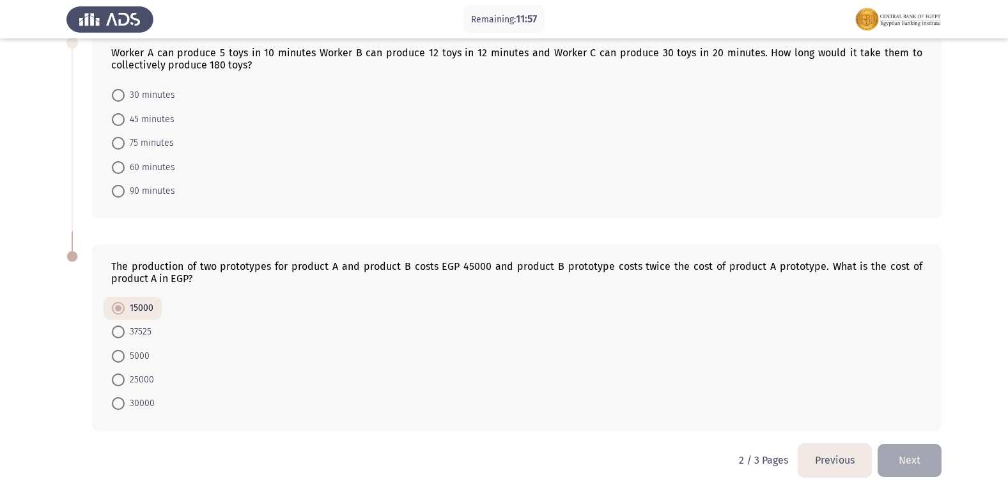
click at [618, 268] on div "The production of two prototypes for product A and product B costs EGP 45000 an…" at bounding box center [516, 272] width 811 height 24
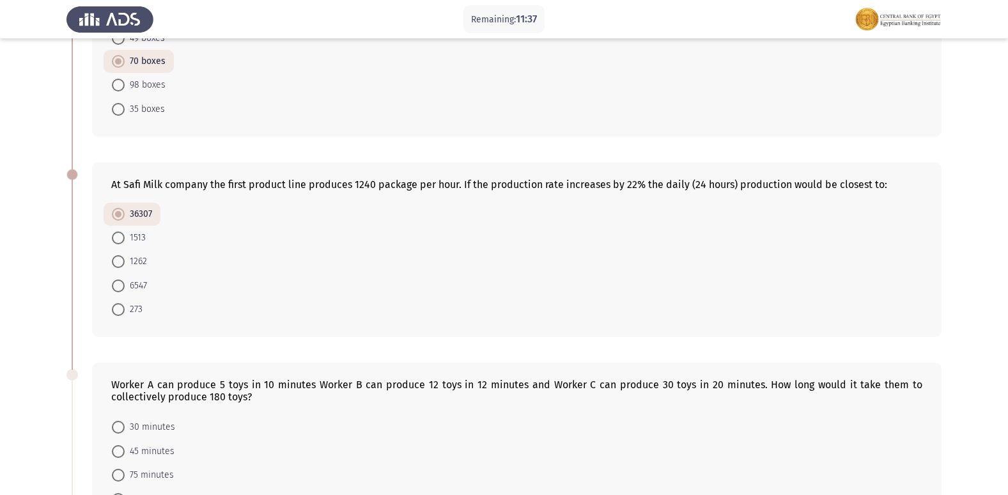
scroll to position [498, 0]
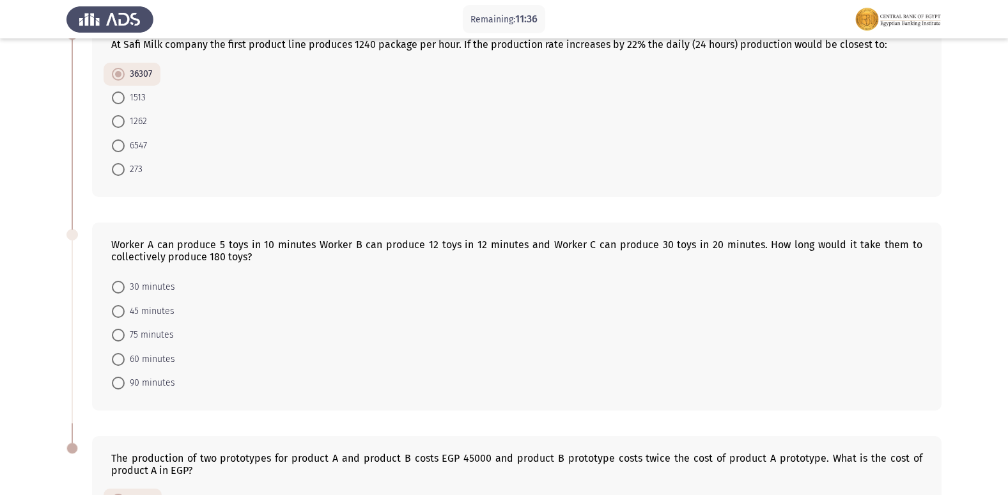
click at [117, 322] on mat-radio-button "45 minutes" at bounding box center [143, 311] width 79 height 24
click at [121, 336] on span at bounding box center [118, 335] width 13 height 13
click at [121, 336] on input "75 minutes" at bounding box center [118, 335] width 13 height 13
radio input "true"
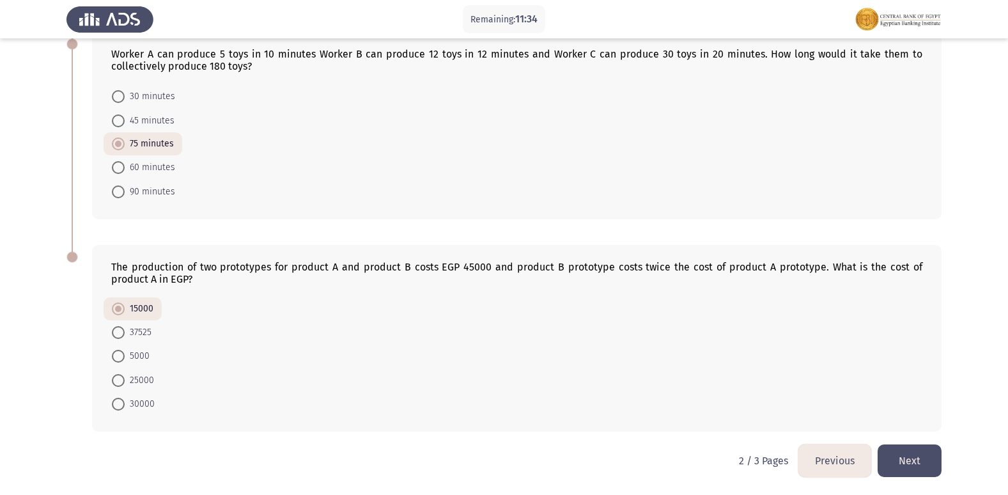
scroll to position [689, 0]
click at [905, 451] on button "Next" at bounding box center [910, 460] width 64 height 33
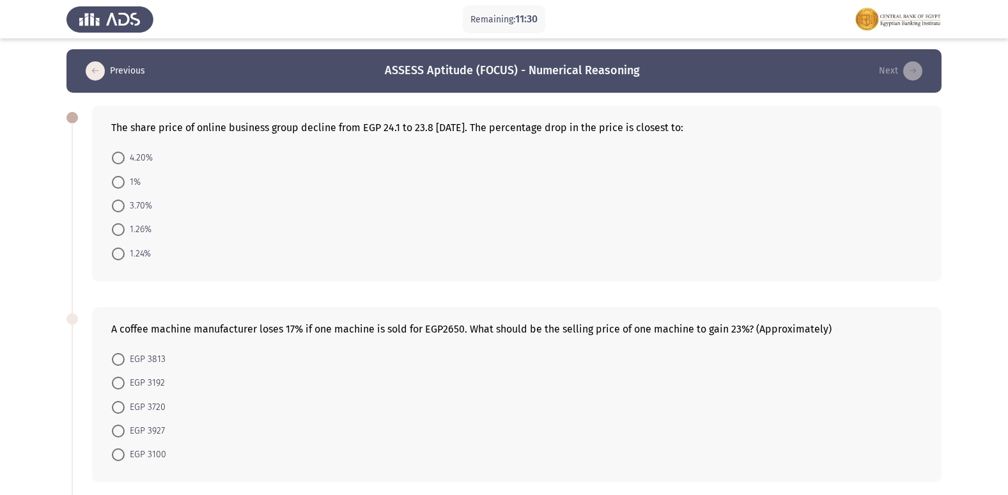
scroll to position [0, 0]
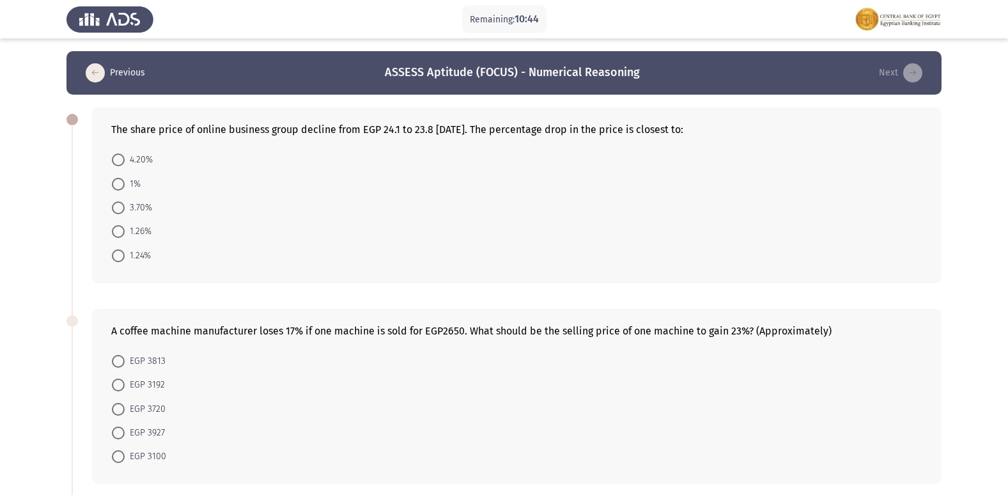
click at [128, 256] on span "1.24%" at bounding box center [138, 255] width 26 height 15
click at [125, 256] on input "1.24%" at bounding box center [118, 255] width 13 height 13
radio input "true"
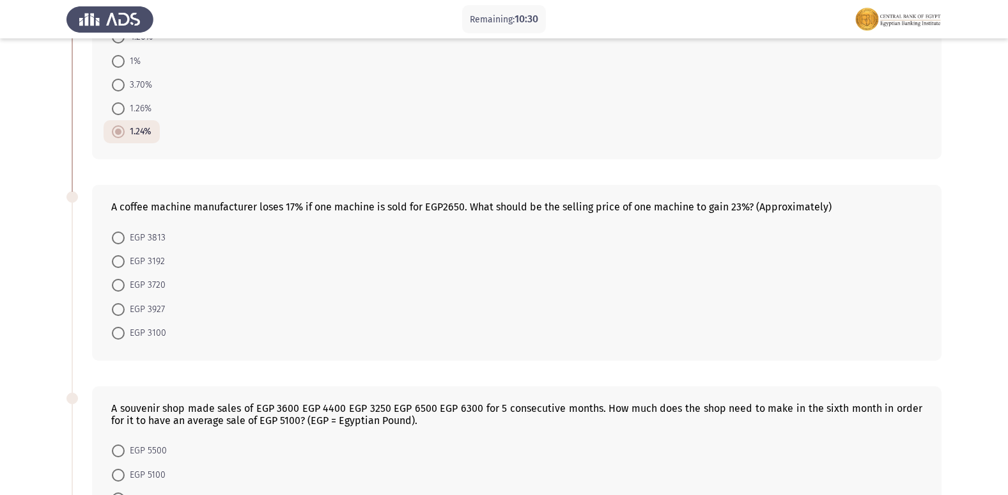
scroll to position [128, 0]
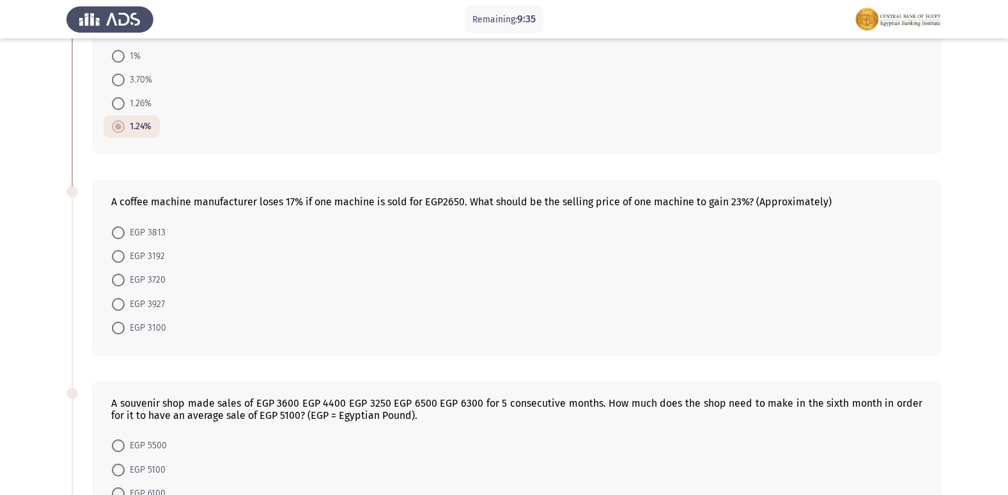
drag, startPoint x: 744, startPoint y: 199, endPoint x: 730, endPoint y: 207, distance: 16.0
click at [730, 207] on div "A coffee machine manufacturer loses 17% if one machine is sold for EGP2650. Wha…" at bounding box center [516, 202] width 811 height 12
click at [741, 200] on div "A coffee machine manufacturer loses 17% if one machine is sold for EGP2650. Wha…" at bounding box center [516, 202] width 811 height 12
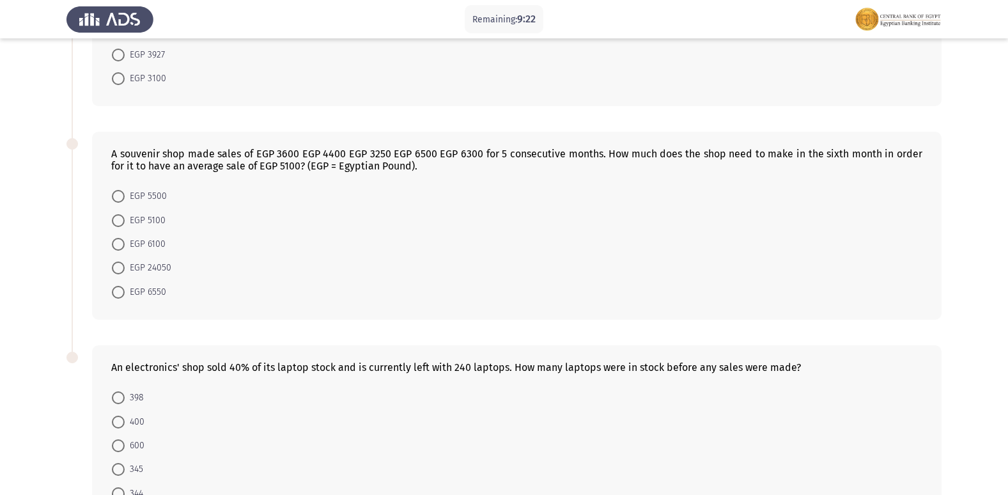
scroll to position [340, 0]
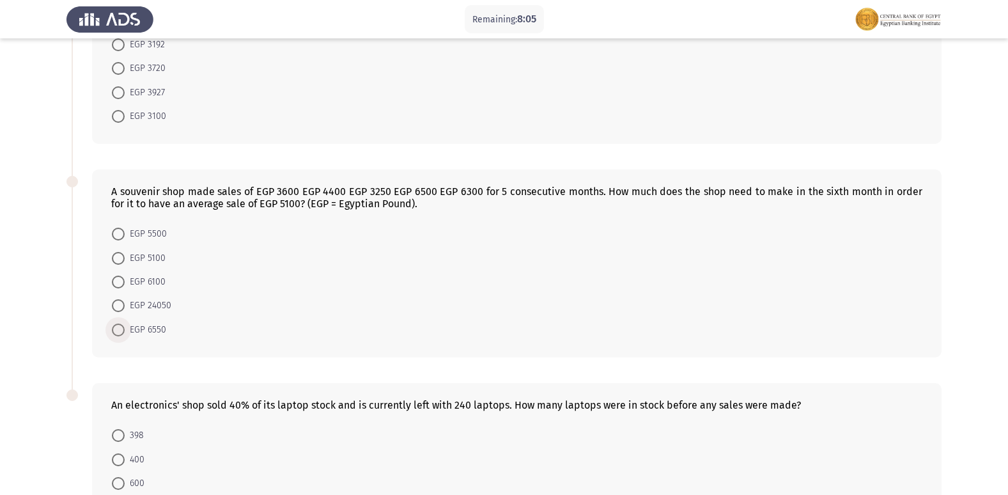
click at [137, 326] on span "EGP 6550" at bounding box center [146, 329] width 42 height 15
click at [125, 326] on input "EGP 6550" at bounding box center [118, 330] width 13 height 13
radio input "true"
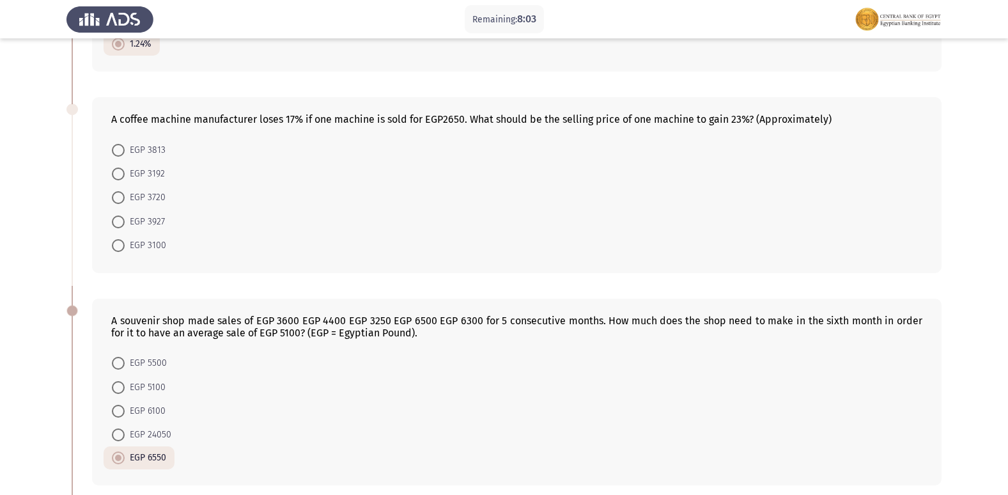
scroll to position [82, 0]
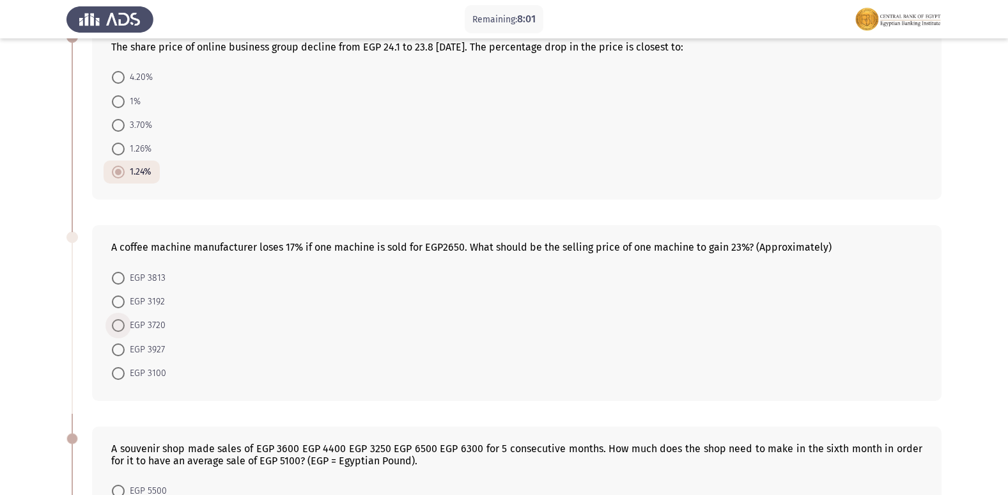
click at [120, 332] on span at bounding box center [118, 325] width 13 height 13
click at [120, 332] on input "EGP 3720" at bounding box center [118, 325] width 13 height 13
radio input "true"
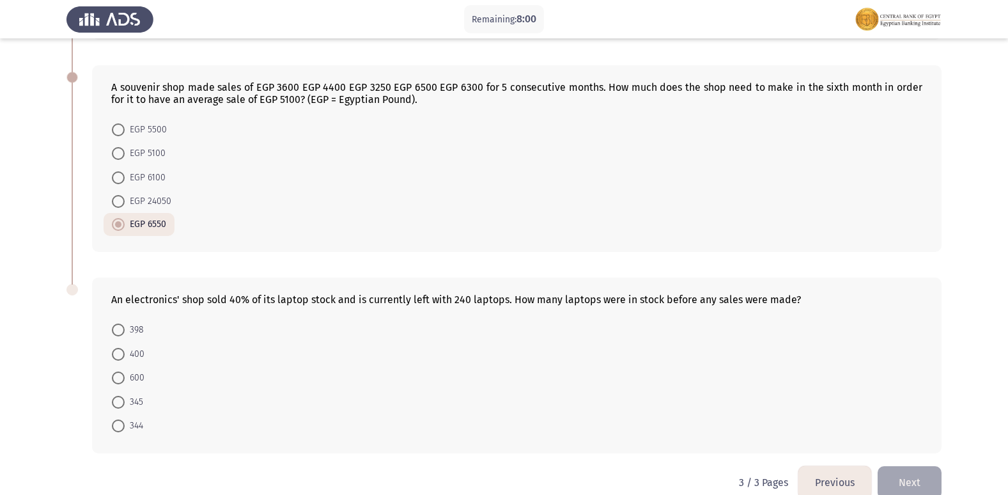
scroll to position [465, 0]
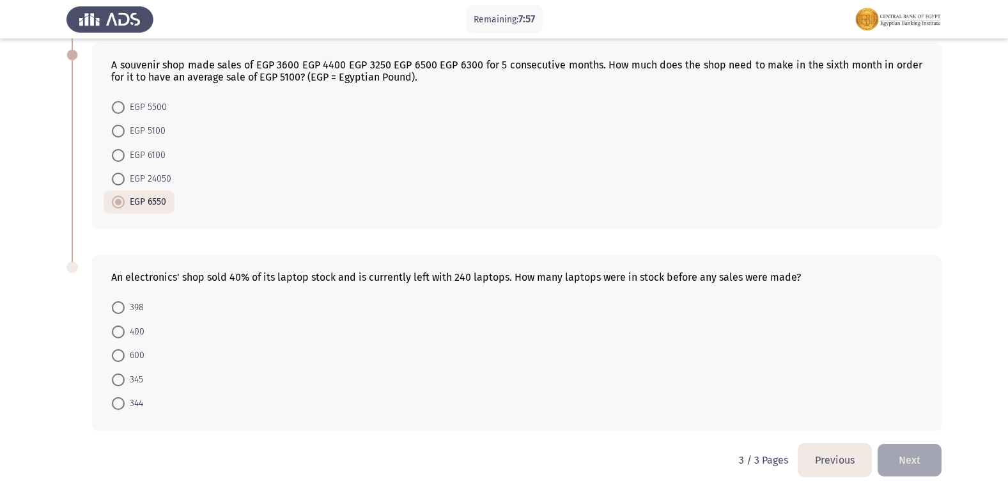
click at [235, 278] on div "An electronics' shop sold 40% of its laptop stock and is currently left with 24…" at bounding box center [516, 277] width 811 height 12
click at [129, 347] on mat-radio-button "600" at bounding box center [128, 355] width 49 height 24
click at [129, 352] on span "600" at bounding box center [135, 355] width 20 height 15
click at [125, 352] on input "600" at bounding box center [118, 355] width 13 height 13
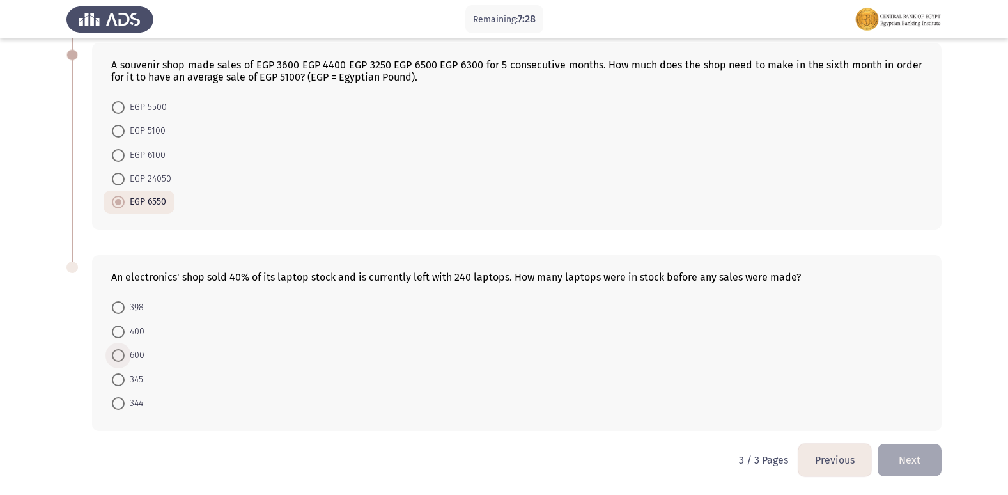
radio input "true"
click at [889, 446] on button "Next" at bounding box center [910, 460] width 64 height 33
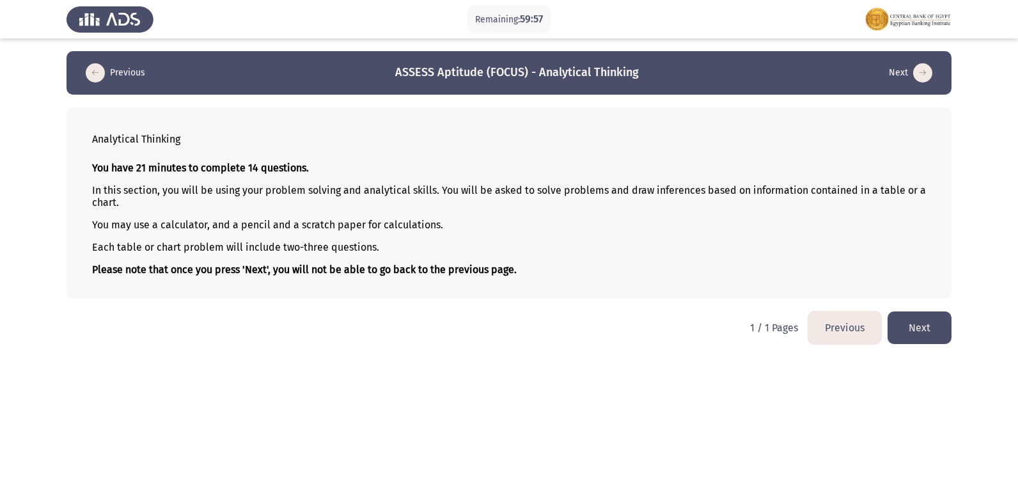
click at [832, 328] on button "Previous" at bounding box center [844, 327] width 73 height 33
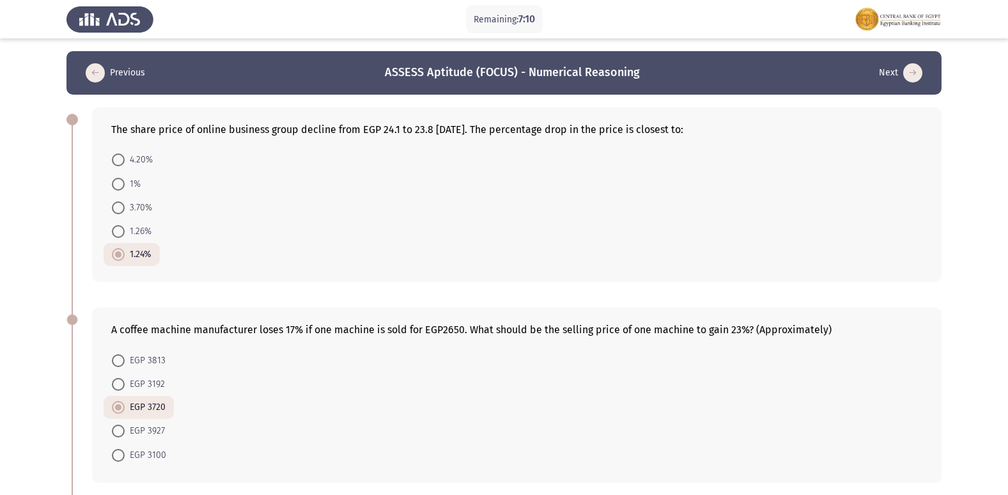
click at [90, 70] on icon "load previous page" at bounding box center [95, 72] width 19 height 19
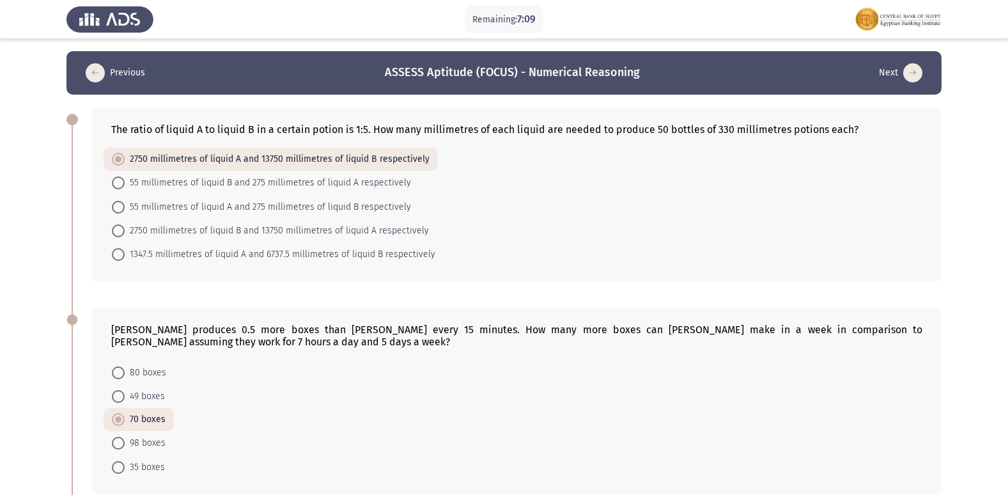
click at [90, 70] on icon "load previous page" at bounding box center [95, 72] width 19 height 19
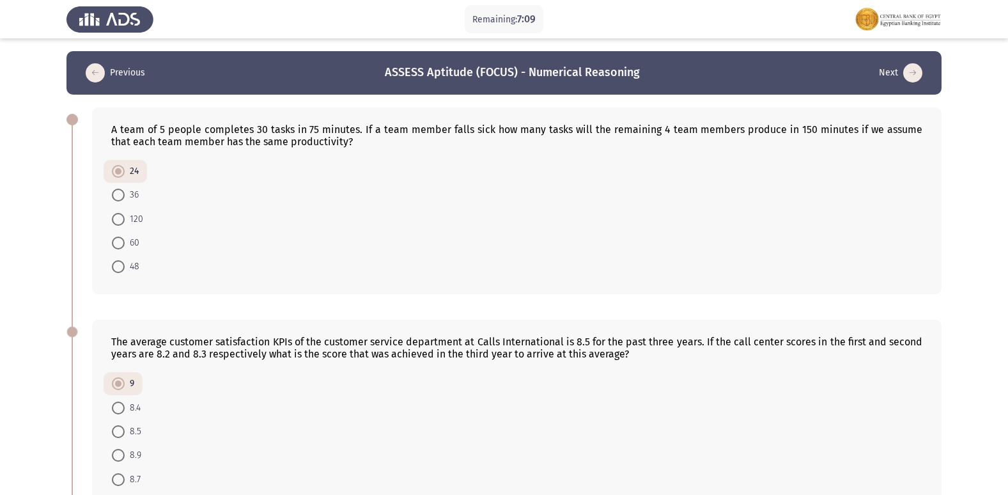
click at [90, 70] on icon "load previous page" at bounding box center [95, 72] width 19 height 19
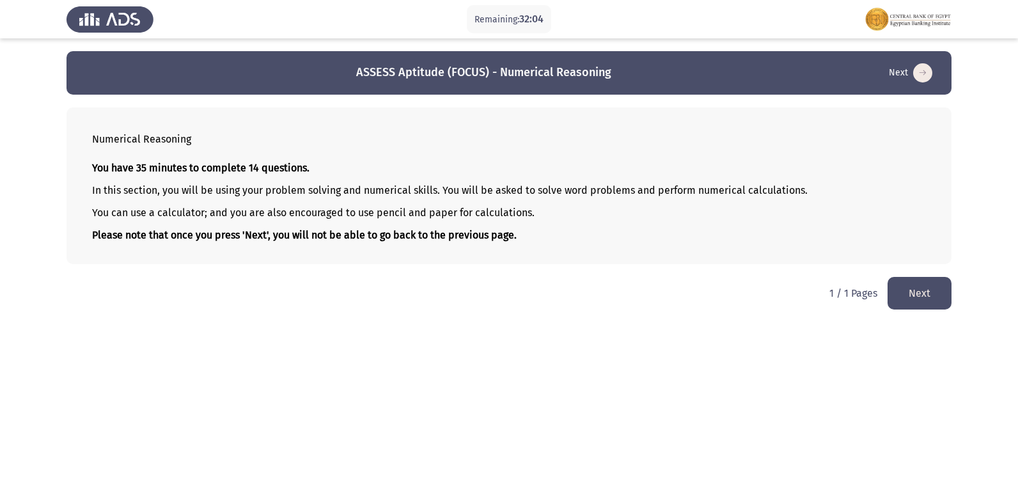
click at [921, 284] on button "Next" at bounding box center [919, 293] width 64 height 33
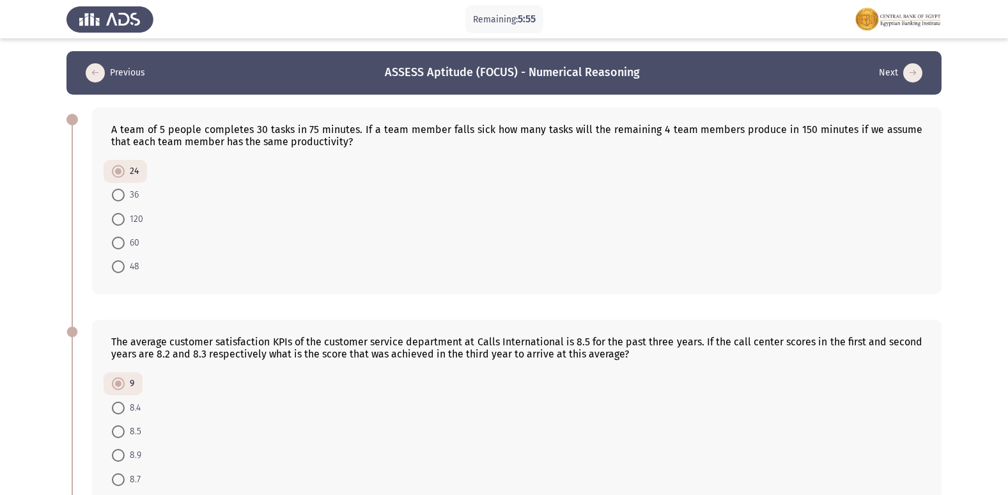
click at [135, 253] on mat-radio-button "60" at bounding box center [126, 243] width 44 height 24
click at [130, 262] on span "48" at bounding box center [132, 266] width 15 height 15
click at [125, 262] on input "48" at bounding box center [118, 266] width 13 height 13
radio input "true"
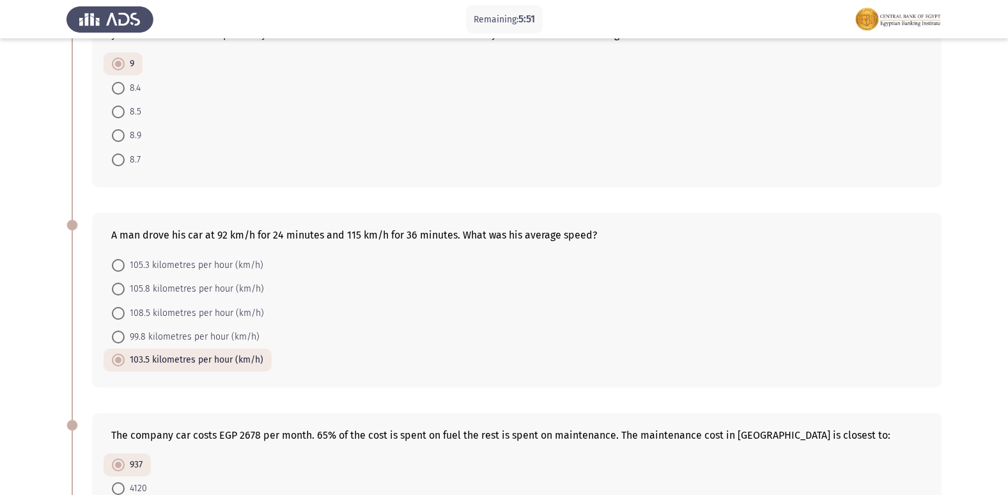
scroll to position [384, 0]
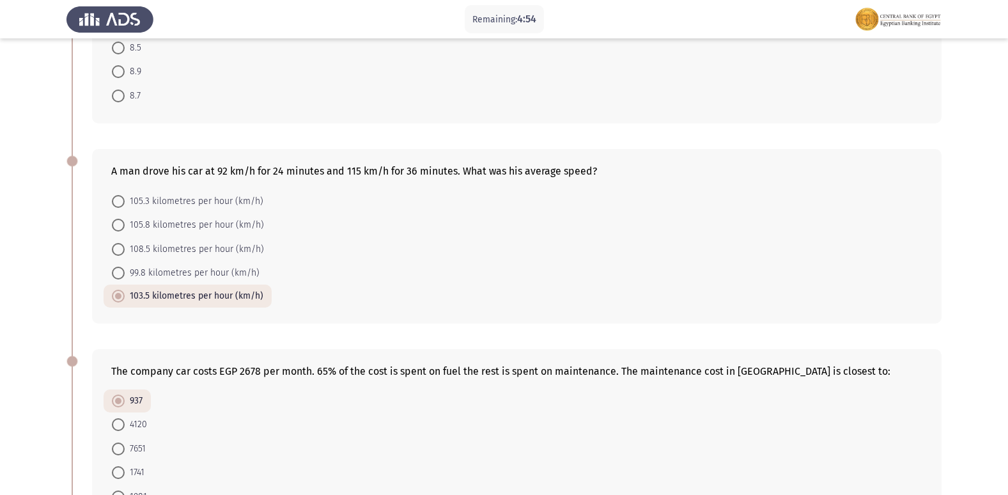
drag, startPoint x: 531, startPoint y: 172, endPoint x: 554, endPoint y: 168, distance: 23.3
click at [554, 168] on div "A man drove his car at 92 km/h for 24 minutes and 115 km/h for 36 minutes. What…" at bounding box center [516, 171] width 811 height 12
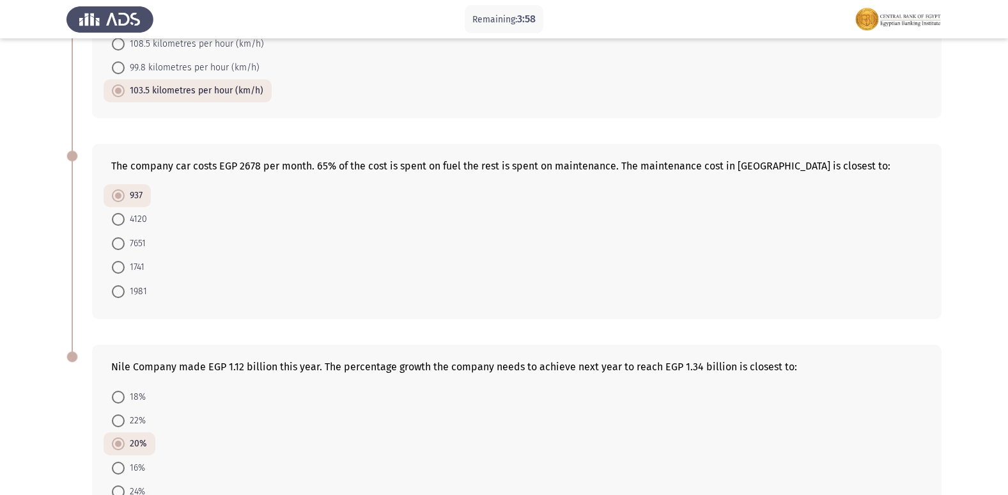
scroll to position [677, 0]
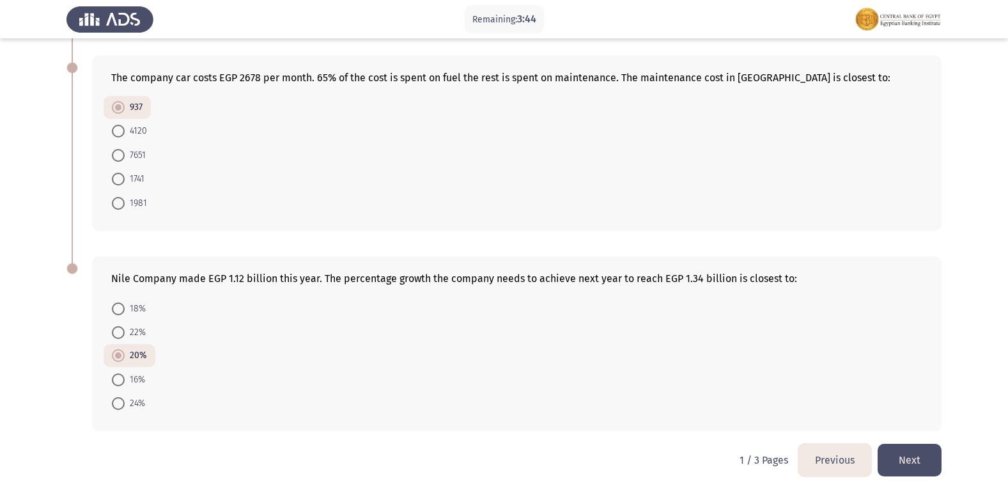
click at [935, 472] on button "Next" at bounding box center [910, 460] width 64 height 33
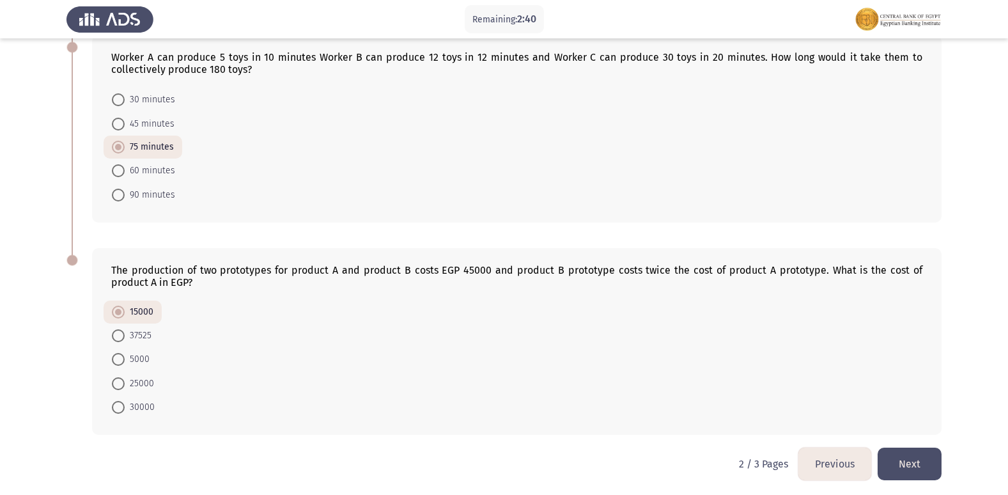
scroll to position [689, 0]
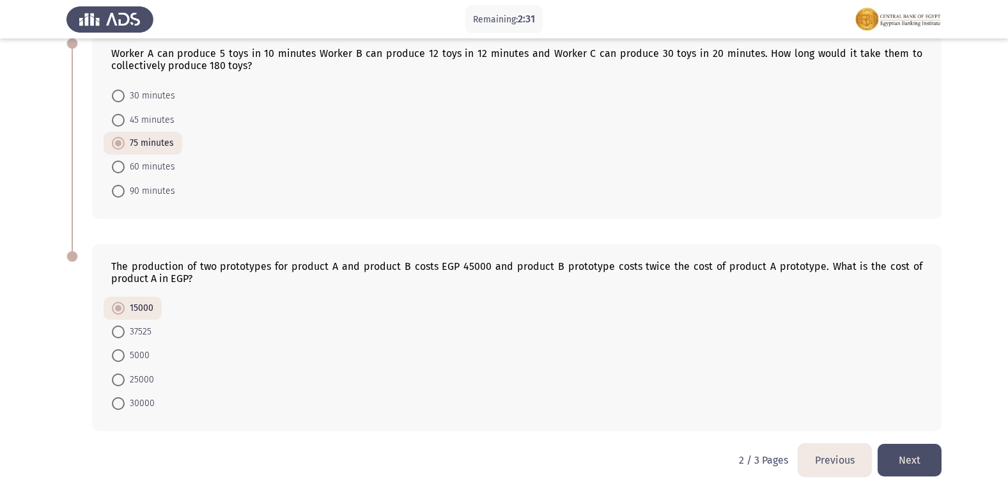
click at [139, 375] on span "25000" at bounding box center [139, 379] width 29 height 15
click at [125, 375] on input "25000" at bounding box center [118, 379] width 13 height 13
radio input "true"
click at [884, 454] on button "Next" at bounding box center [910, 460] width 64 height 33
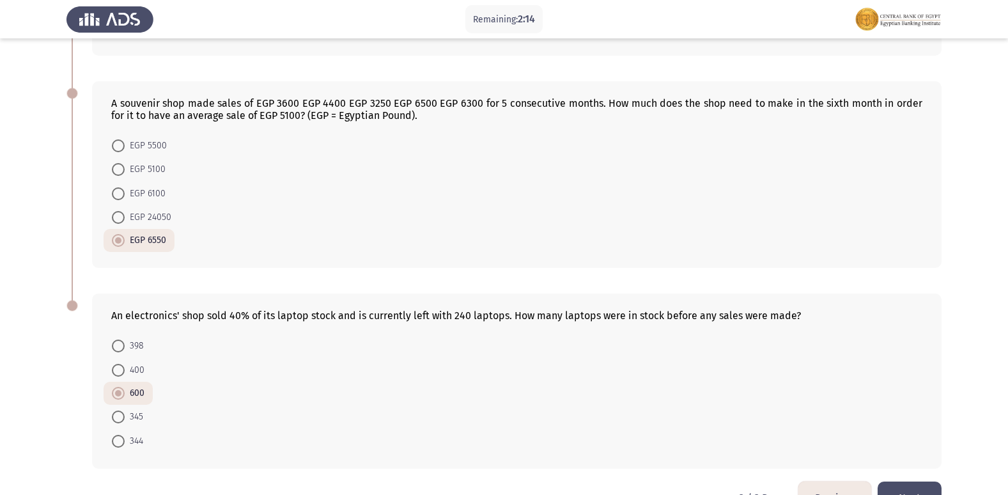
scroll to position [448, 0]
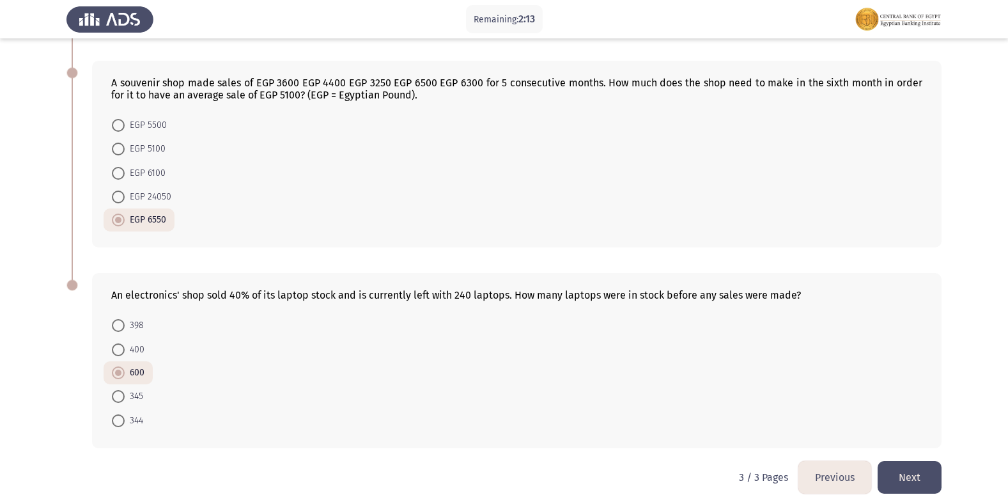
click at [893, 467] on button "Next" at bounding box center [910, 477] width 64 height 33
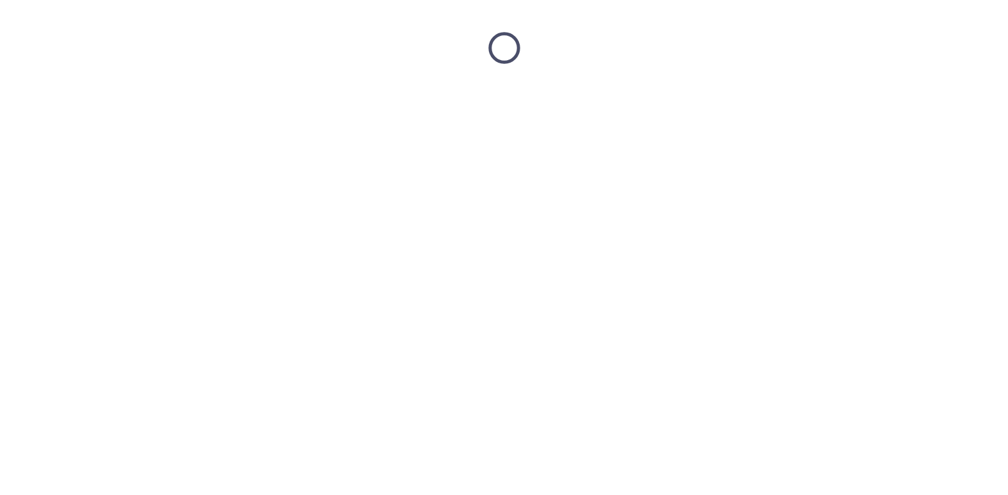
scroll to position [0, 0]
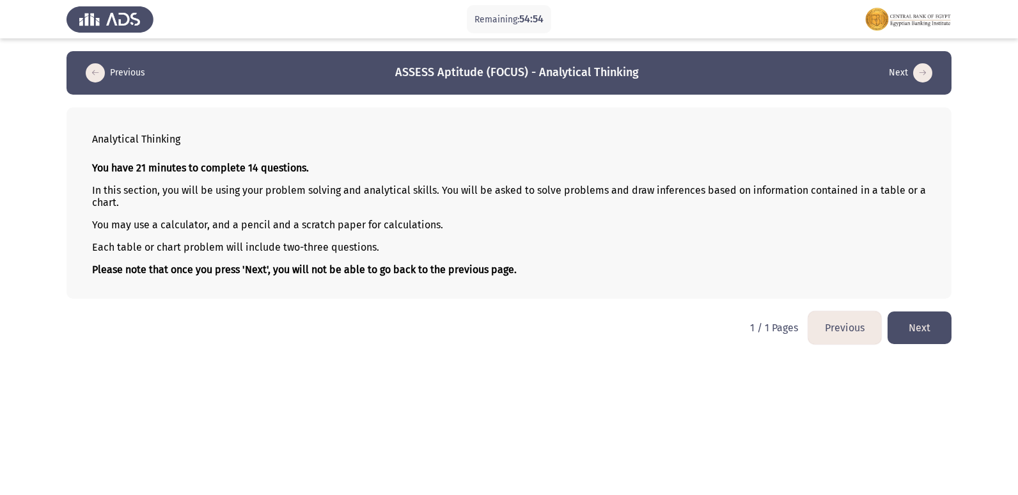
click at [926, 328] on button "Next" at bounding box center [919, 327] width 64 height 33
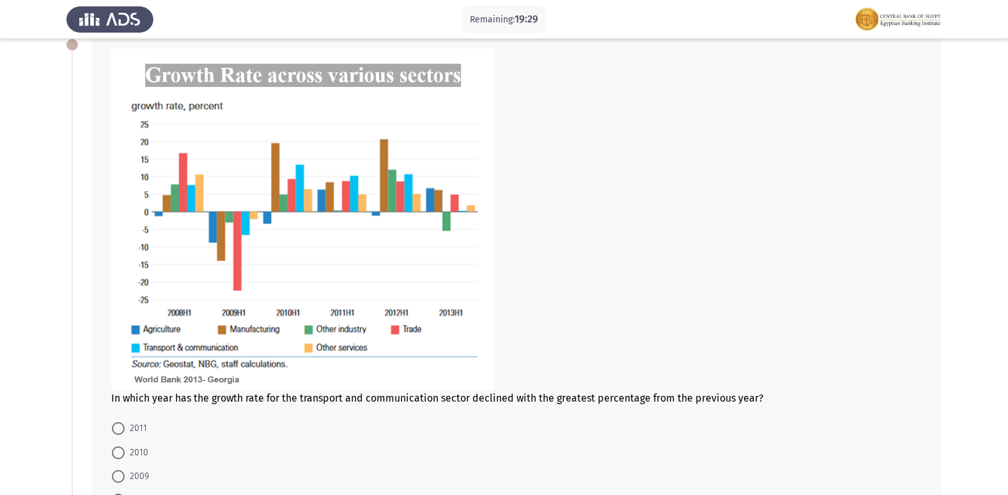
scroll to position [64, 0]
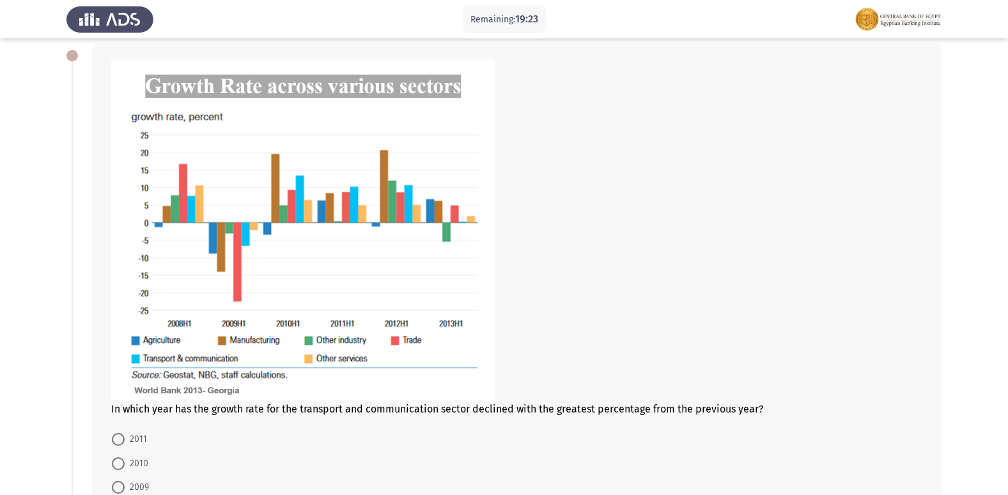
click at [129, 459] on span "2010" at bounding box center [137, 463] width 24 height 15
click at [125, 459] on input "2010" at bounding box center [118, 463] width 13 height 13
radio input "true"
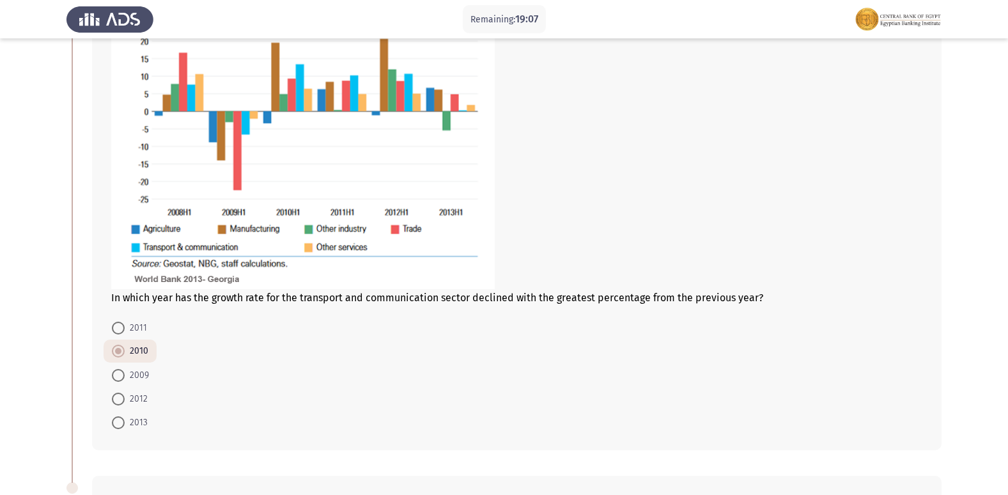
scroll to position [192, 0]
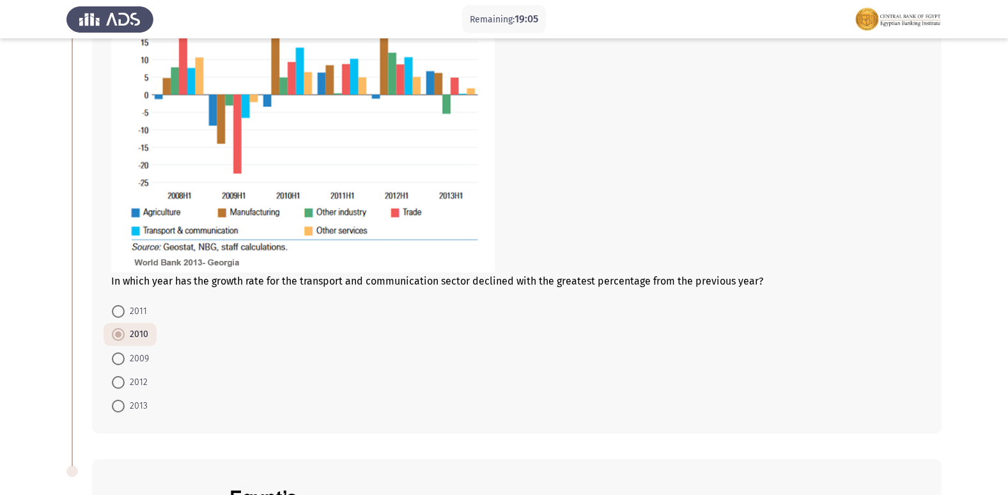
click at [137, 356] on span "2009" at bounding box center [137, 358] width 24 height 15
click at [125, 356] on input "2009" at bounding box center [118, 358] width 13 height 13
radio input "true"
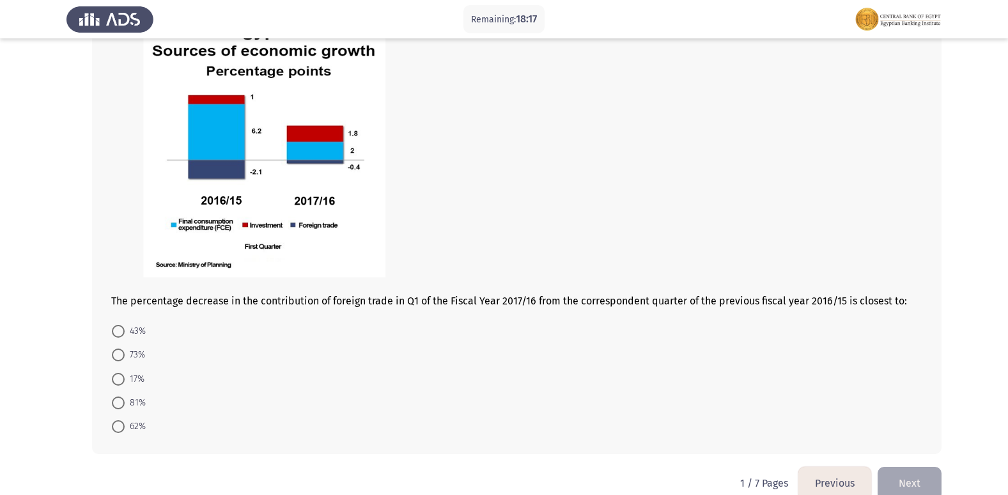
scroll to position [619, 0]
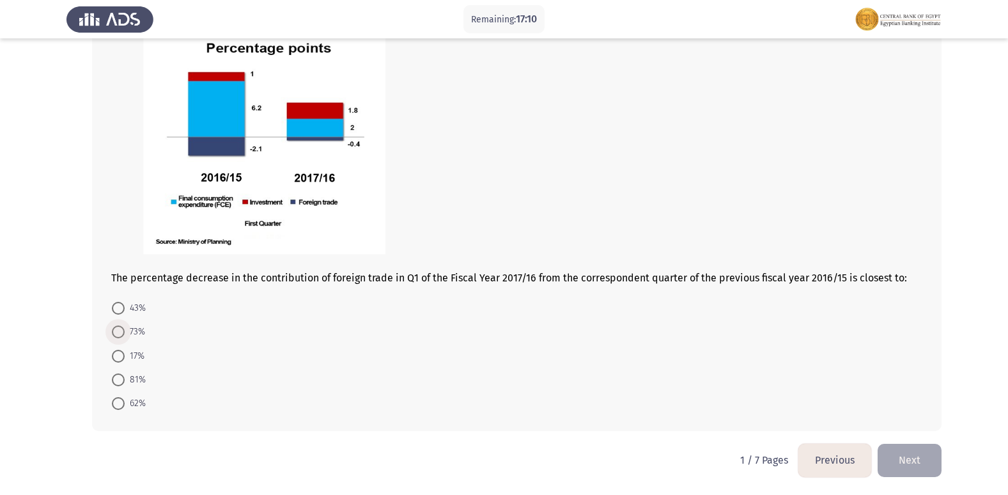
click at [139, 337] on span "73%" at bounding box center [135, 331] width 20 height 15
click at [125, 337] on input "73%" at bounding box center [118, 331] width 13 height 13
radio input "true"
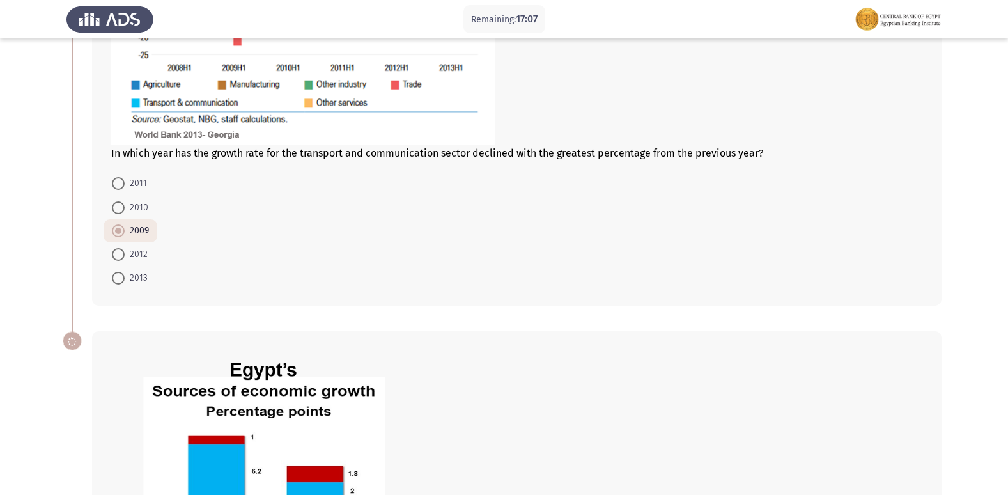
scroll to position [682, 0]
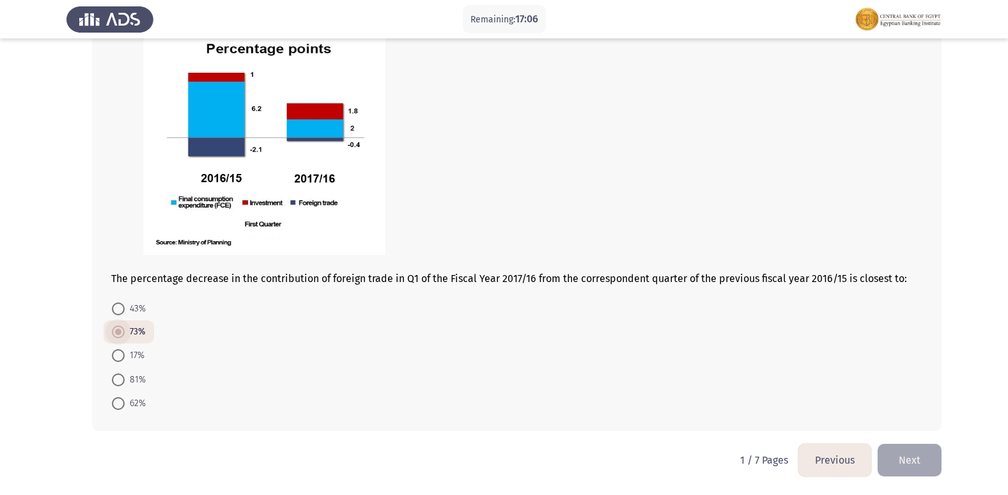
click at [124, 338] on span at bounding box center [118, 331] width 13 height 13
click at [124, 338] on input "73%" at bounding box center [118, 331] width 13 height 13
click at [123, 331] on span at bounding box center [118, 331] width 13 height 13
click at [123, 331] on input "73%" at bounding box center [118, 331] width 13 height 13
click at [126, 306] on span "43%" at bounding box center [135, 308] width 21 height 15
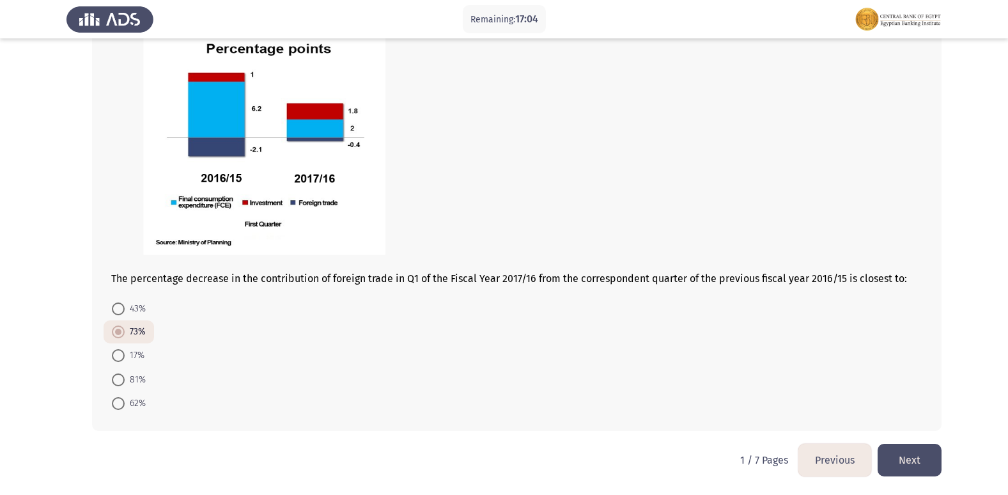
click at [125, 306] on input "43%" at bounding box center [118, 308] width 13 height 13
radio input "true"
click at [121, 324] on mat-radio-button "73%" at bounding box center [129, 332] width 50 height 24
click at [120, 332] on span at bounding box center [118, 331] width 13 height 13
click at [120, 332] on input "73%" at bounding box center [118, 331] width 13 height 13
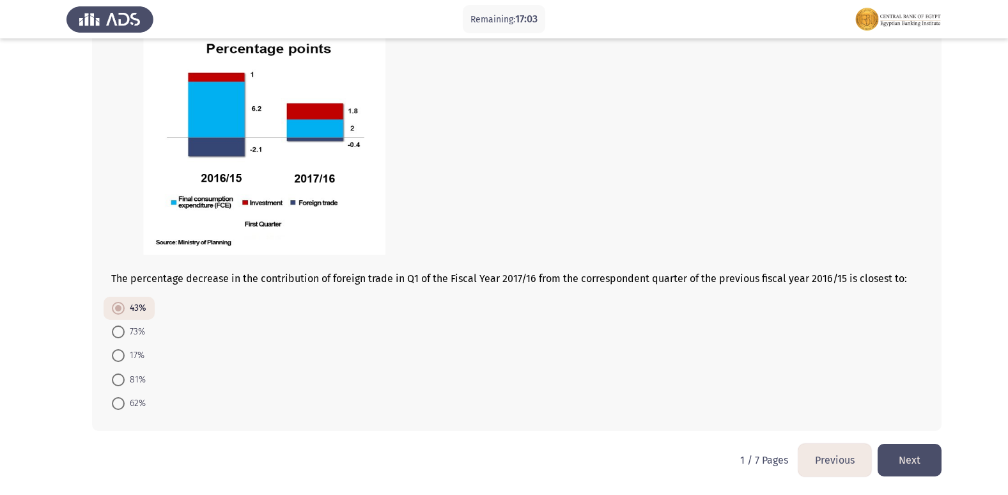
radio input "true"
click at [928, 463] on button "Next" at bounding box center [910, 460] width 64 height 33
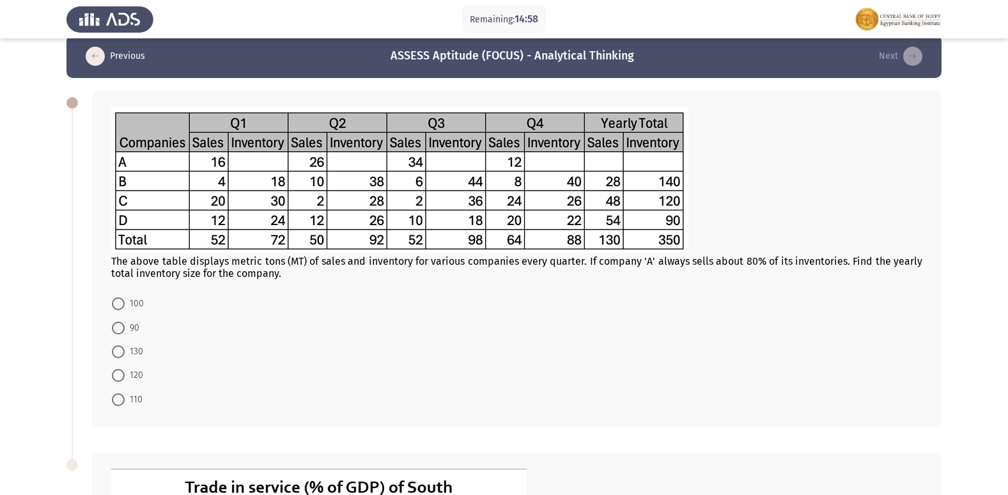
scroll to position [0, 0]
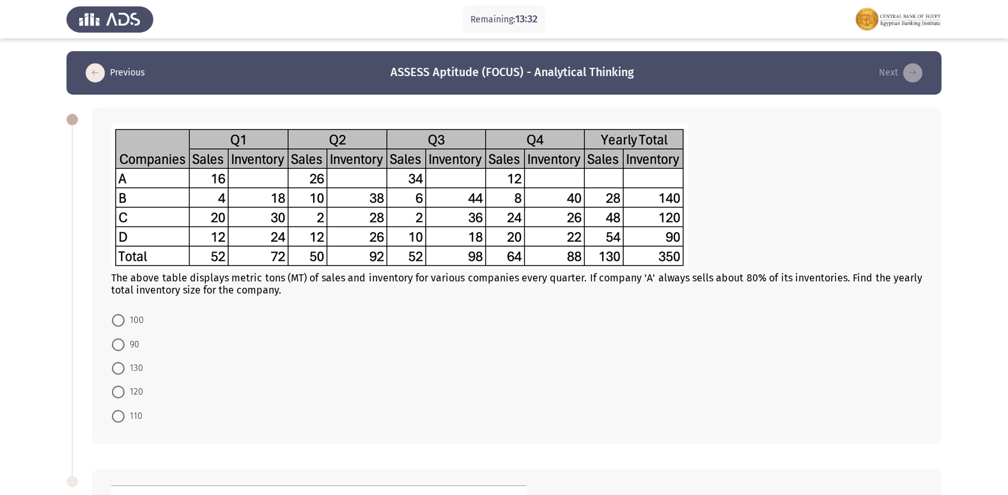
click at [126, 423] on span "110" at bounding box center [134, 416] width 18 height 15
click at [125, 423] on input "110" at bounding box center [118, 416] width 13 height 13
radio input "true"
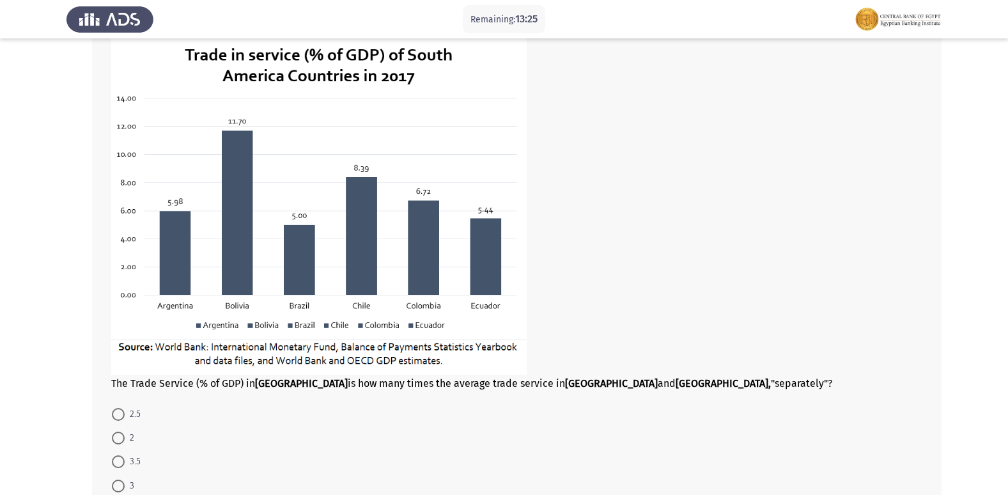
scroll to position [512, 0]
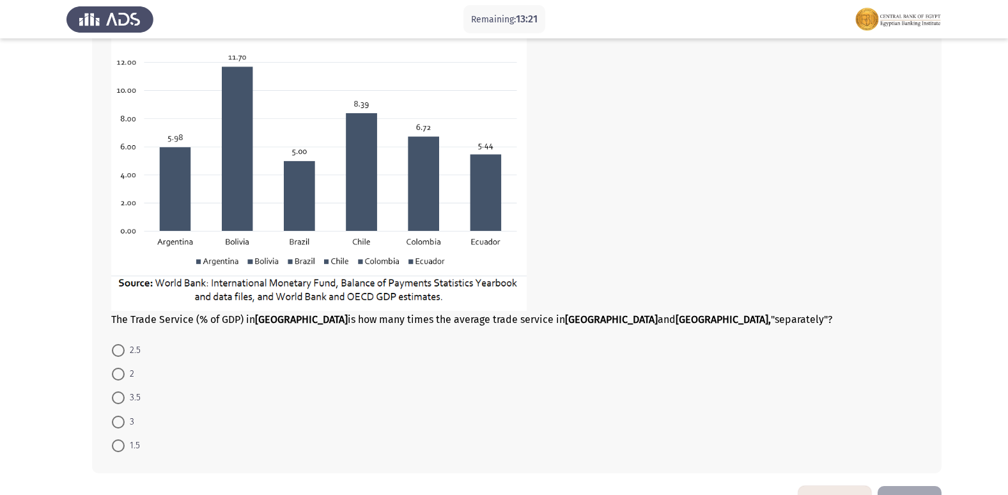
drag, startPoint x: 264, startPoint y: 322, endPoint x: 290, endPoint y: 319, distance: 26.4
click at [290, 319] on div "The Trade Service (% of GDP) in [GEOGRAPHIC_DATA] is how many times the average…" at bounding box center [516, 149] width 811 height 353
click at [132, 444] on span "1.5" at bounding box center [132, 445] width 15 height 15
click at [125, 444] on input "1.5" at bounding box center [118, 445] width 13 height 13
radio input "true"
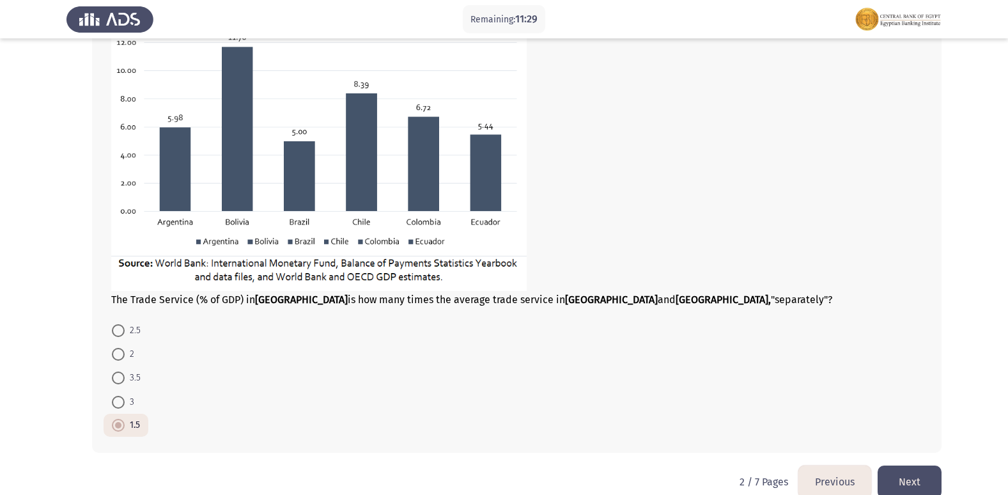
scroll to position [553, 0]
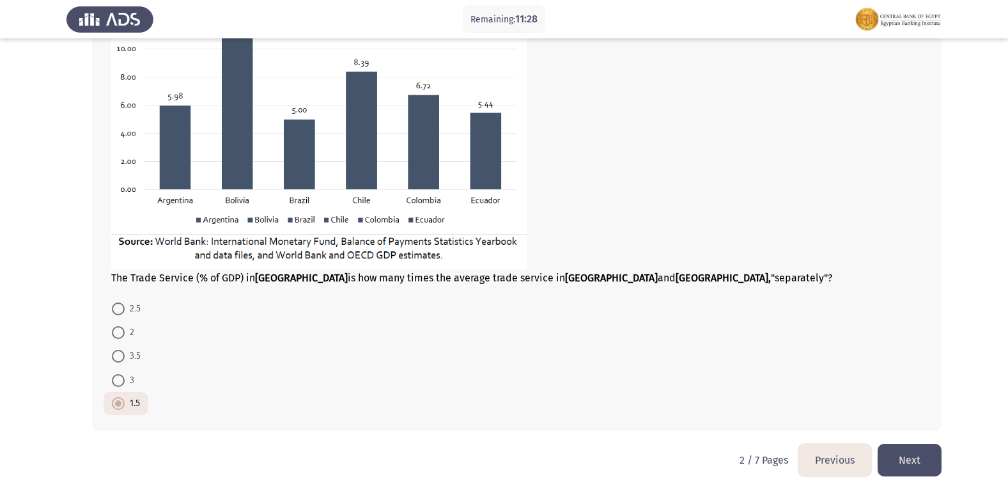
click at [929, 455] on button "Next" at bounding box center [910, 460] width 64 height 33
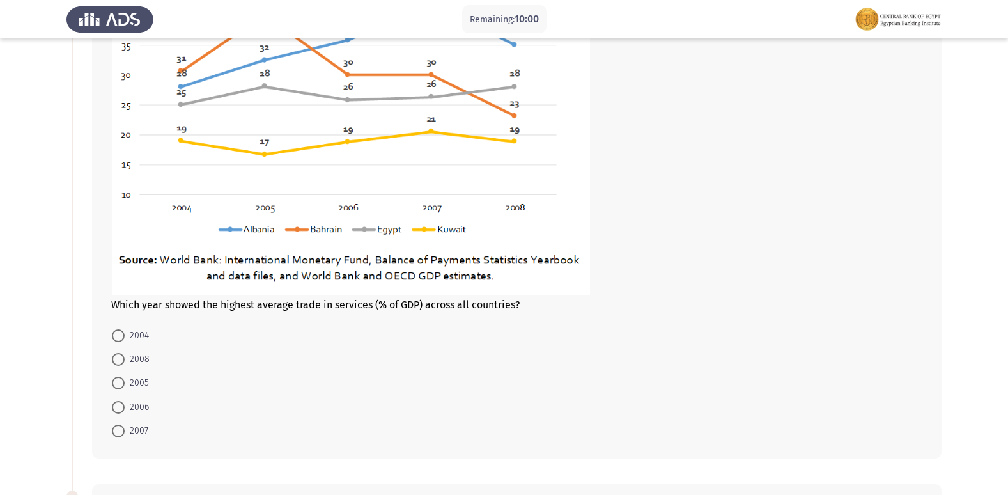
scroll to position [192, 0]
click at [120, 423] on label "2007" at bounding box center [130, 430] width 36 height 15
click at [120, 424] on input "2007" at bounding box center [118, 430] width 13 height 13
radio input "true"
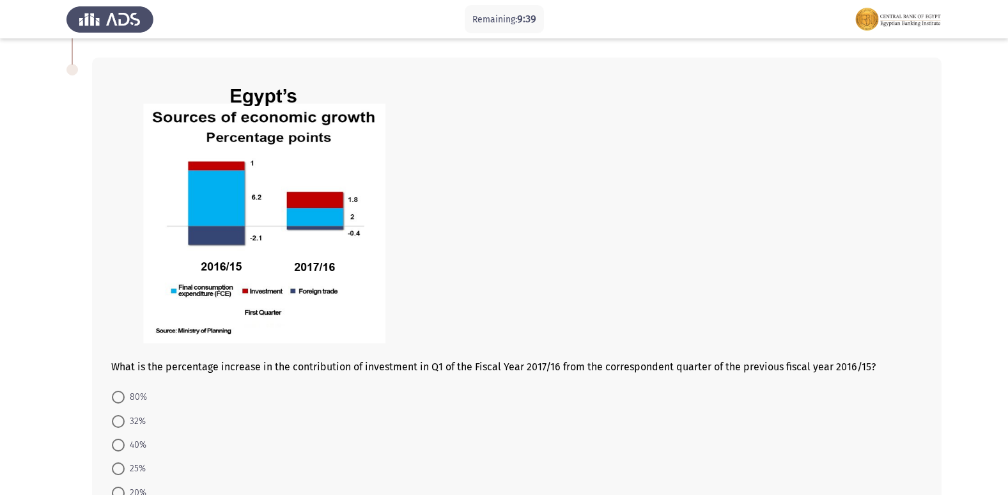
scroll to position [639, 0]
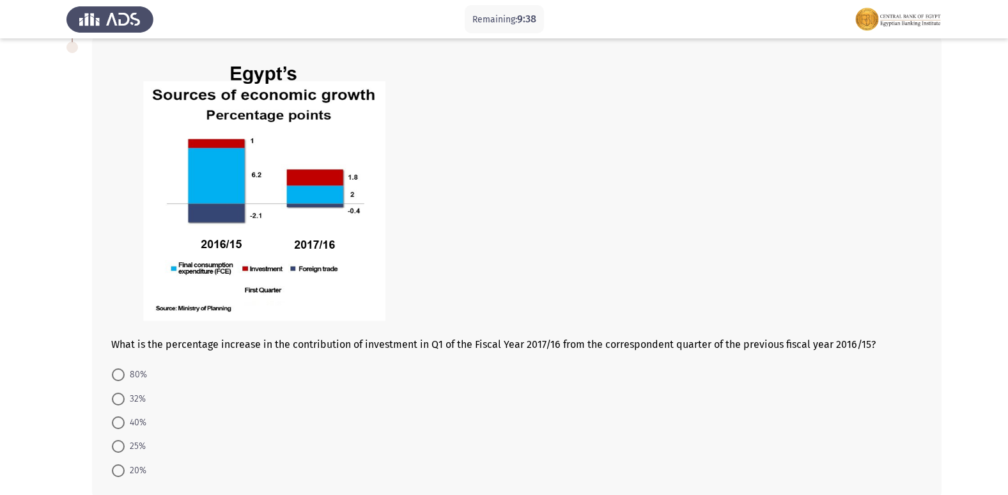
click at [130, 377] on span "80%" at bounding box center [136, 374] width 22 height 15
click at [125, 377] on input "80%" at bounding box center [118, 374] width 13 height 13
radio input "true"
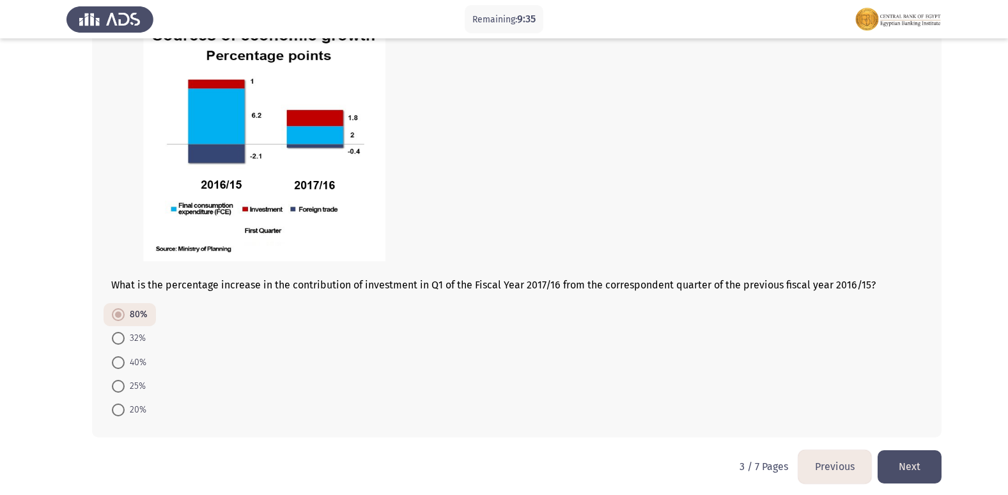
scroll to position [705, 0]
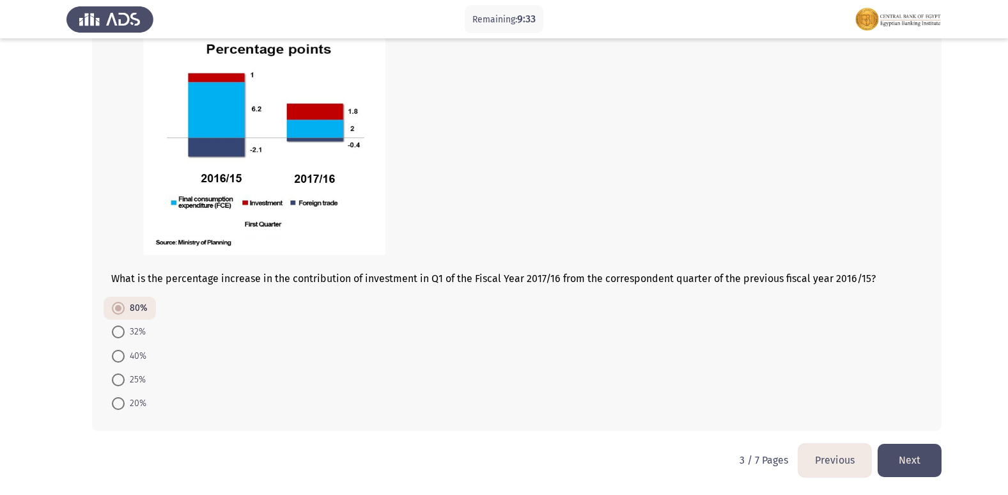
click at [899, 453] on button "Next" at bounding box center [910, 460] width 64 height 33
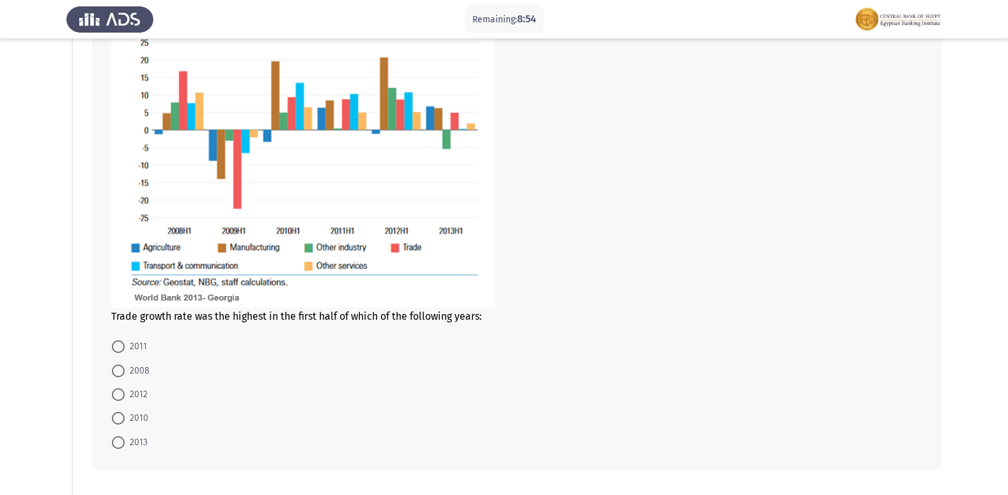
scroll to position [192, 0]
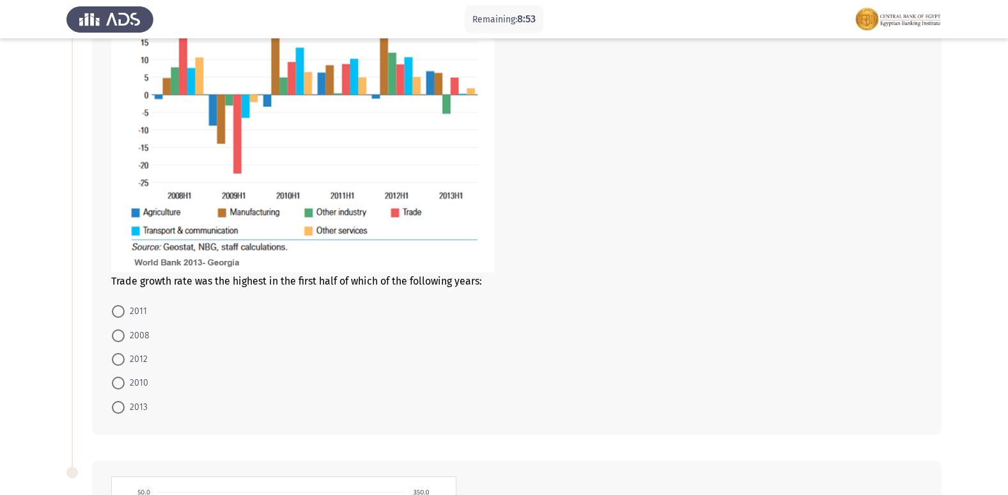
click at [139, 340] on span "2008" at bounding box center [137, 335] width 25 height 15
click at [125, 340] on input "2008" at bounding box center [118, 335] width 13 height 13
radio input "true"
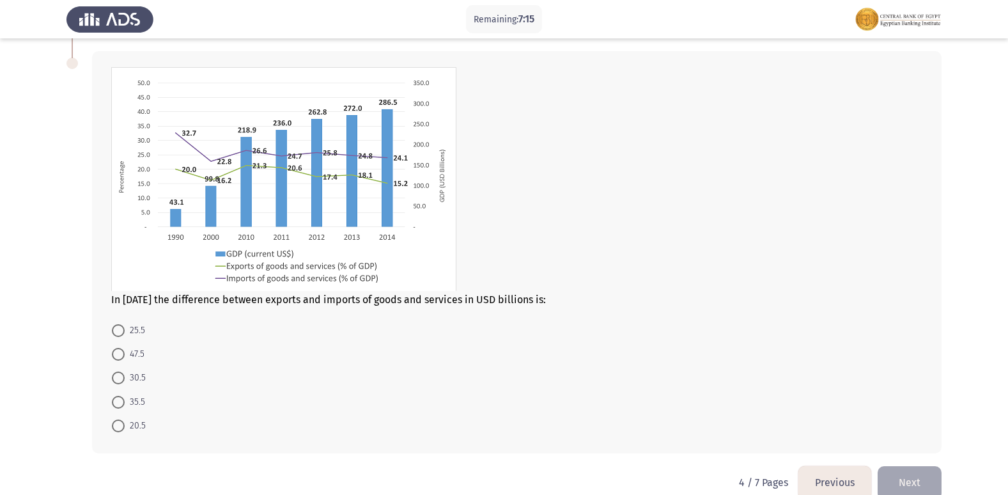
scroll to position [622, 0]
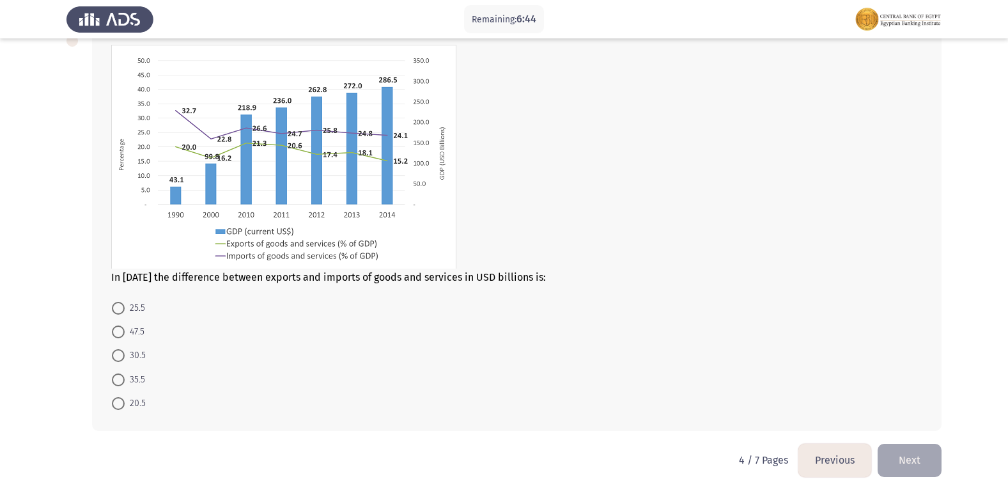
click at [118, 340] on label "47.5" at bounding box center [128, 331] width 33 height 15
click at [118, 338] on input "47.5" at bounding box center [118, 331] width 13 height 13
radio input "true"
click at [907, 453] on button "Next" at bounding box center [910, 460] width 64 height 33
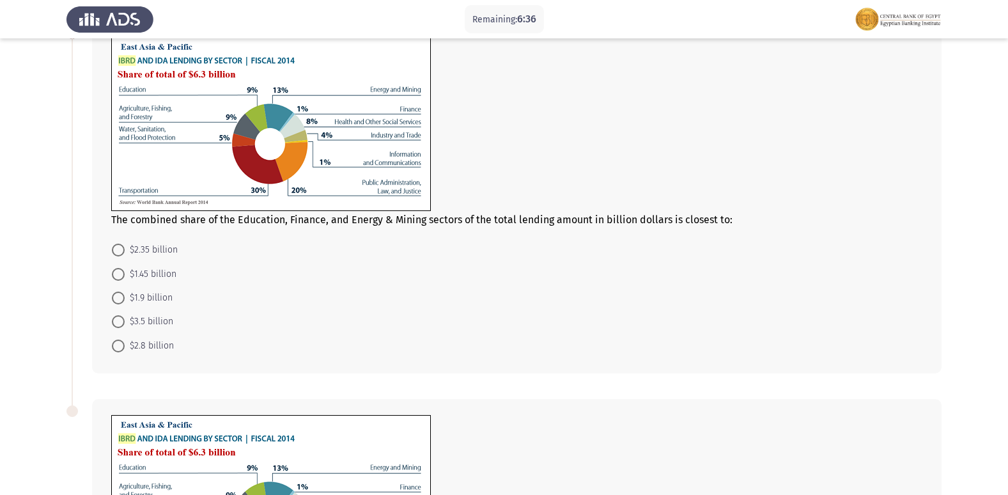
scroll to position [22, 0]
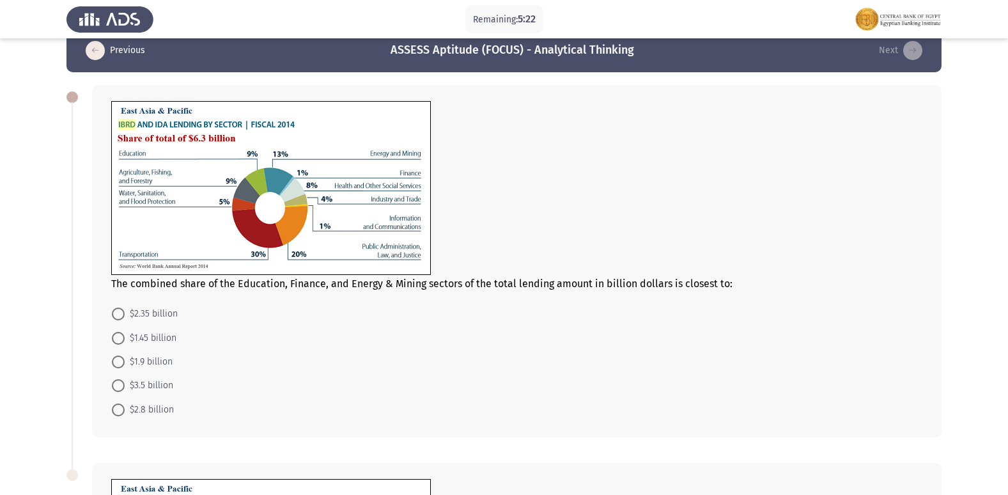
click at [161, 337] on span "$1.45 billion" at bounding box center [151, 338] width 52 height 15
click at [125, 337] on input "$1.45 billion" at bounding box center [118, 338] width 13 height 13
radio input "true"
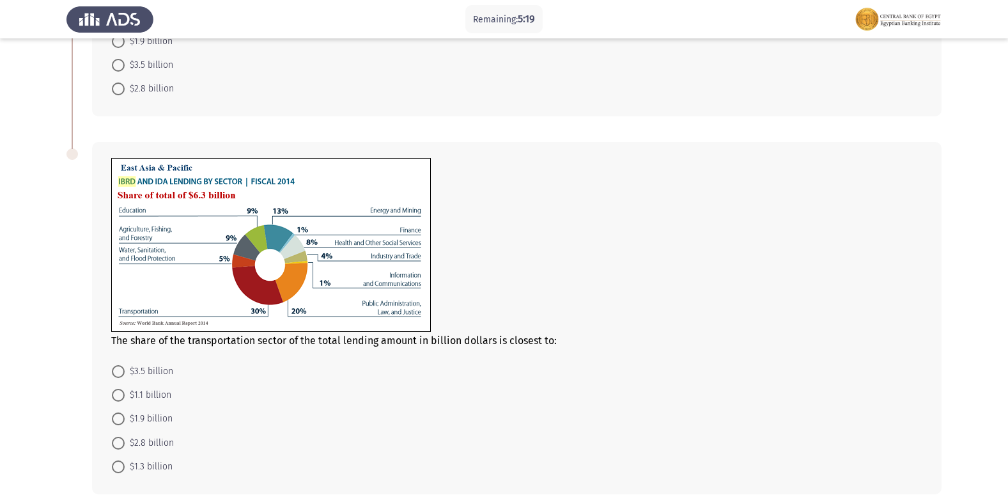
scroll to position [405, 0]
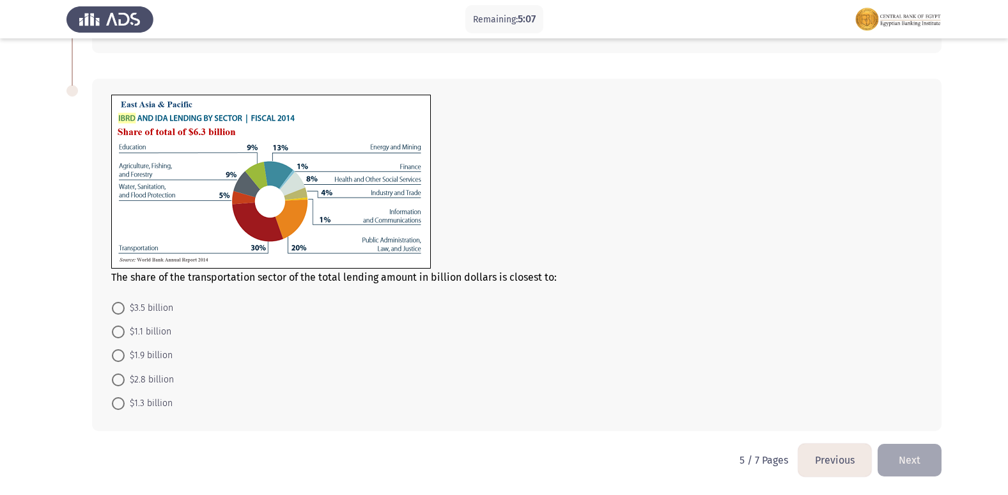
click at [145, 359] on span "$1.9 billion" at bounding box center [149, 355] width 48 height 15
click at [125, 359] on input "$1.9 billion" at bounding box center [118, 355] width 13 height 13
radio input "true"
click at [891, 449] on button "Next" at bounding box center [910, 460] width 64 height 33
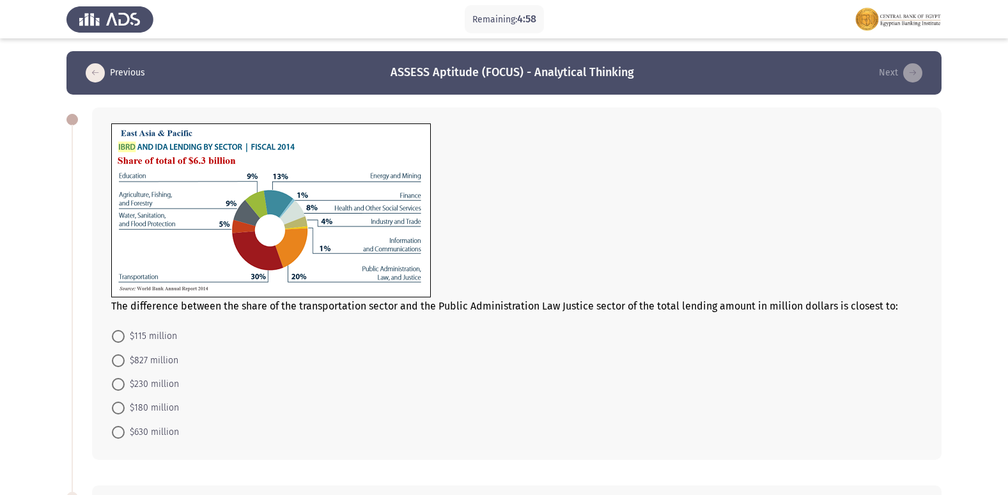
scroll to position [64, 0]
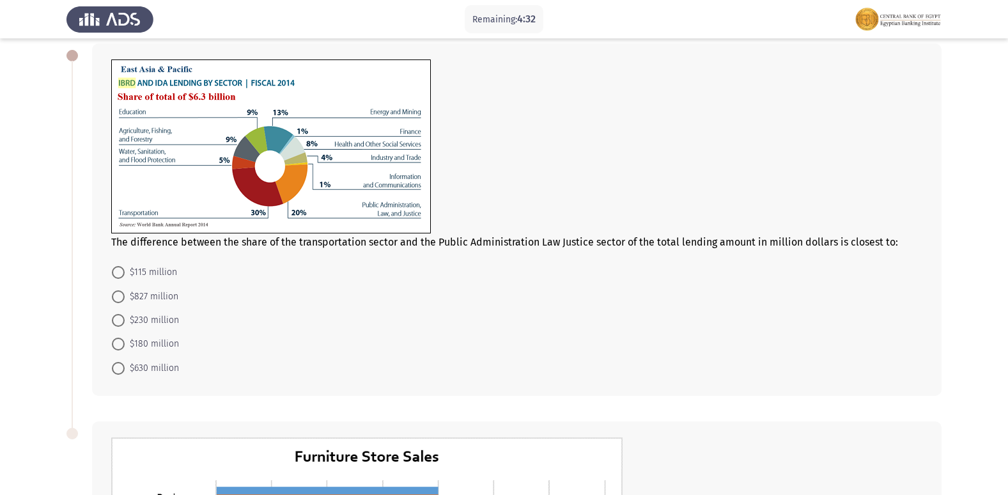
click at [154, 365] on span "$630 million" at bounding box center [152, 368] width 54 height 15
click at [125, 365] on input "$630 million" at bounding box center [118, 368] width 13 height 13
radio input "true"
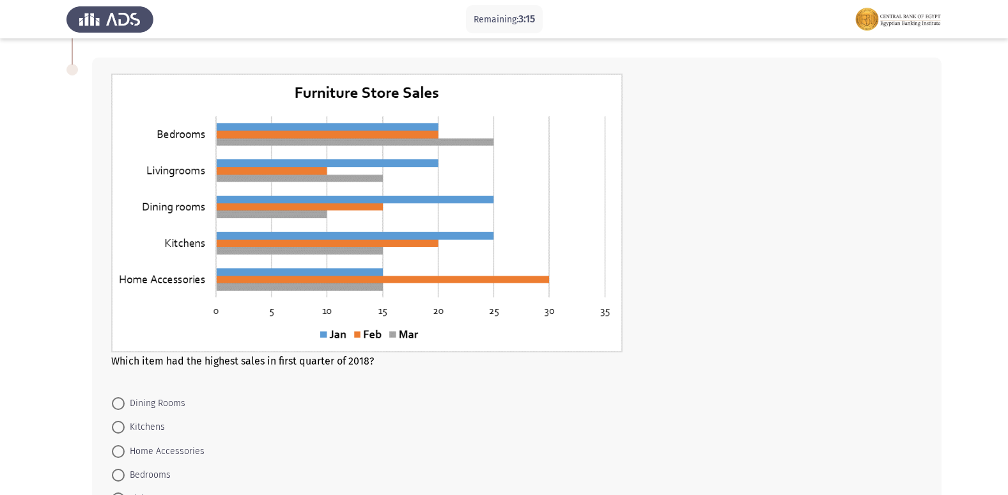
scroll to position [448, 0]
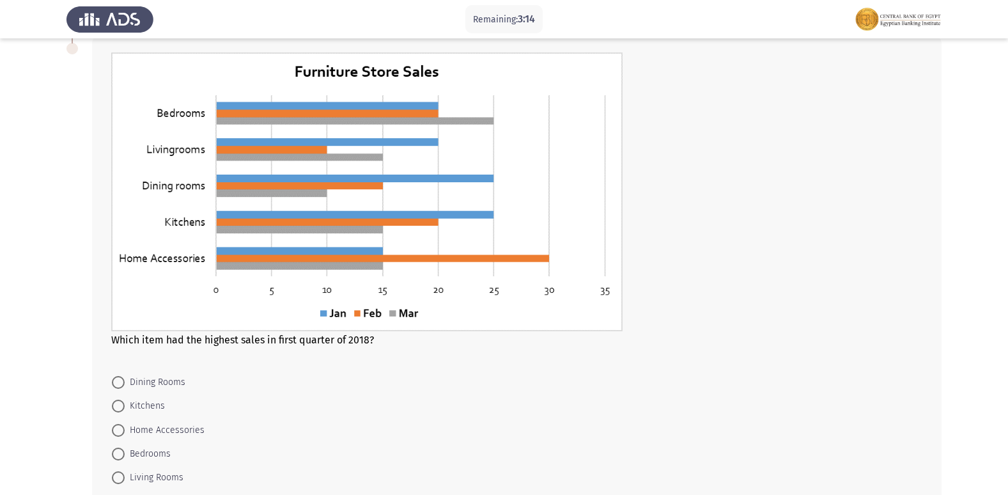
click at [146, 462] on mat-radio-button "Bedrooms" at bounding box center [141, 454] width 75 height 24
click at [143, 455] on span "Bedrooms" at bounding box center [148, 453] width 46 height 15
click at [125, 455] on input "Bedrooms" at bounding box center [118, 454] width 13 height 13
radio input "true"
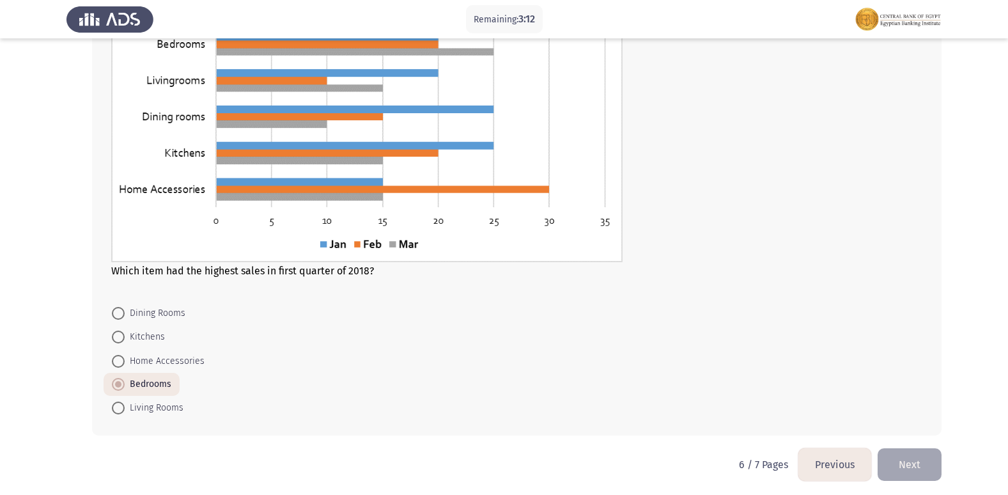
scroll to position [521, 0]
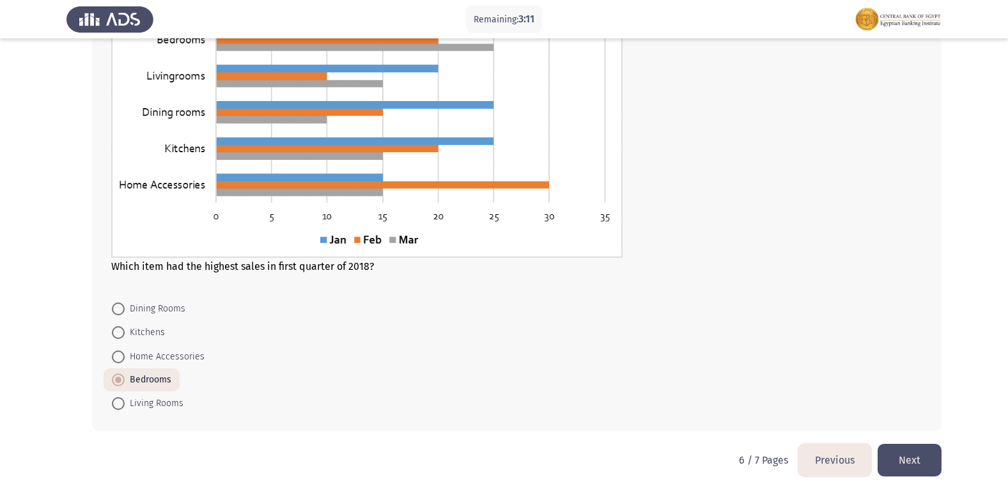
click at [907, 455] on button "Next" at bounding box center [910, 460] width 64 height 33
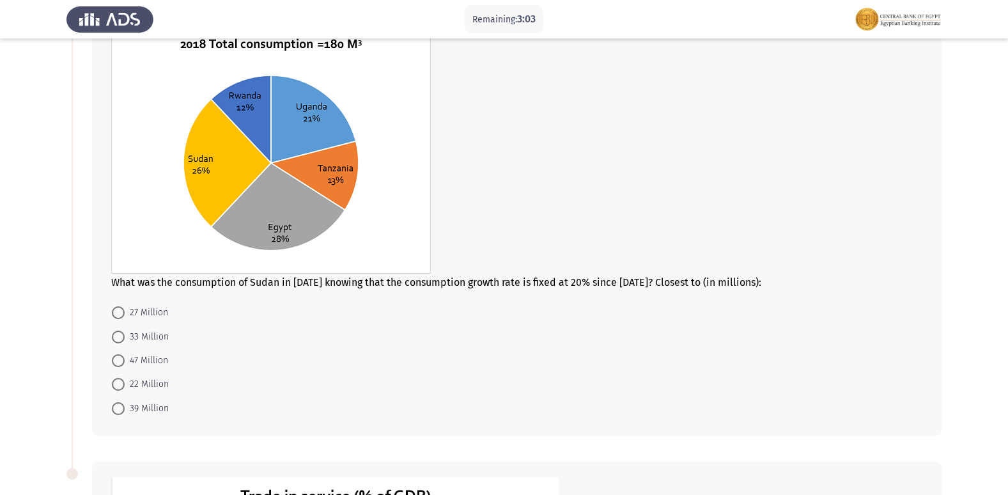
scroll to position [64, 0]
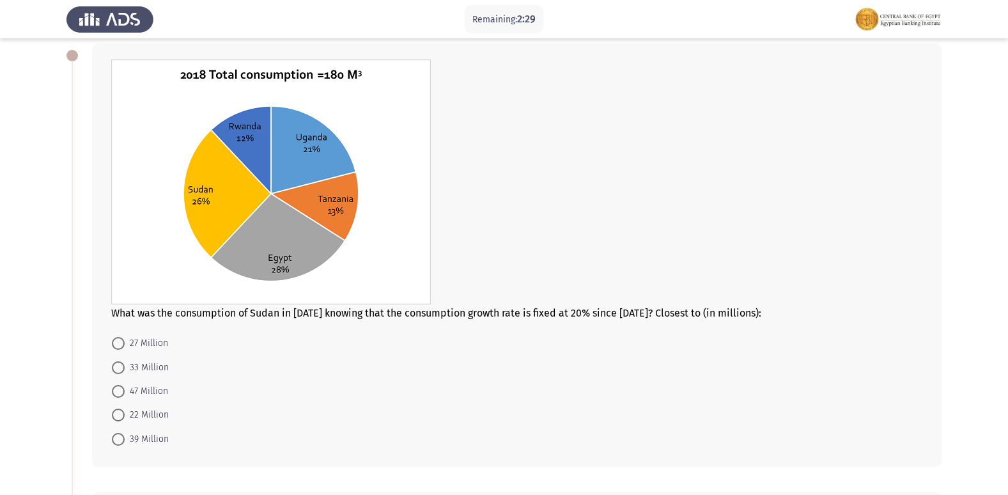
click at [145, 399] on span "47 Million" at bounding box center [146, 391] width 43 height 15
click at [125, 398] on input "47 Million" at bounding box center [118, 391] width 13 height 13
radio input "true"
click at [148, 373] on span "33 Million" at bounding box center [147, 367] width 44 height 15
click at [125, 373] on input "33 Million" at bounding box center [118, 367] width 13 height 13
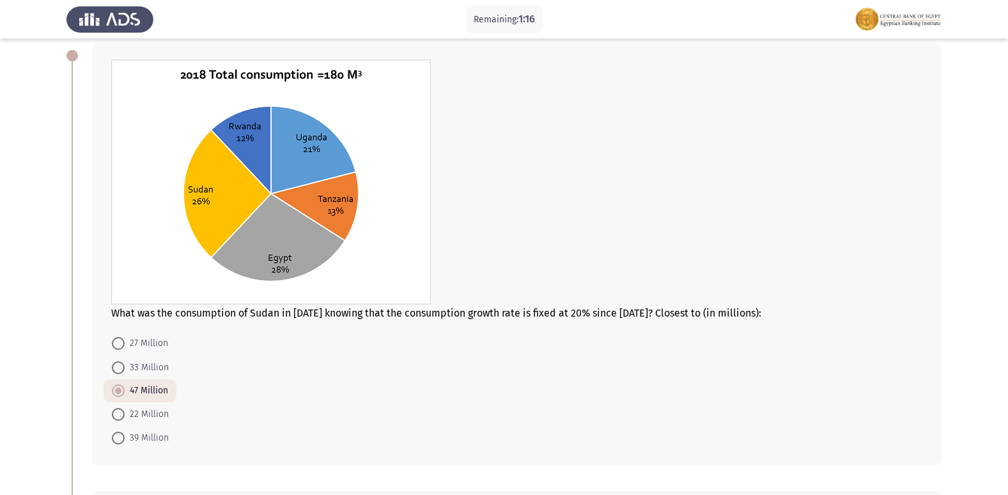
radio input "true"
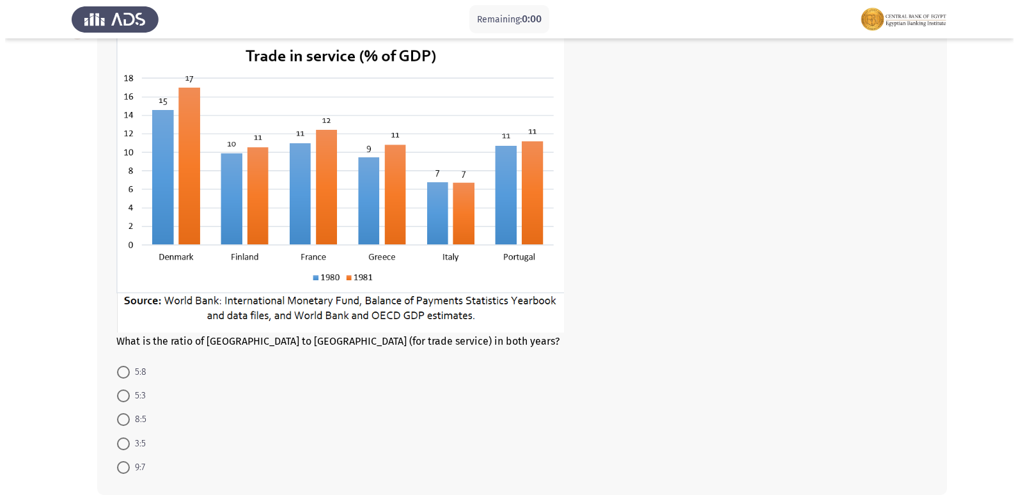
scroll to position [0, 0]
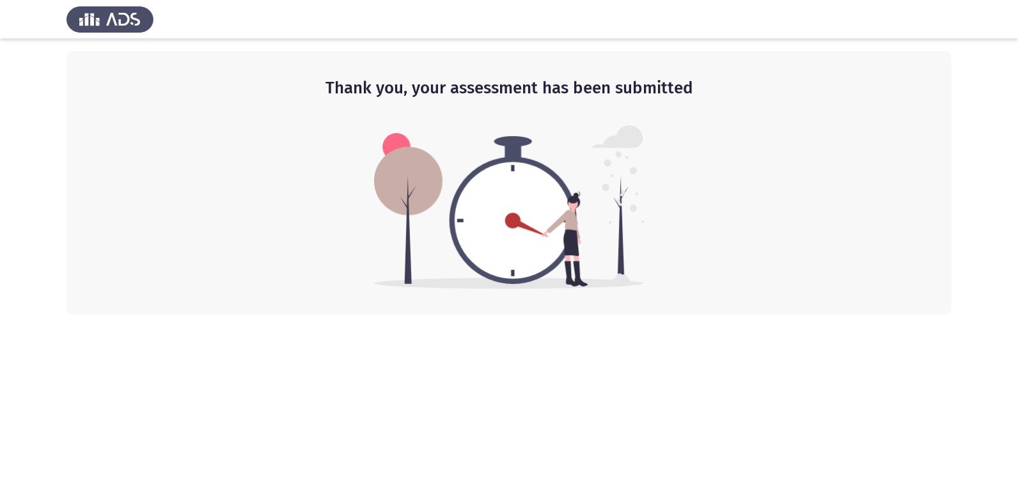
click at [119, 315] on html "Thank you, your assessment has been submitted" at bounding box center [509, 157] width 1018 height 315
drag, startPoint x: 472, startPoint y: 86, endPoint x: 512, endPoint y: 83, distance: 39.7
click at [512, 83] on h2 "Thank you, your assessment has been submitted" at bounding box center [509, 88] width 834 height 23
